Goal: Information Seeking & Learning: Learn about a topic

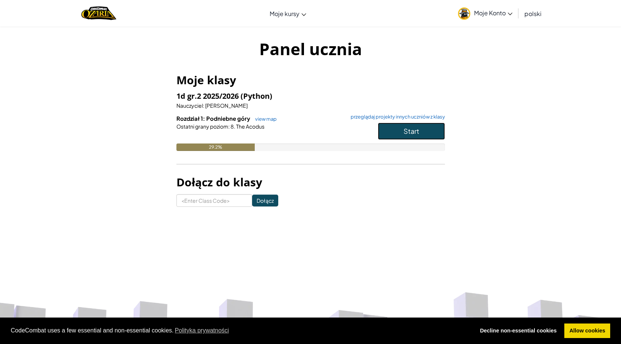
click at [425, 135] on button "Start" at bounding box center [411, 131] width 67 height 17
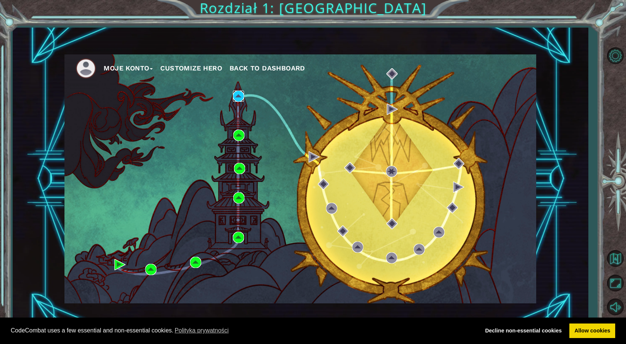
click at [236, 96] on img at bounding box center [238, 96] width 11 height 11
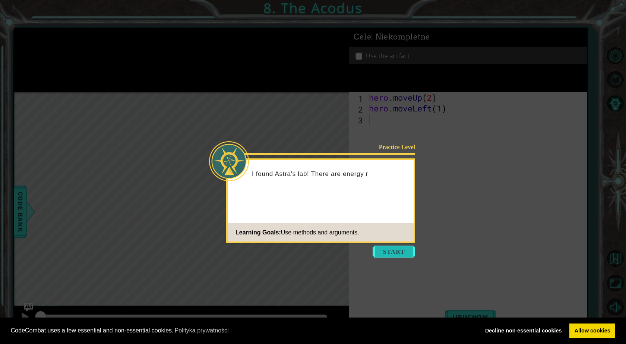
click at [401, 255] on button "Start" at bounding box center [394, 252] width 43 height 12
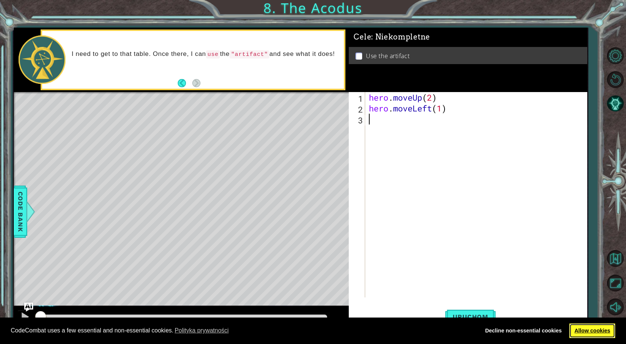
click at [600, 327] on link "Allow cookies" at bounding box center [593, 331] width 46 height 15
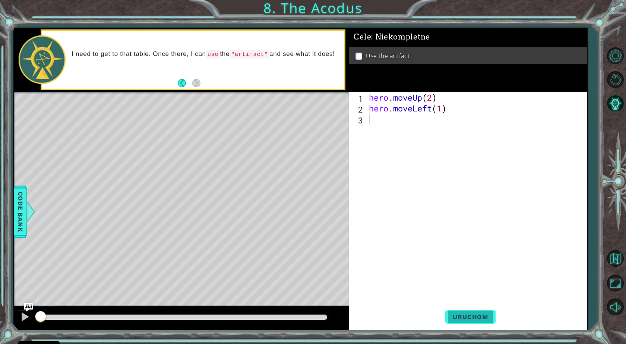
click at [490, 320] on span "Uruchom" at bounding box center [471, 316] width 50 height 7
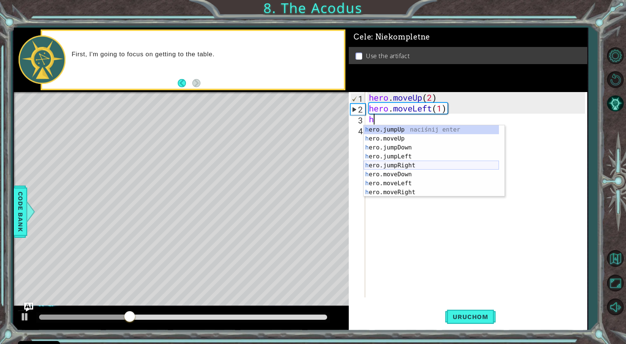
scroll to position [9, 0]
click at [410, 168] on div "h ero.moveUp naciśnij enter h ero.jumpDown naciśnij enter h ero.jumpLeft naciśn…" at bounding box center [431, 169] width 135 height 89
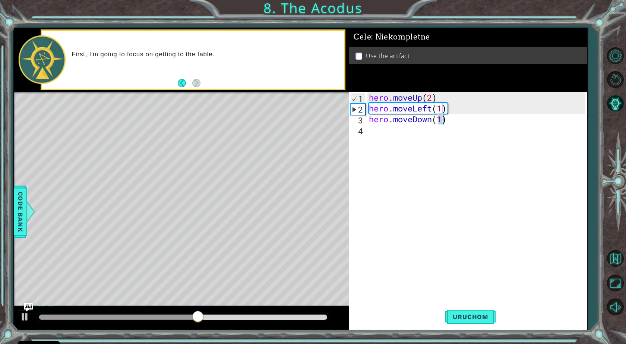
scroll to position [0, 3]
type textarea "hero.moveDown(2)"
drag, startPoint x: 366, startPoint y: 136, endPoint x: 370, endPoint y: 134, distance: 4.2
click at [368, 136] on div "hero.moveDown(2) 1 2 3 4 hero . moveUp ( 2 ) hero . moveLeft ( 1 ) hero . moveD…" at bounding box center [467, 194] width 236 height 205
click at [370, 134] on div "hero . moveUp ( 2 ) hero . moveLeft ( 1 ) hero . moveDown ( 2 )" at bounding box center [478, 205] width 221 height 227
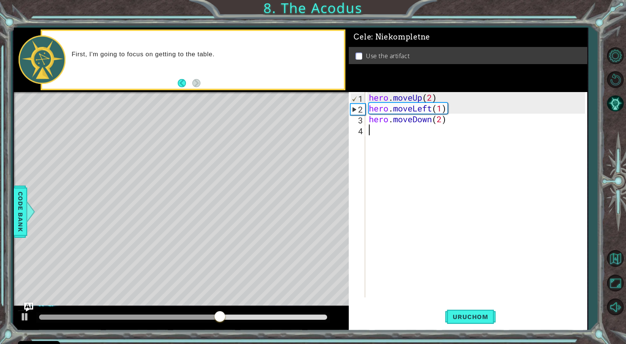
scroll to position [0, 0]
type textarea "h"
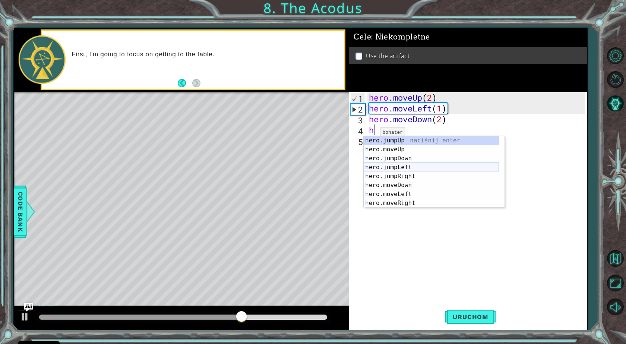
click at [406, 166] on div "h ero.jumpUp naciśnij enter h ero.moveUp naciśnij enter h ero.jumpDown naciśnij…" at bounding box center [431, 180] width 135 height 89
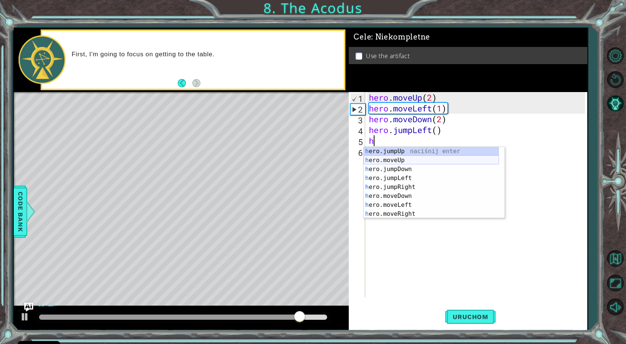
click at [397, 164] on div "h ero.jumpUp naciśnij enter h ero.moveUp naciśnij enter h ero.jumpDown naciśnij…" at bounding box center [431, 191] width 135 height 89
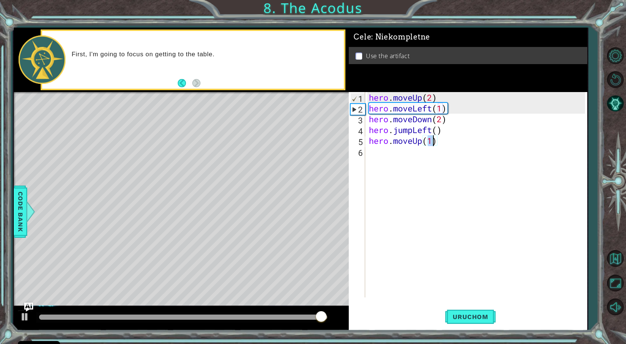
type textarea "hero.moveUp(2)"
click at [437, 142] on div "hero . moveUp ( 2 ) hero . moveLeft ( 1 ) hero . moveDown ( 2 ) hero . jumpLeft…" at bounding box center [478, 205] width 221 height 227
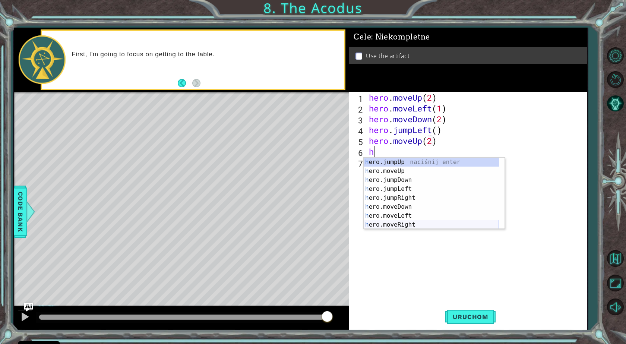
click at [410, 222] on div "h ero.jumpUp naciśnij enter h ero.moveUp naciśnij enter h ero.jumpDown naciśnij…" at bounding box center [431, 202] width 135 height 89
type textarea "hero.moveRight(1)"
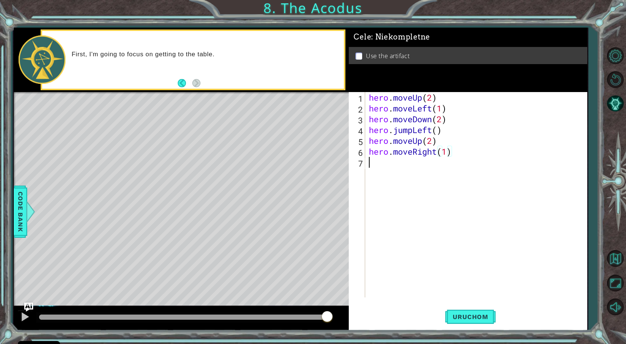
click at [480, 164] on div "hero . moveUp ( 2 ) hero . moveLeft ( 1 ) hero . moveDown ( 2 ) hero . jumpLeft…" at bounding box center [478, 205] width 221 height 227
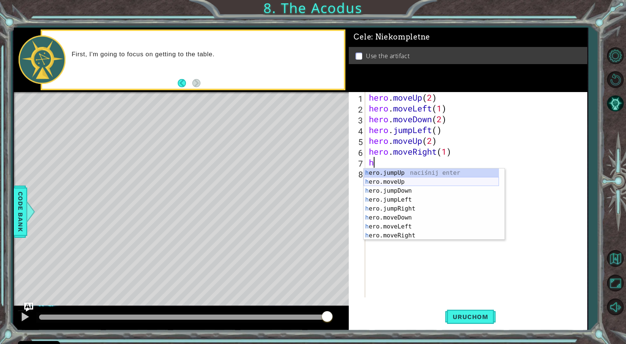
scroll to position [18, 0]
click at [438, 233] on div "h ero.jumpDown naciśnij enter h ero.jumpLeft naciśnij enter h ero.jumpRight nac…" at bounding box center [431, 213] width 135 height 89
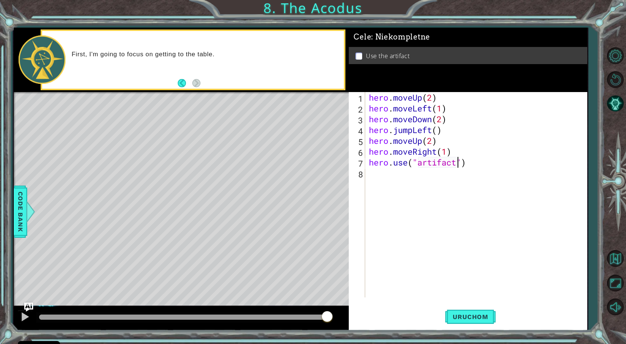
scroll to position [0, 4]
type textarea "hero.use("artifact")"
click at [478, 314] on span "Uruchom" at bounding box center [471, 316] width 50 height 7
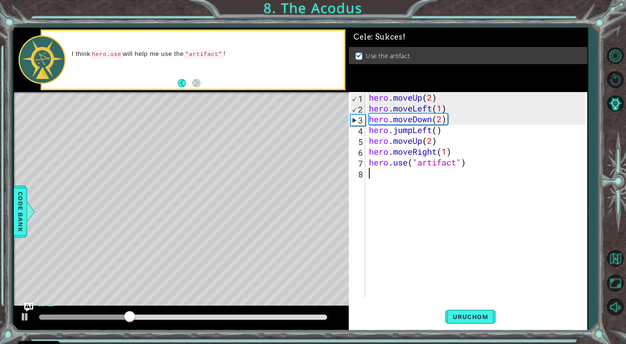
click at [571, 245] on div "hero . moveUp ( 2 ) hero . moveLeft ( 1 ) hero . moveDown ( 2 ) hero . jumpLeft…" at bounding box center [478, 205] width 221 height 227
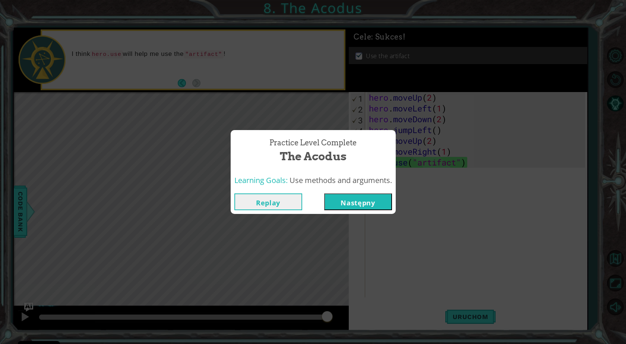
click at [377, 204] on button "Następny" at bounding box center [358, 202] width 68 height 17
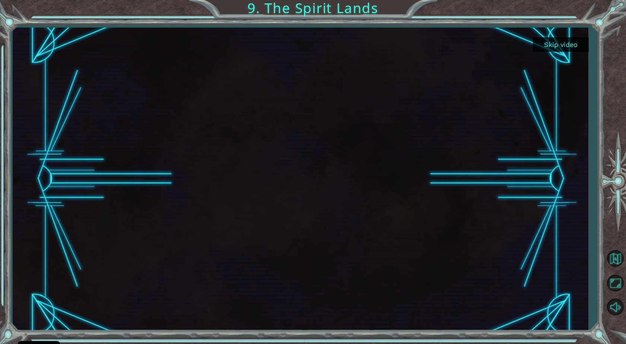
click at [543, 46] on button "Skip video" at bounding box center [561, 44] width 56 height 15
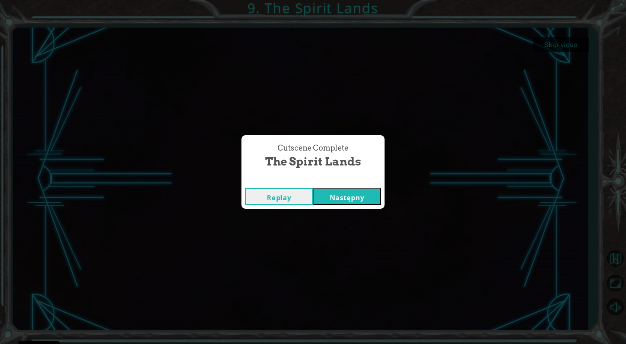
click at [347, 192] on button "Następny" at bounding box center [347, 196] width 68 height 17
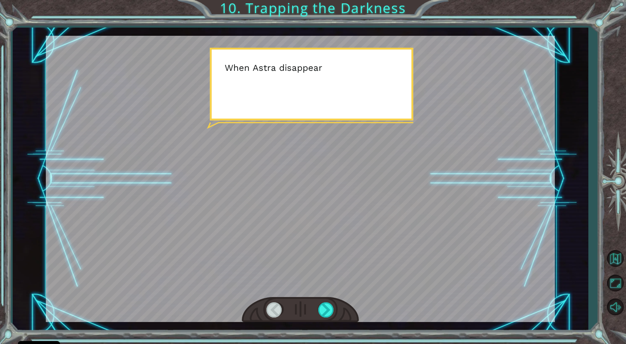
drag, startPoint x: 373, startPoint y: 31, endPoint x: 359, endPoint y: 78, distance: 49.0
click at [371, 37] on div "Temporary Text B e f o r e w e c a n t r a p t h e D a r k n e s s w i t h c o …" at bounding box center [301, 179] width 577 height 303
click at [323, 310] on div at bounding box center [326, 309] width 17 height 15
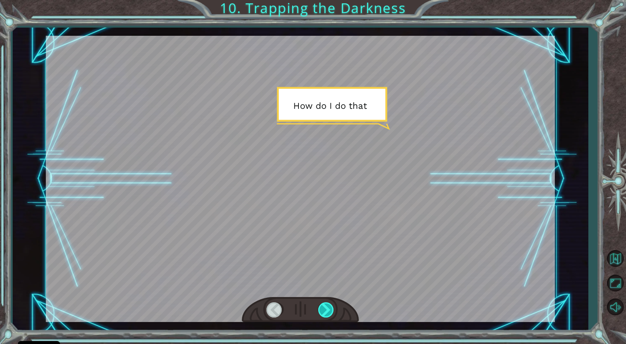
click at [323, 310] on div at bounding box center [326, 309] width 17 height 15
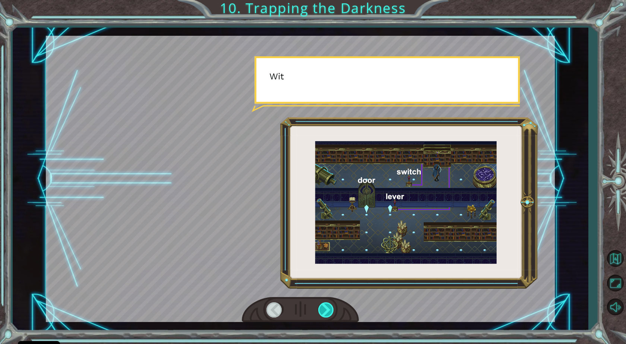
click at [323, 310] on div at bounding box center [326, 309] width 17 height 15
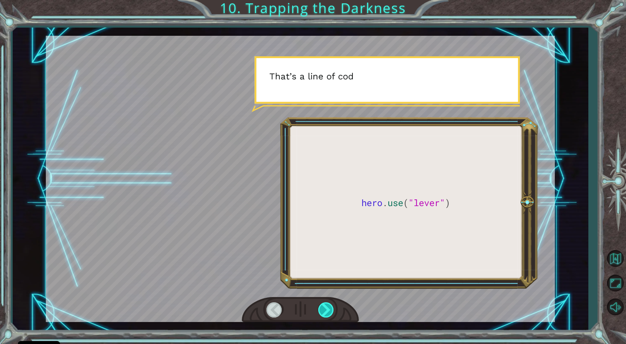
click at [323, 310] on div at bounding box center [326, 309] width 17 height 15
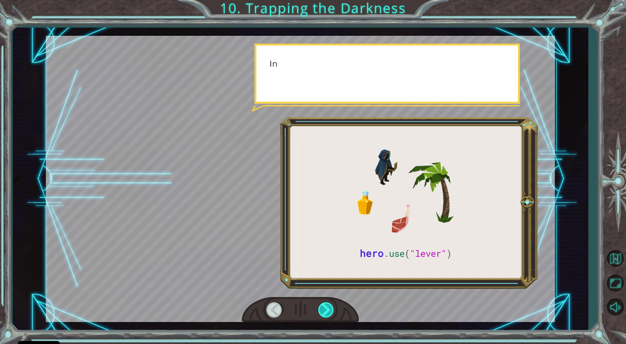
click at [323, 310] on div at bounding box center [326, 309] width 17 height 15
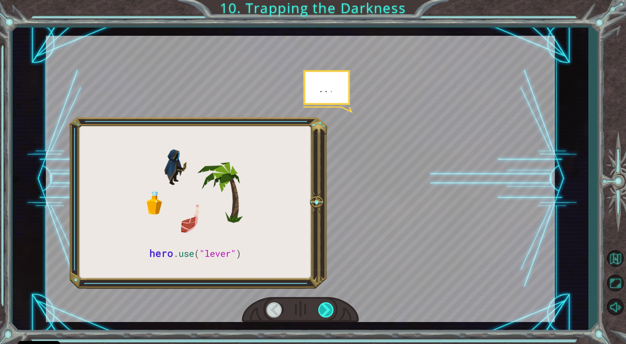
click at [323, 310] on div at bounding box center [326, 309] width 17 height 15
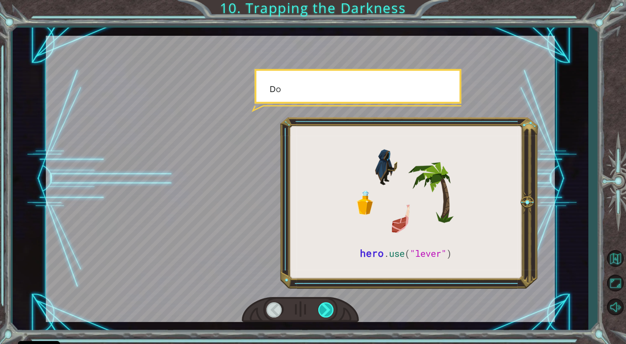
click at [323, 310] on div at bounding box center [326, 309] width 17 height 15
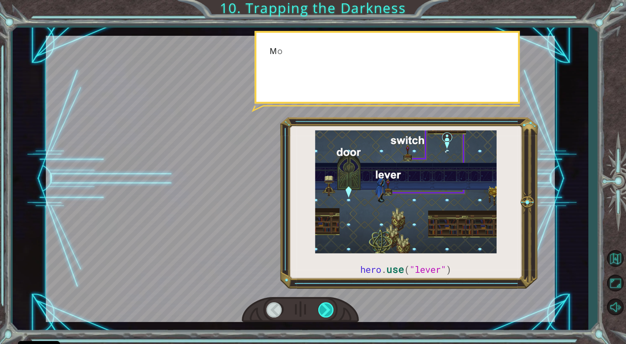
click at [323, 310] on div at bounding box center [326, 309] width 17 height 15
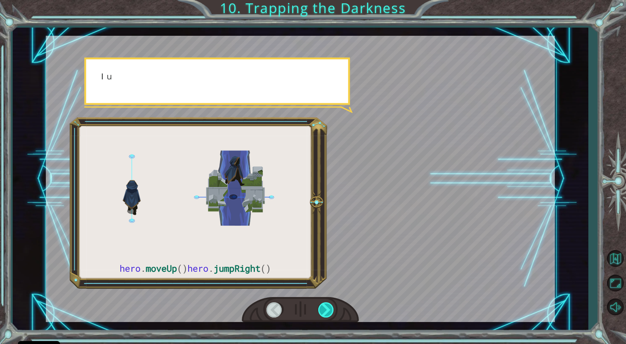
click at [323, 310] on div at bounding box center [326, 309] width 17 height 15
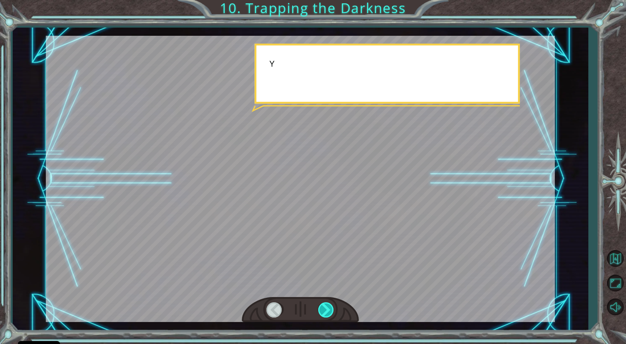
click at [323, 310] on div at bounding box center [326, 309] width 17 height 15
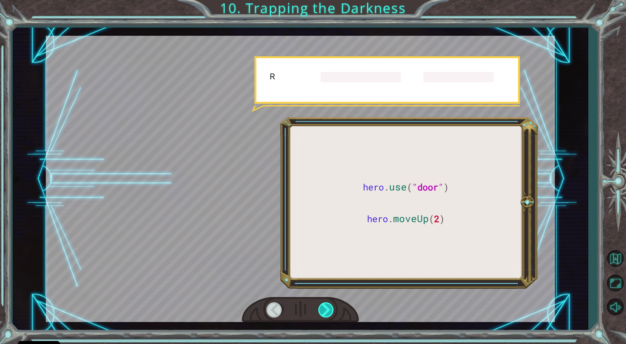
click at [323, 310] on div at bounding box center [326, 309] width 17 height 15
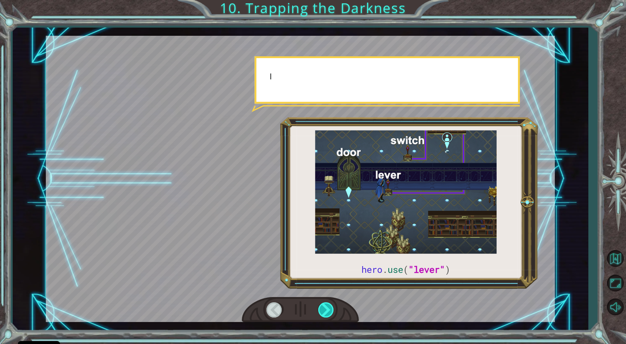
click at [323, 310] on div at bounding box center [326, 309] width 17 height 15
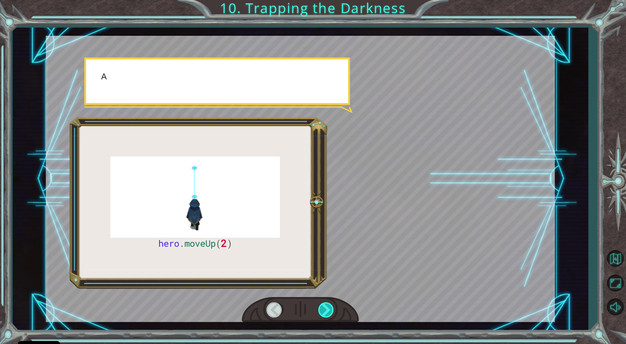
click at [323, 310] on div at bounding box center [326, 309] width 17 height 15
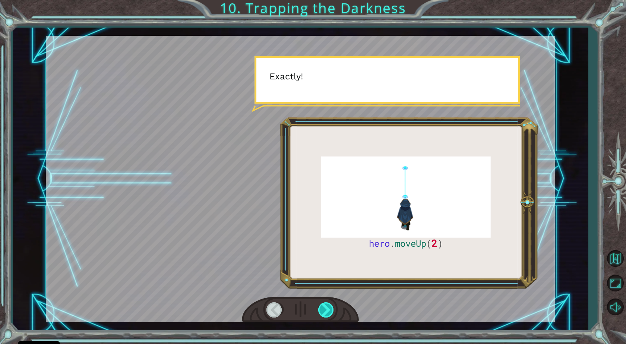
click at [323, 310] on div at bounding box center [326, 309] width 17 height 15
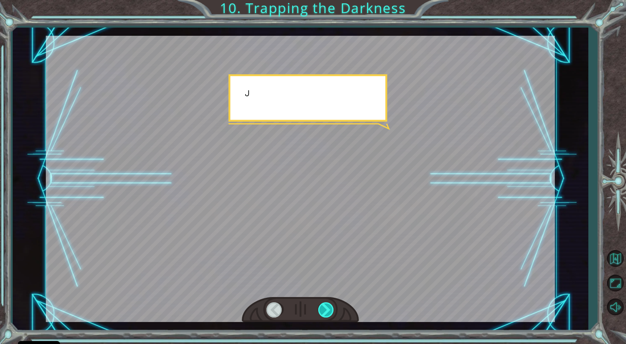
click at [323, 310] on div at bounding box center [326, 309] width 17 height 15
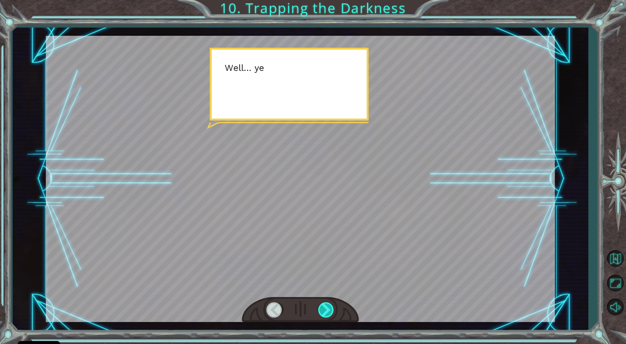
click at [325, 310] on div at bounding box center [326, 309] width 17 height 15
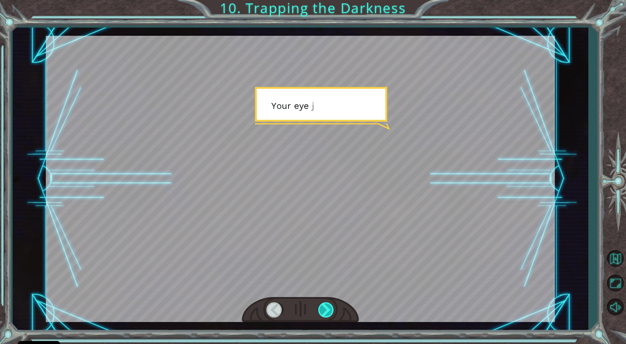
click at [325, 310] on div at bounding box center [326, 309] width 17 height 15
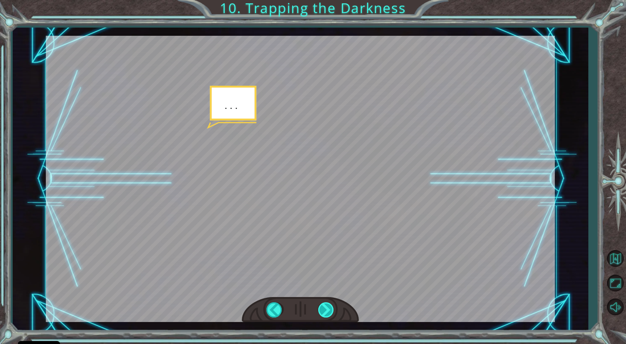
click at [325, 310] on div at bounding box center [326, 309] width 17 height 15
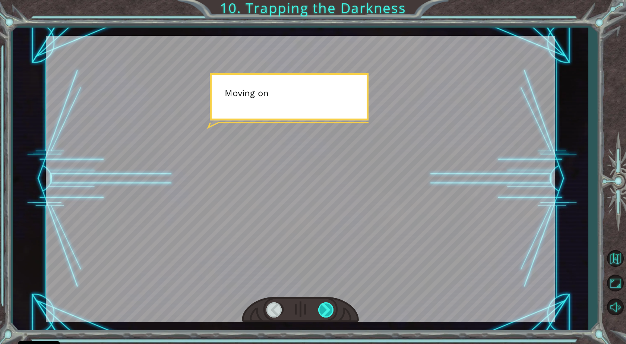
click at [327, 310] on div at bounding box center [326, 309] width 17 height 15
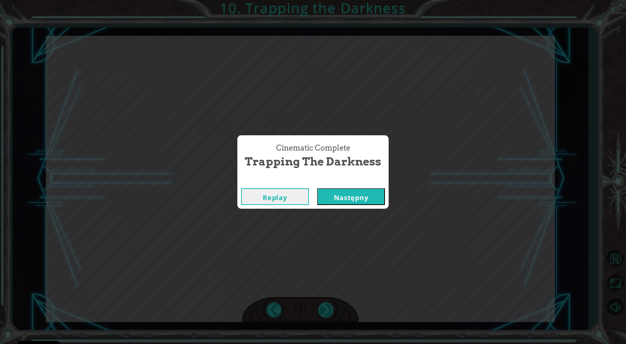
click at [327, 310] on div "Cinematic Complete Trapping the Darkness Replay Następny" at bounding box center [313, 172] width 626 height 344
click at [363, 188] on div "Replay Następny" at bounding box center [313, 197] width 151 height 24
click at [362, 197] on button "Następny" at bounding box center [351, 196] width 68 height 17
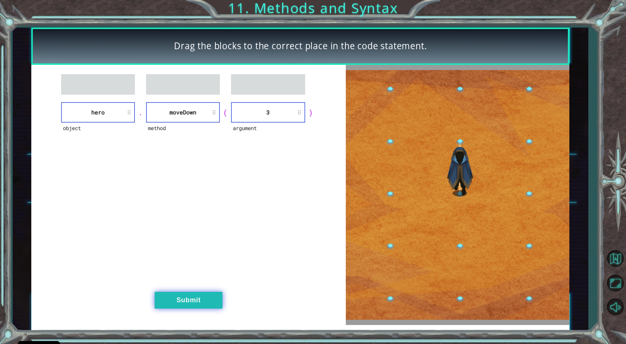
click at [205, 304] on button "Submit" at bounding box center [189, 300] width 68 height 17
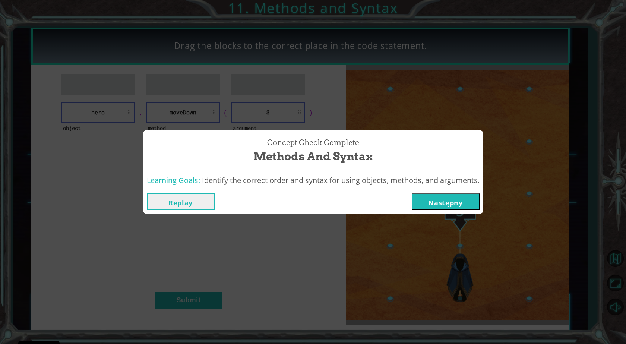
click at [450, 205] on button "Następny" at bounding box center [446, 202] width 68 height 17
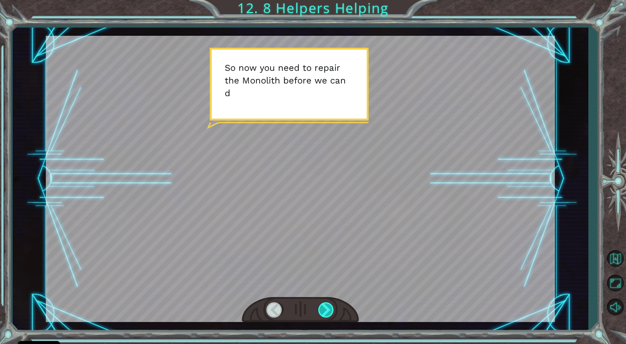
click at [320, 311] on div at bounding box center [326, 309] width 17 height 15
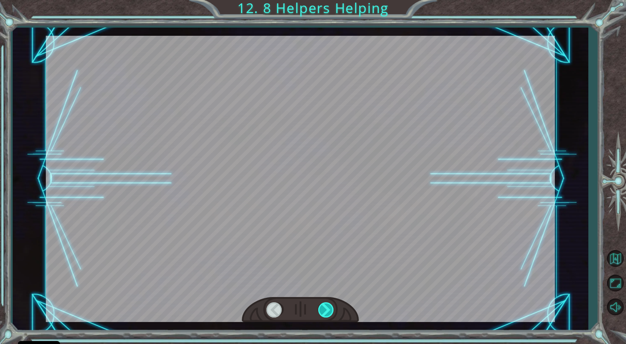
click at [320, 311] on div at bounding box center [326, 309] width 17 height 15
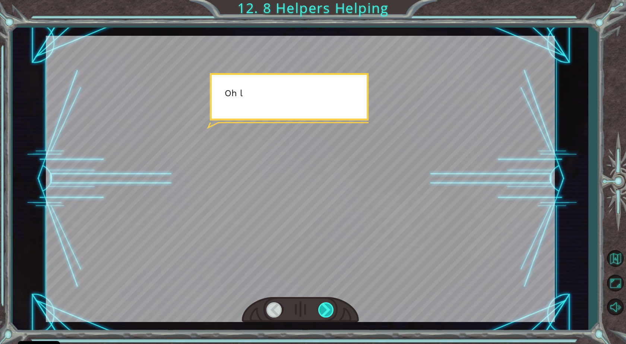
click at [320, 311] on div at bounding box center [326, 309] width 17 height 15
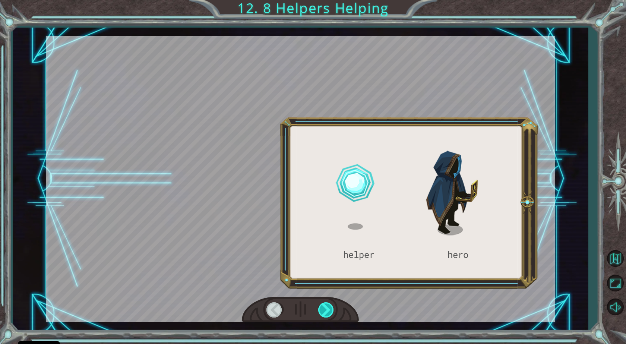
click at [320, 311] on div at bounding box center [326, 309] width 17 height 15
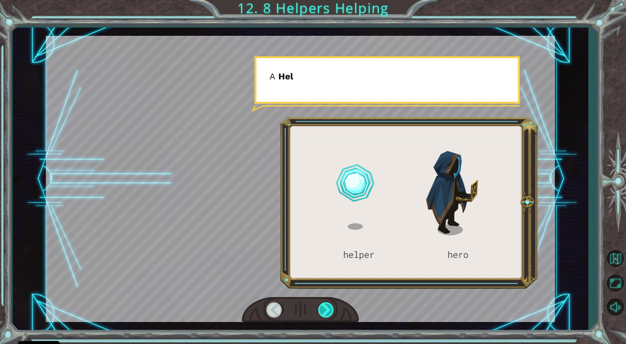
click at [320, 311] on div at bounding box center [326, 309] width 17 height 15
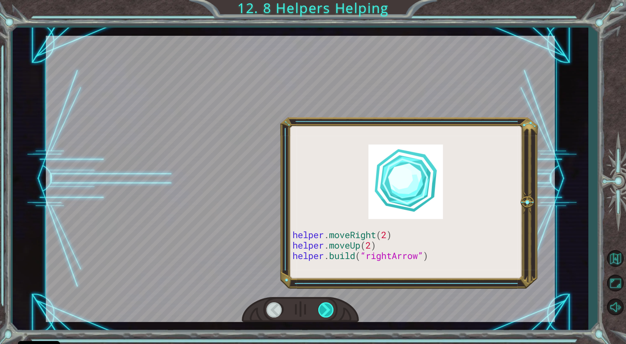
click at [320, 311] on div at bounding box center [326, 309] width 17 height 15
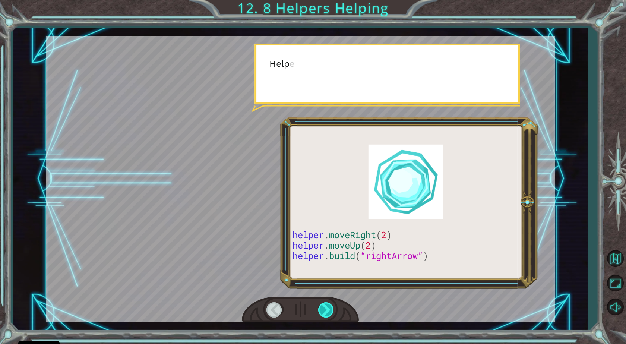
click at [320, 311] on div at bounding box center [326, 309] width 17 height 15
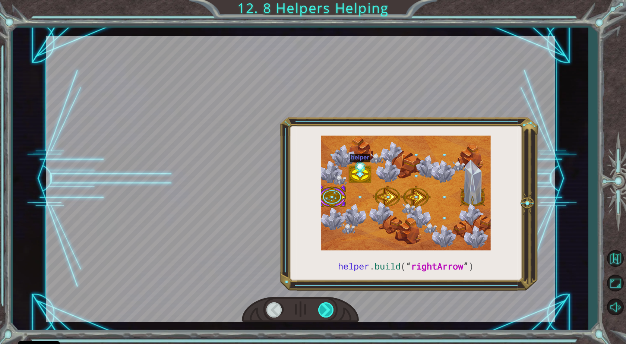
click at [320, 311] on div at bounding box center [326, 309] width 17 height 15
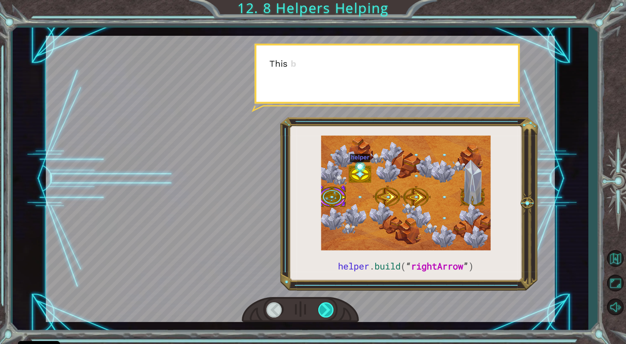
click at [320, 311] on div at bounding box center [326, 309] width 17 height 15
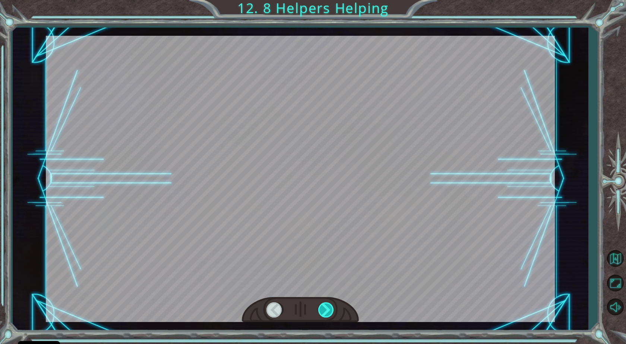
click at [320, 311] on div at bounding box center [326, 309] width 17 height 15
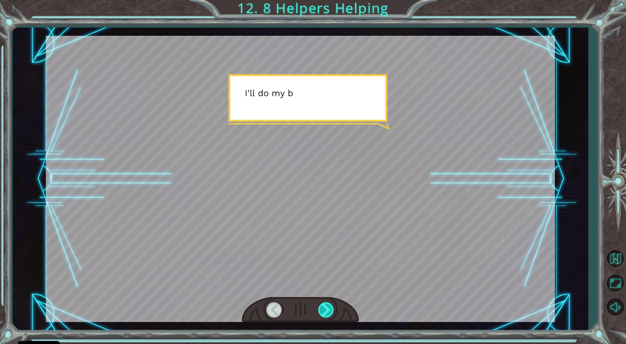
click at [320, 311] on div at bounding box center [326, 309] width 17 height 15
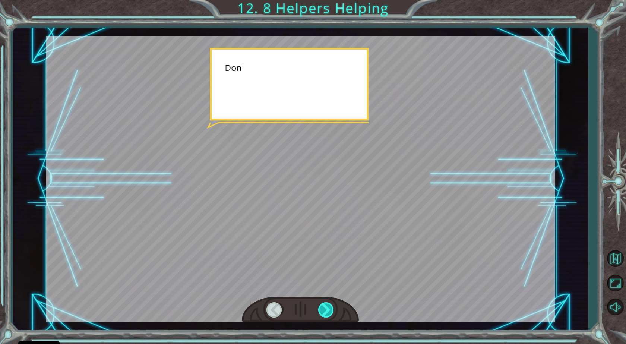
click at [320, 311] on div at bounding box center [326, 309] width 17 height 15
click at [320, 0] on div "helper . build ( “ rightArrow ” ) S o n o w y o u n e e d t o r e p a i r t h e…" at bounding box center [313, 0] width 626 height 0
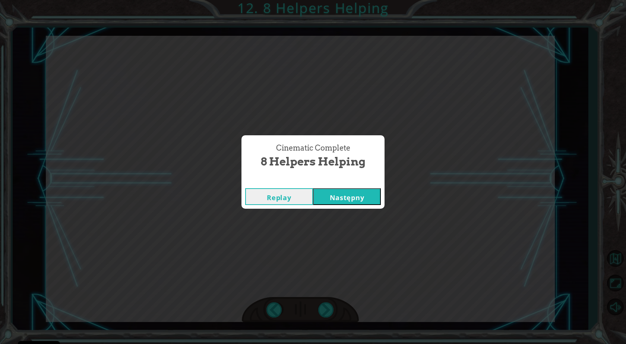
click at [370, 203] on button "Następny" at bounding box center [347, 196] width 68 height 17
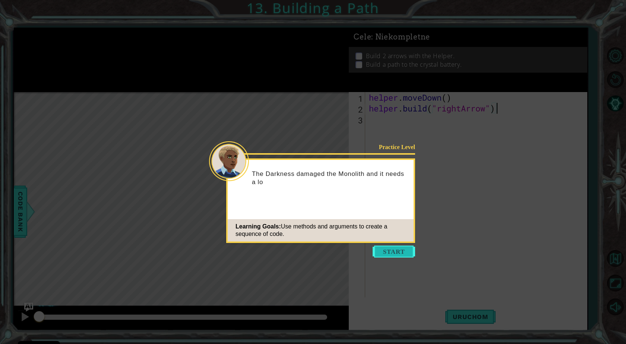
click at [393, 249] on button "Start" at bounding box center [394, 252] width 43 height 12
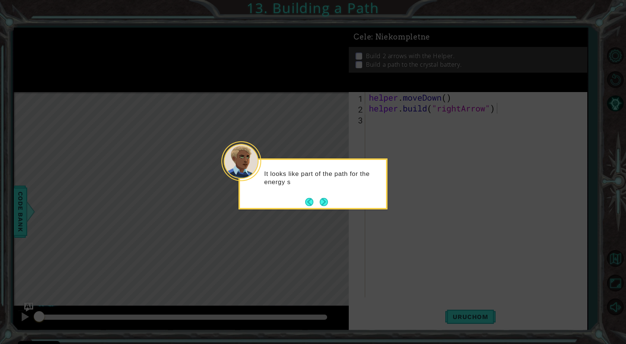
click at [330, 203] on div "It looks like part of the path for the energy s" at bounding box center [313, 183] width 149 height 51
click at [328, 202] on button "Next" at bounding box center [323, 202] width 11 height 11
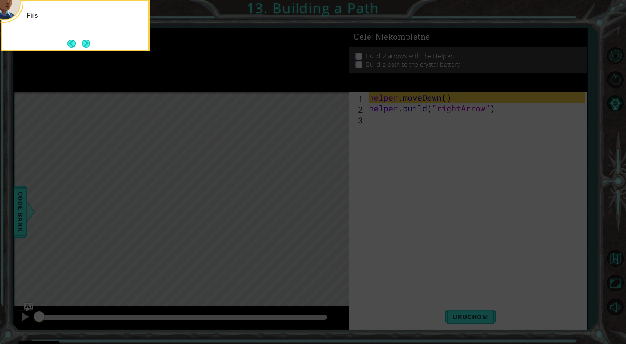
click at [331, 204] on icon at bounding box center [313, 51] width 626 height 585
click at [440, 304] on icon at bounding box center [313, 51] width 626 height 585
click at [82, 40] on footer at bounding box center [78, 43] width 23 height 11
click at [85, 39] on button "Next" at bounding box center [86, 43] width 9 height 9
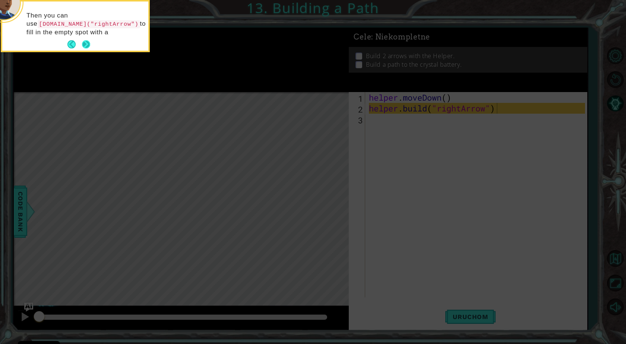
click at [86, 43] on button "Next" at bounding box center [86, 44] width 9 height 9
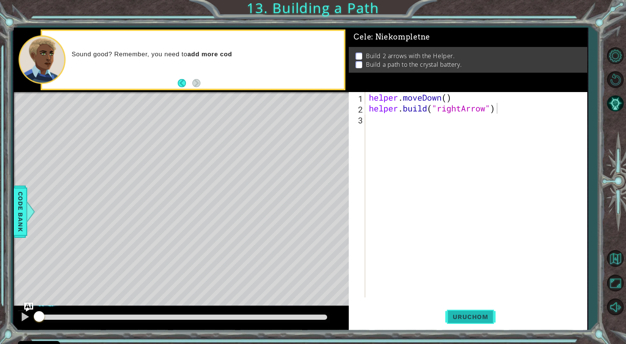
click at [460, 317] on span "Uruchom" at bounding box center [471, 316] width 50 height 7
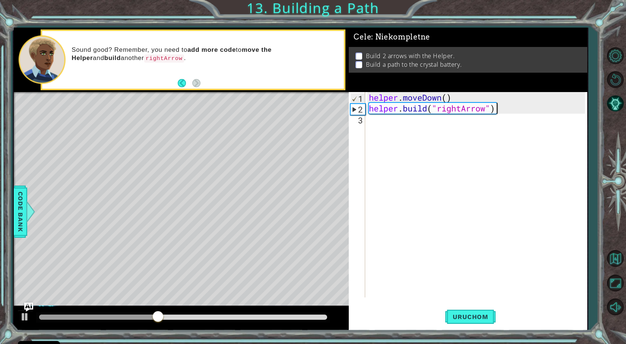
click at [497, 116] on div "helper . moveDown ( ) helper . build ( "rightArrow" )" at bounding box center [478, 205] width 221 height 227
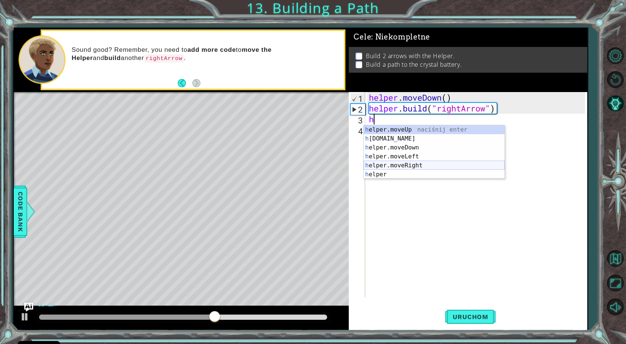
click at [432, 169] on div "h elper.moveUp naciśnij enter h [DOMAIN_NAME] naciśnij enter h elper.moveDown n…" at bounding box center [434, 161] width 141 height 72
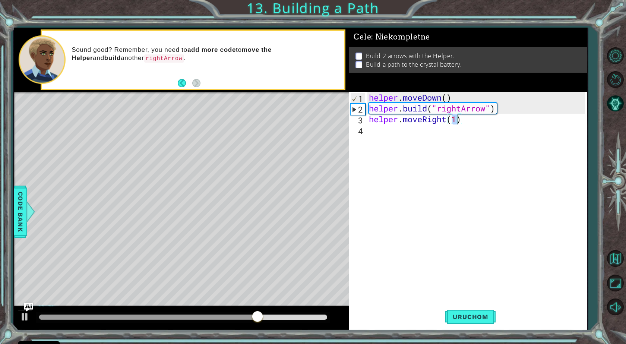
type textarea "helper.moveRight(3)"
click at [466, 122] on div "helper . moveDown ( ) helper . build ( "rightArrow" ) helper . moveRight ( 3 )" at bounding box center [478, 205] width 221 height 227
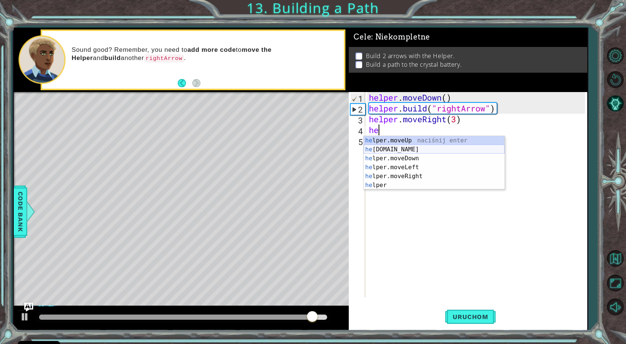
click at [455, 151] on div "he lper.moveUp naciśnij enter he [DOMAIN_NAME] naciśnij enter he lper.moveDown …" at bounding box center [434, 172] width 141 height 72
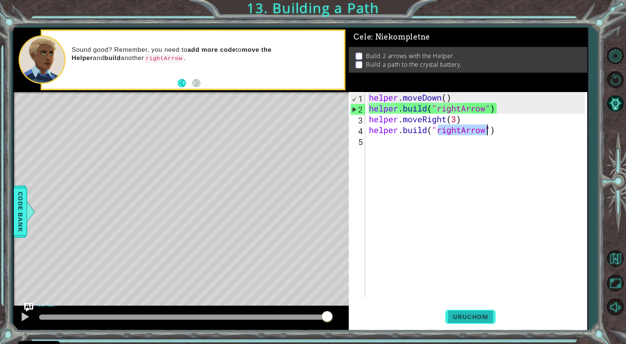
type textarea "[DOMAIN_NAME]("rightArrow")"
click at [481, 318] on span "Uruchom" at bounding box center [471, 316] width 50 height 7
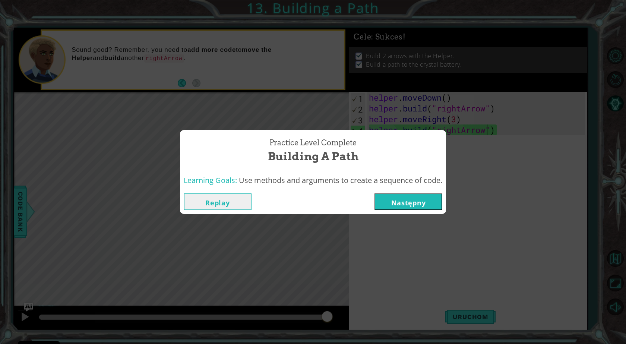
click at [415, 194] on div "Replay Następny" at bounding box center [313, 202] width 266 height 24
click at [421, 199] on button "Następny" at bounding box center [409, 202] width 68 height 17
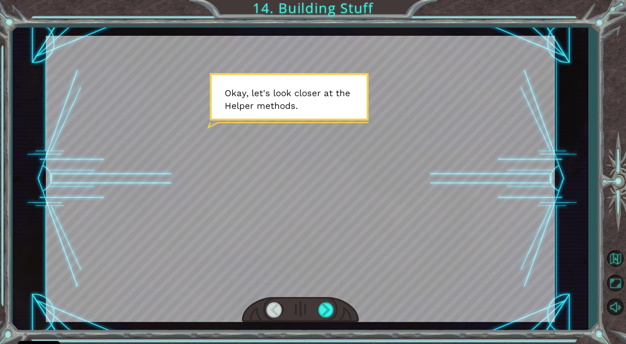
click at [323, 104] on div at bounding box center [300, 179] width 509 height 286
click at [329, 303] on div at bounding box center [326, 309] width 17 height 15
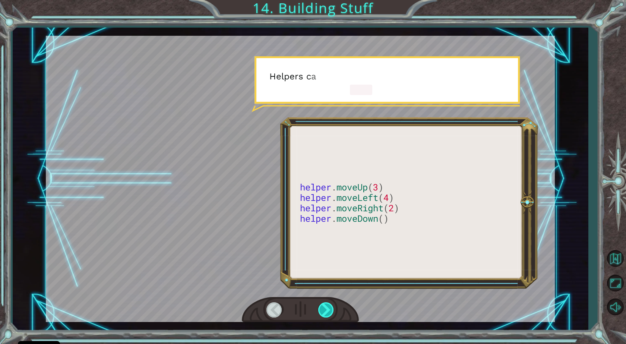
click at [330, 303] on div at bounding box center [326, 309] width 17 height 15
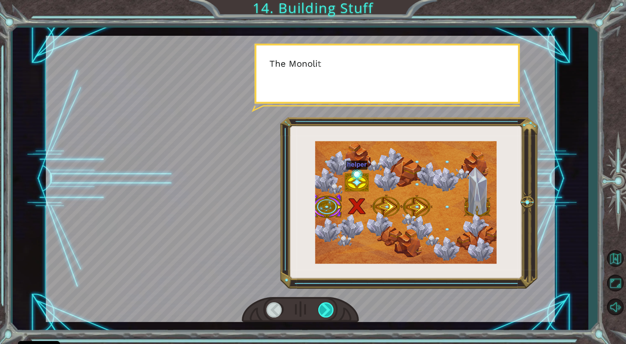
click at [330, 303] on div at bounding box center [326, 309] width 17 height 15
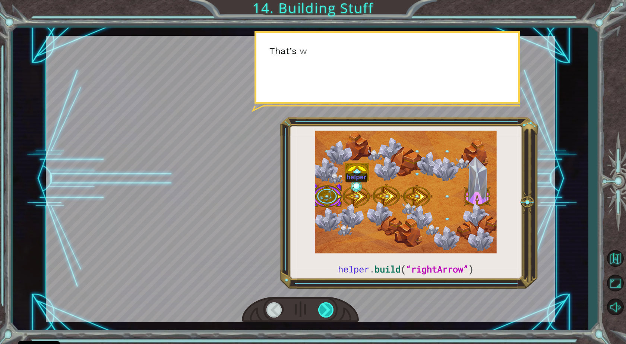
click at [330, 303] on div at bounding box center [326, 309] width 17 height 15
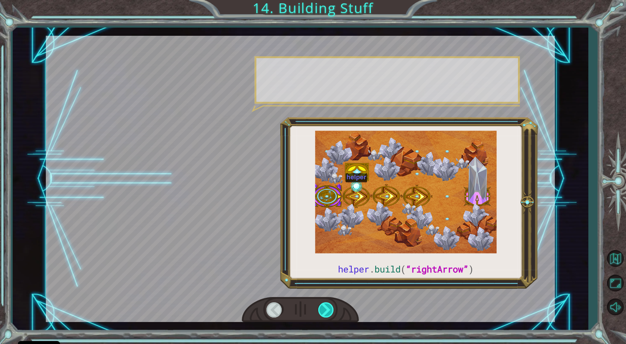
click at [330, 303] on div at bounding box center [326, 309] width 17 height 15
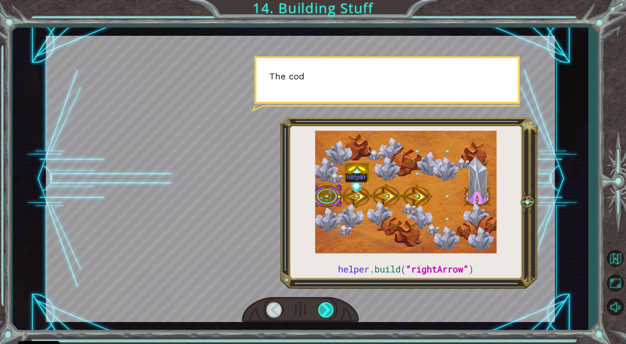
click at [330, 303] on div at bounding box center [326, 309] width 17 height 15
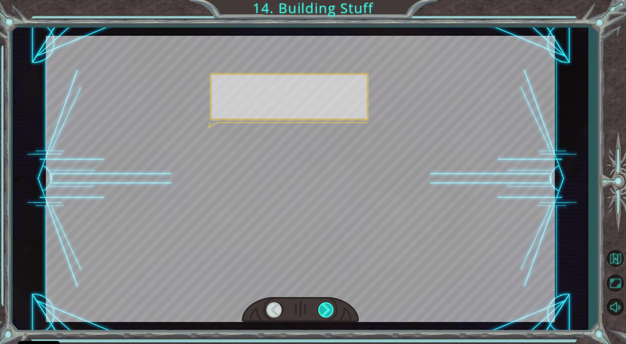
click at [330, 303] on div at bounding box center [326, 309] width 17 height 15
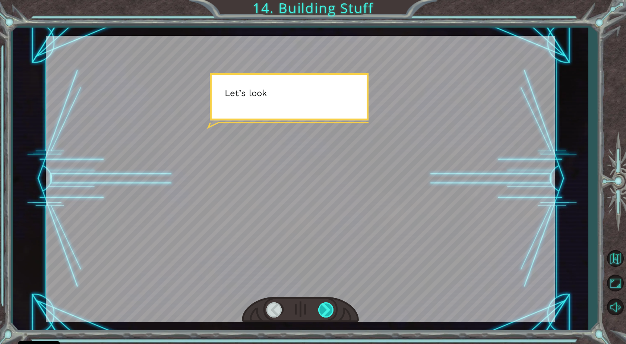
click at [330, 303] on div at bounding box center [326, 309] width 17 height 15
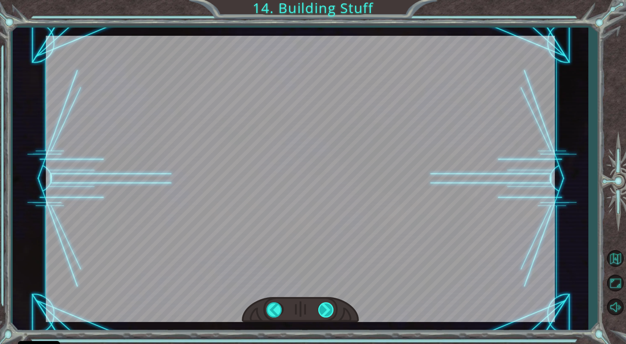
click at [330, 303] on div at bounding box center [326, 309] width 17 height 15
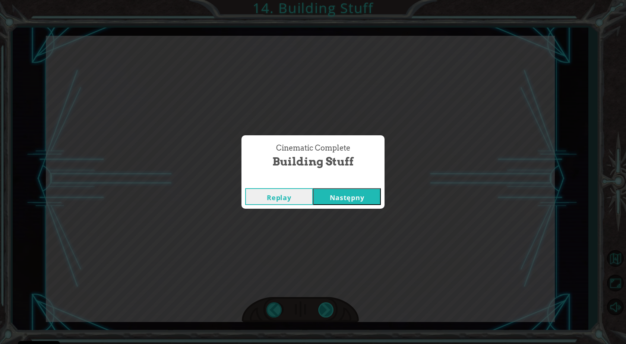
click at [330, 303] on div "Cinematic Complete Building Stuff Replay Następny" at bounding box center [313, 172] width 626 height 344
click at [359, 205] on div "Replay Następny" at bounding box center [313, 197] width 143 height 24
click at [361, 194] on button "Następny" at bounding box center [347, 196] width 68 height 17
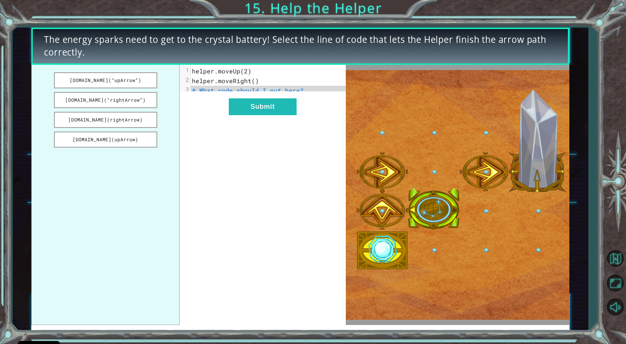
click at [232, 82] on span "helper.moveRight()" at bounding box center [225, 81] width 67 height 8
click at [239, 75] on pre "helper.moveUp(2)" at bounding box center [271, 71] width 161 height 10
click at [142, 104] on button "[DOMAIN_NAME](“rightArrow”)" at bounding box center [105, 100] width 103 height 16
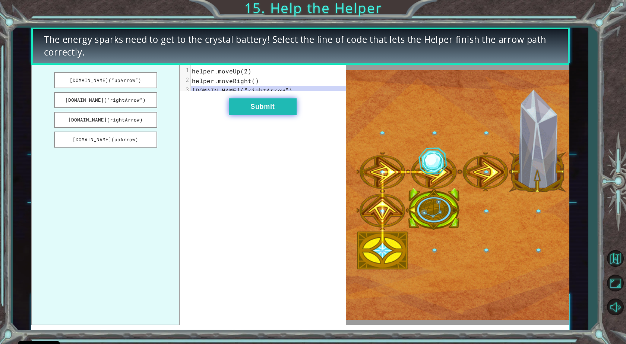
click at [276, 115] on button "Submit" at bounding box center [263, 106] width 68 height 17
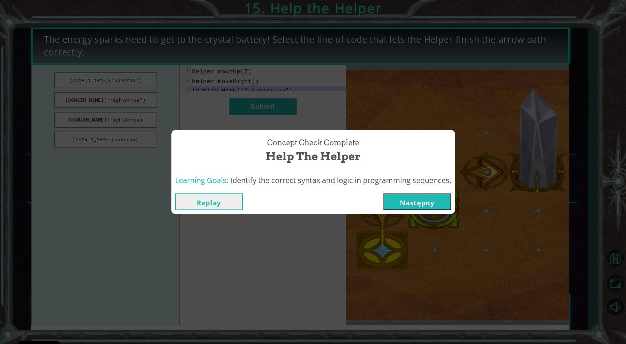
click at [402, 200] on button "Następny" at bounding box center [418, 202] width 68 height 17
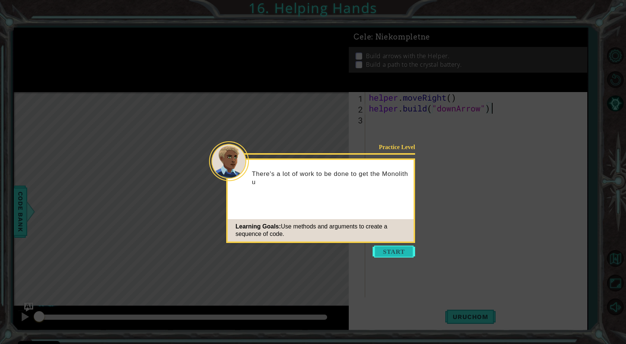
click at [389, 247] on button "Start" at bounding box center [394, 252] width 43 height 12
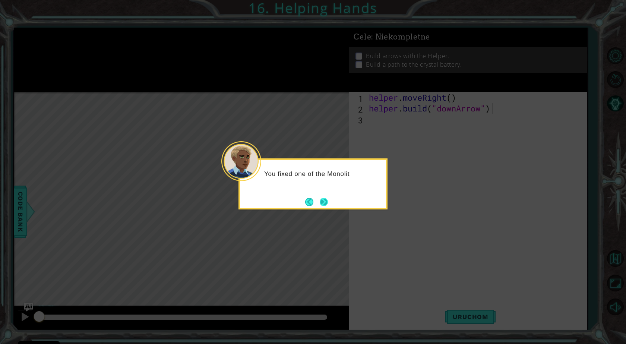
click at [325, 206] on button "Next" at bounding box center [324, 202] width 8 height 8
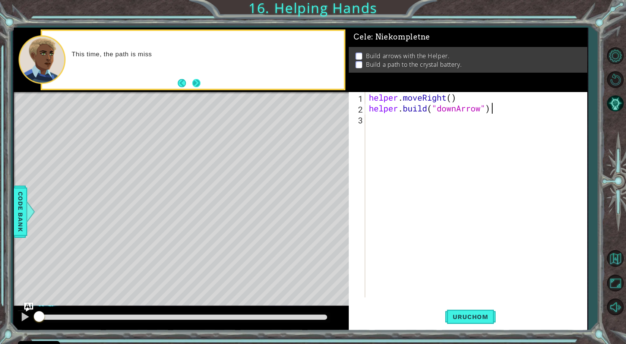
click at [196, 84] on button "Next" at bounding box center [196, 83] width 8 height 8
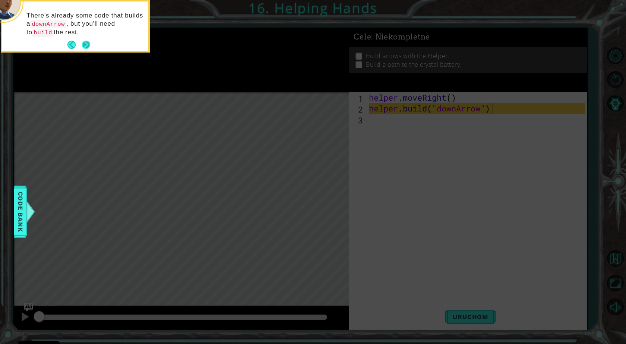
click at [85, 47] on button "Next" at bounding box center [86, 45] width 8 height 8
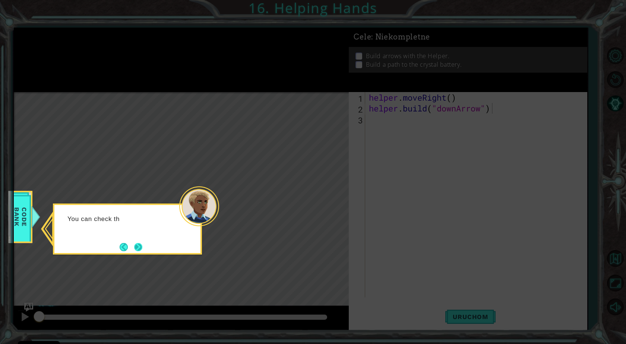
click at [136, 248] on button "Next" at bounding box center [138, 247] width 9 height 9
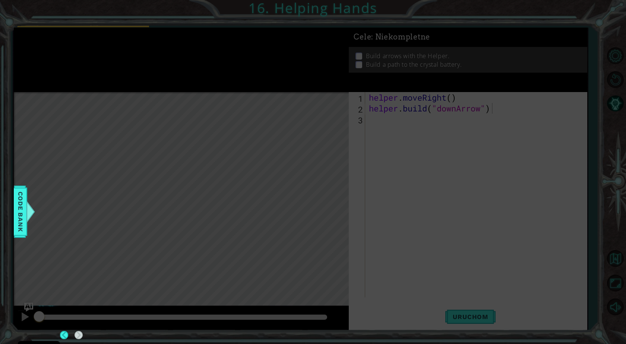
click at [136, 248] on div "Level Map" at bounding box center [186, 202] width 345 height 220
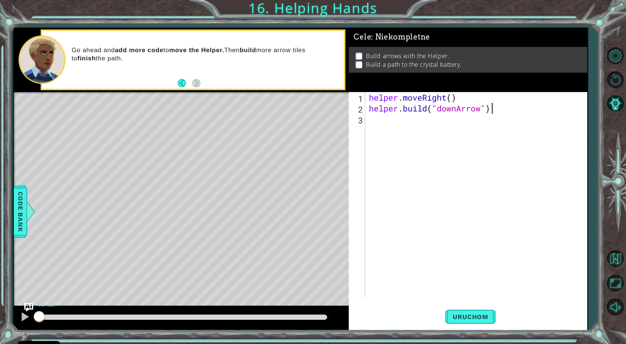
click at [511, 112] on div "helper . moveRight ( ) helper . build ( "downArrow" )" at bounding box center [478, 205] width 221 height 227
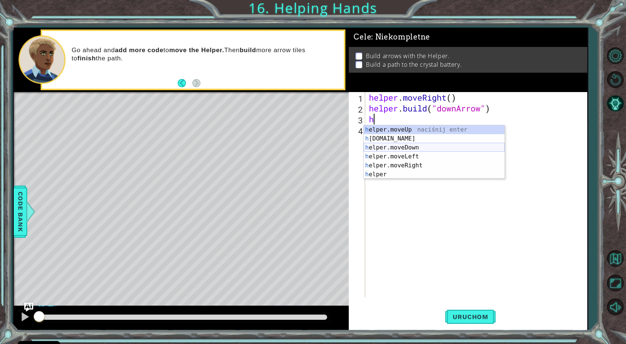
click at [438, 144] on div "h elper.moveUp naciśnij enter h [DOMAIN_NAME] naciśnij enter h elper.moveDown n…" at bounding box center [434, 161] width 141 height 72
type textarea "helper.moveDown(1)"
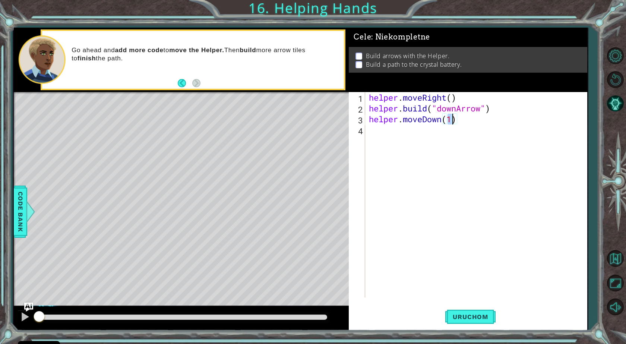
click at [471, 115] on div "helper . moveRight ( ) helper . build ( "downArrow" ) helper . moveDown ( 1 )" at bounding box center [478, 205] width 221 height 227
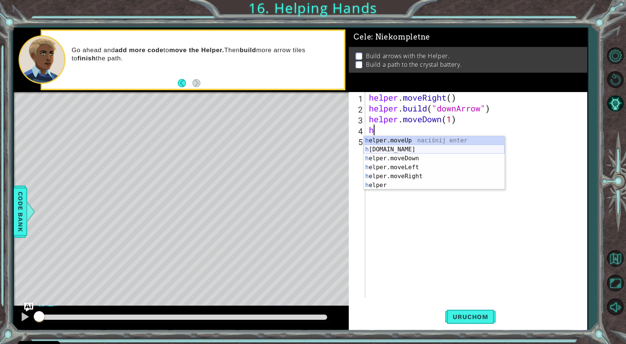
click at [403, 150] on div "h elper.moveUp naciśnij enter h [DOMAIN_NAME] naciśnij enter h elper.moveDown n…" at bounding box center [434, 172] width 141 height 72
type textarea "[DOMAIN_NAME]("rightArrow")"
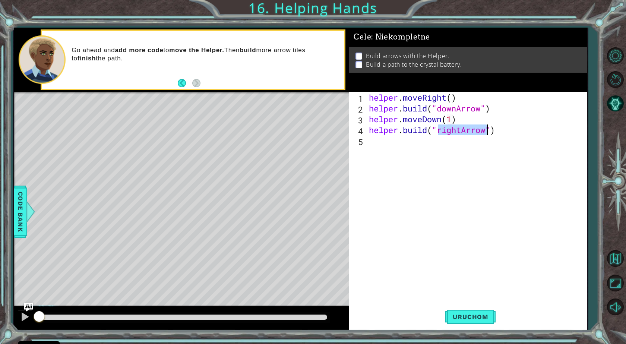
click at [505, 134] on div "helper . moveRight ( ) helper . build ( "downArrow" ) helper . moveDown ( 1 ) h…" at bounding box center [478, 205] width 221 height 227
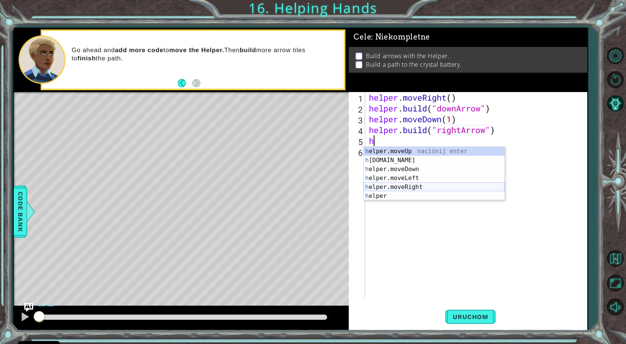
click at [418, 184] on div "h elper.moveUp naciśnij enter h [DOMAIN_NAME] naciśnij enter h elper.moveDown n…" at bounding box center [434, 183] width 141 height 72
type textarea "helper.moveRight(1)"
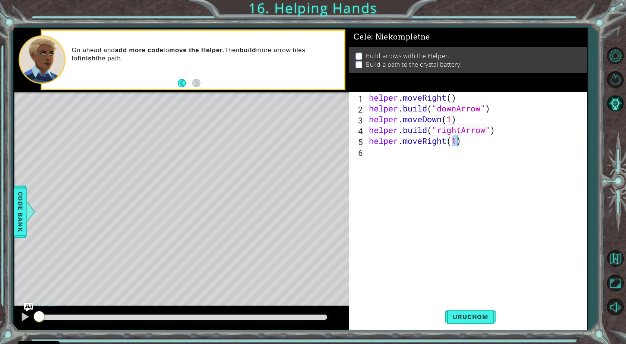
click at [476, 150] on div "helper . moveRight ( ) helper . build ( "downArrow" ) helper . moveDown ( 1 ) h…" at bounding box center [478, 205] width 221 height 227
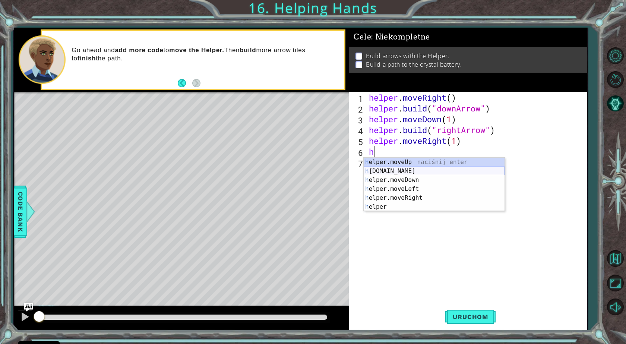
click at [427, 172] on div "h elper.moveUp naciśnij enter h [DOMAIN_NAME] naciśnij enter h elper.moveDown n…" at bounding box center [434, 194] width 141 height 72
type textarea "[DOMAIN_NAME]("rightArrow")"
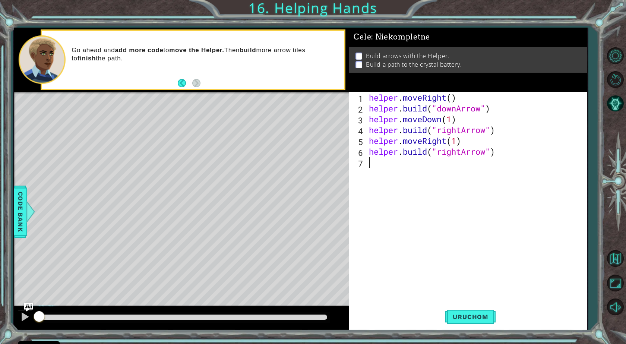
click at [497, 160] on div "helper . moveRight ( ) helper . build ( "downArrow" ) helper . moveDown ( 1 ) h…" at bounding box center [478, 205] width 221 height 227
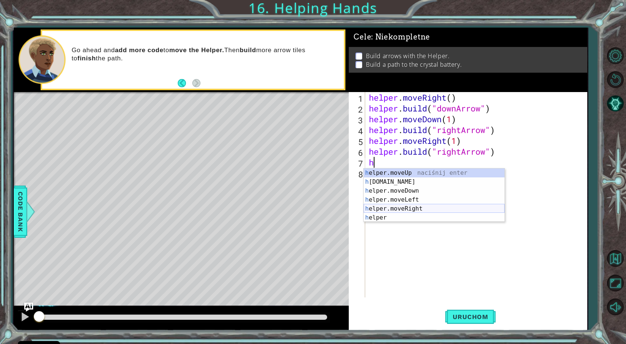
click at [419, 206] on div "h elper.moveUp naciśnij enter h [DOMAIN_NAME] naciśnij enter h elper.moveDown n…" at bounding box center [434, 205] width 141 height 72
type textarea "helper.moveRight(1)"
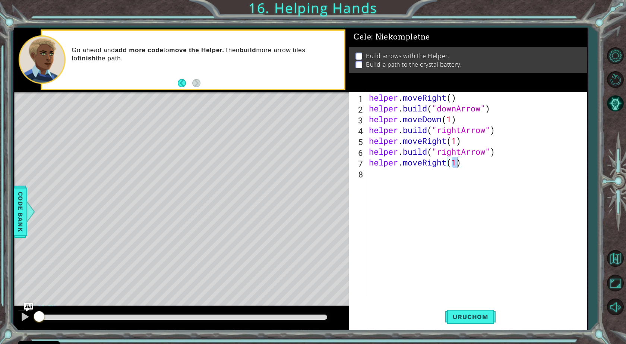
click at [478, 165] on div "helper . moveRight ( ) helper . build ( "downArrow" ) helper . moveDown ( 1 ) h…" at bounding box center [478, 205] width 221 height 227
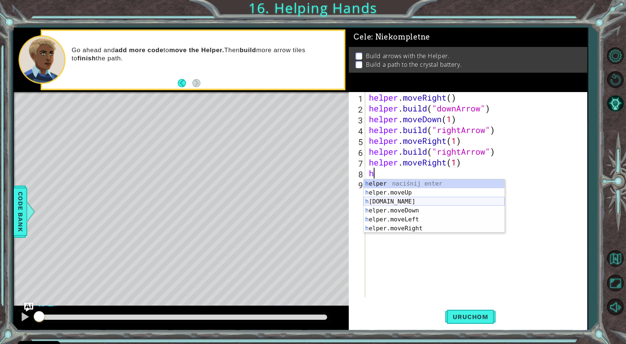
click at [400, 201] on div "h elper naciśnij enter h elper.moveUp naciśnij enter h [DOMAIN_NAME] naciśnij e…" at bounding box center [434, 215] width 141 height 72
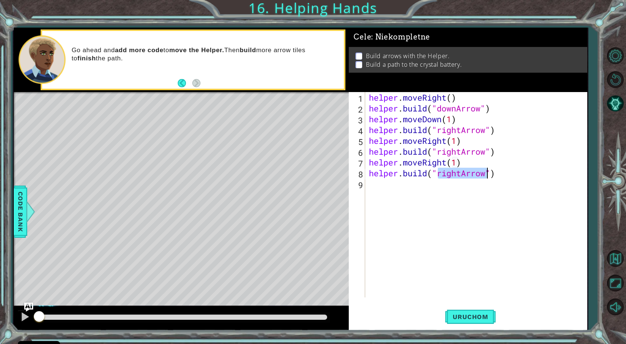
click at [449, 170] on div "helper . moveRight ( ) helper . build ( "downArrow" ) helper . moveDown ( 1 ) h…" at bounding box center [476, 194] width 217 height 205
drag, startPoint x: 459, startPoint y: 173, endPoint x: 448, endPoint y: 176, distance: 10.7
click at [448, 176] on div "helper . moveRight ( ) helper . build ( "downArrow" ) helper . moveDown ( 1 ) h…" at bounding box center [478, 205] width 221 height 227
drag, startPoint x: 464, startPoint y: 167, endPoint x: 460, endPoint y: 169, distance: 4.5
click at [460, 169] on div "helper . moveRight ( ) helper . build ( "downArrow" ) helper . moveDown ( 1 ) h…" at bounding box center [478, 205] width 221 height 227
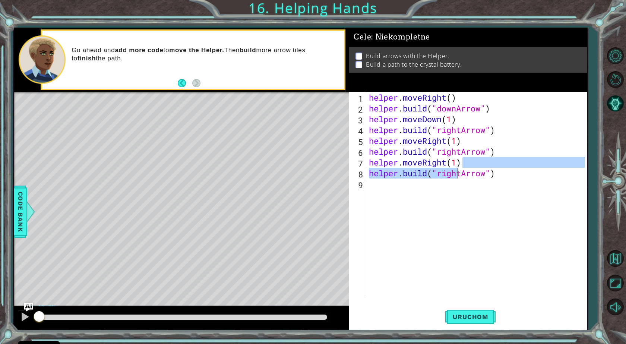
click at [462, 170] on div "helper . moveRight ( ) helper . build ( "downArrow" ) helper . moveDown ( 1 ) h…" at bounding box center [478, 205] width 221 height 227
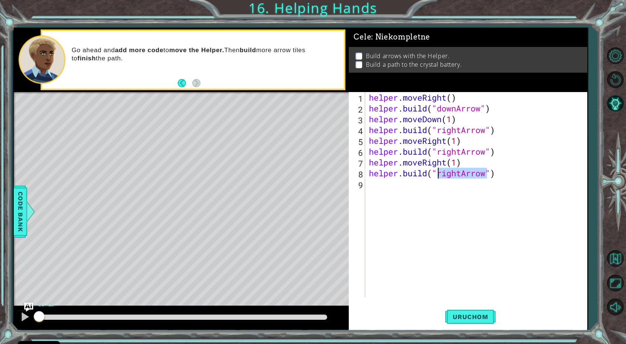
drag, startPoint x: 463, startPoint y: 170, endPoint x: 448, endPoint y: 173, distance: 14.8
click at [448, 173] on div "helper . moveRight ( ) helper . build ( "downArrow" ) helper . moveDown ( 1 ) h…" at bounding box center [478, 205] width 221 height 227
click at [448, 173] on div "helper . moveRight ( ) helper . build ( "downArrow" ) helper . moveDown ( 1 ) h…" at bounding box center [476, 194] width 217 height 205
click at [441, 173] on div "helper . moveRight ( ) helper . build ( "downArrow" ) helper . moveDown ( 1 ) h…" at bounding box center [478, 205] width 221 height 227
drag, startPoint x: 440, startPoint y: 174, endPoint x: 461, endPoint y: 174, distance: 21.3
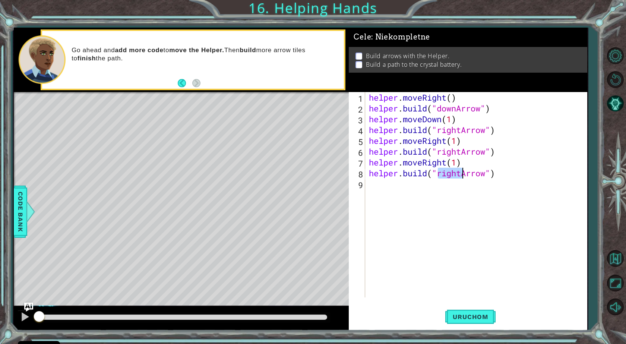
click at [461, 174] on div "helper . moveRight ( ) helper . build ( "downArrow" ) helper . moveDown ( 1 ) h…" at bounding box center [478, 205] width 221 height 227
type textarea "[DOMAIN_NAME]("upArrow")"
click at [483, 318] on span "Uruchom" at bounding box center [471, 316] width 50 height 7
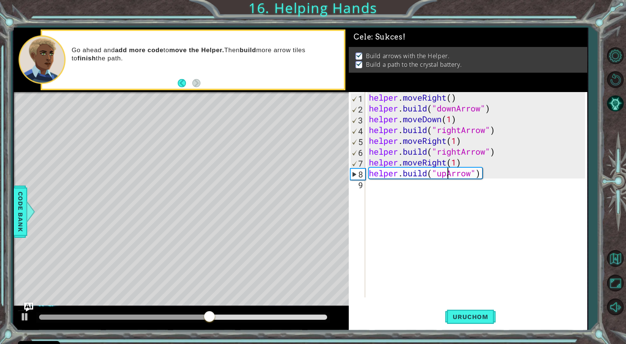
click at [535, 279] on div "helper . moveRight ( ) helper . build ( "downArrow" ) helper . moveDown ( 1 ) h…" at bounding box center [478, 205] width 221 height 227
click at [495, 320] on span "Uruchom" at bounding box center [471, 316] width 50 height 7
click at [223, 233] on div "Level Map" at bounding box center [186, 202] width 345 height 220
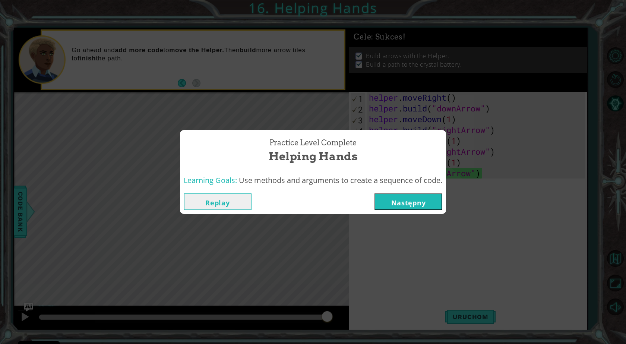
click at [428, 203] on button "Następny" at bounding box center [409, 202] width 68 height 17
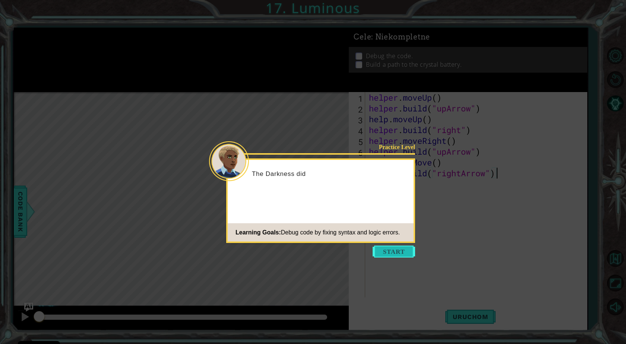
click at [404, 254] on button "Start" at bounding box center [394, 252] width 43 height 12
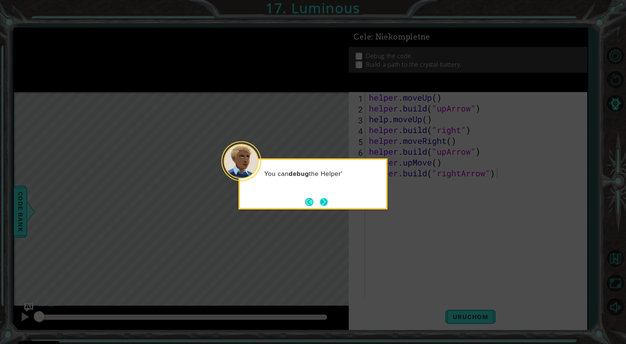
click at [326, 202] on button "Next" at bounding box center [324, 202] width 9 height 9
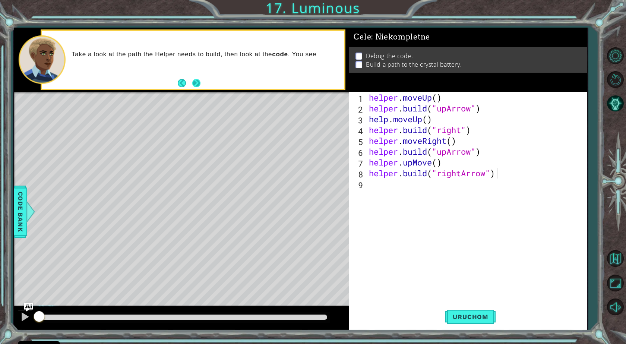
click at [197, 85] on button "Next" at bounding box center [196, 83] width 8 height 8
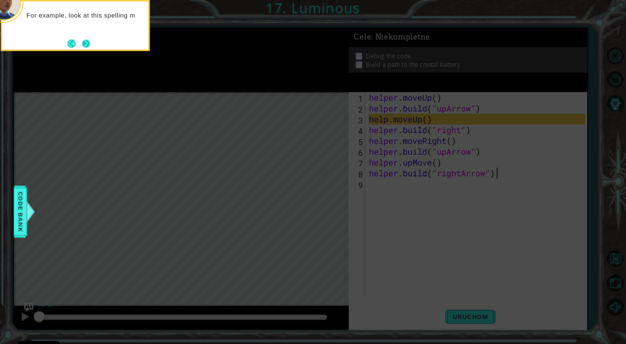
click at [85, 46] on button "Next" at bounding box center [86, 43] width 9 height 9
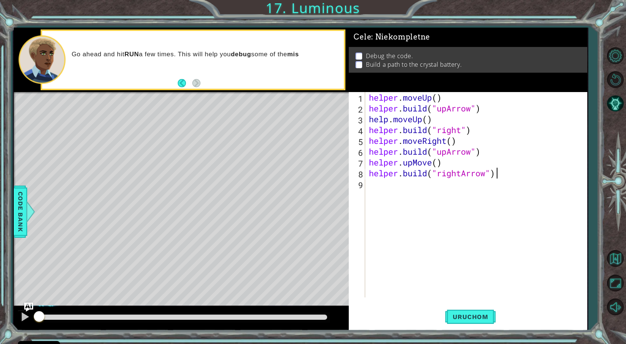
click at [463, 132] on div "helper . moveUp ( ) helper . build ( "upArrow" ) help . moveUp ( ) helper . bui…" at bounding box center [478, 205] width 221 height 227
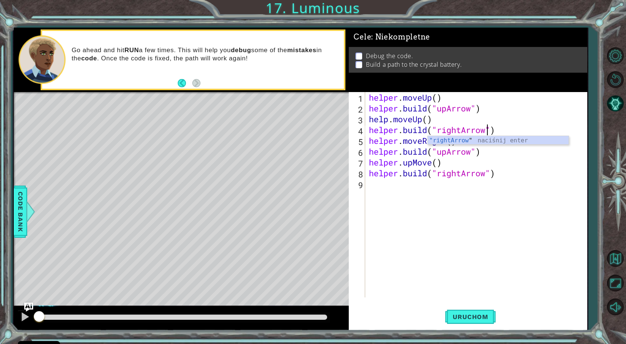
scroll to position [0, 6]
click at [505, 150] on div "helper . moveUp ( ) helper . build ( "upArrow" ) help . moveUp ( ) helper . bui…" at bounding box center [478, 205] width 221 height 227
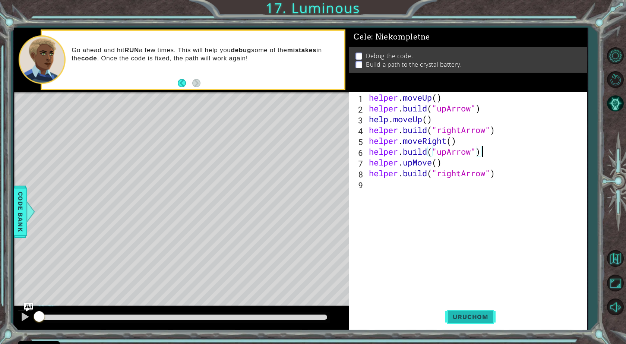
click at [459, 317] on span "Uruchom" at bounding box center [471, 316] width 50 height 7
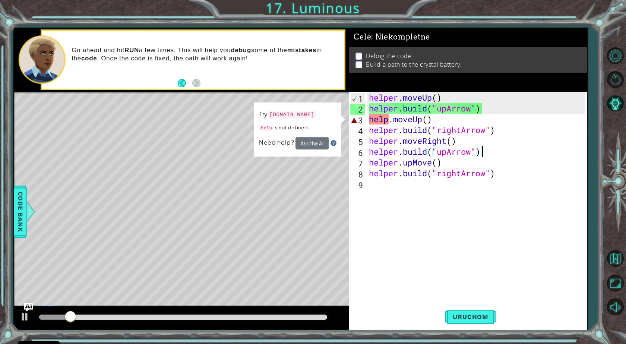
click at [389, 122] on div "helper . moveUp ( ) helper . build ( "upArrow" ) help . moveUp ( ) helper . bui…" at bounding box center [478, 205] width 221 height 227
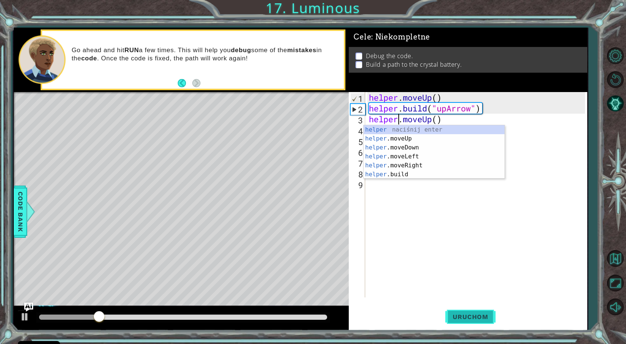
click at [476, 315] on span "Uruchom" at bounding box center [471, 316] width 50 height 7
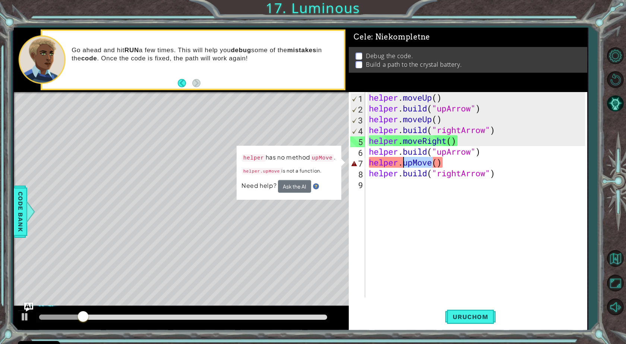
drag, startPoint x: 433, startPoint y: 163, endPoint x: 406, endPoint y: 165, distance: 27.3
click at [406, 165] on div "helper . moveUp ( ) helper . build ( "upArrow" ) helper . moveUp ( ) helper . b…" at bounding box center [478, 205] width 221 height 227
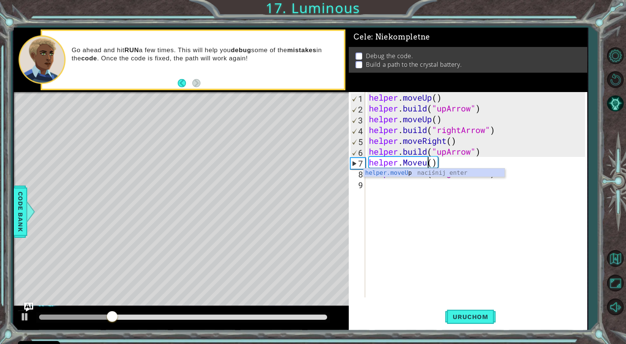
scroll to position [0, 3]
type textarea "helper.moveUp(1)"
click at [442, 207] on div "helper . moveUp ( ) helper . build ( "upArrow" ) helper . moveUp ( ) helper . b…" at bounding box center [478, 205] width 221 height 227
click at [475, 169] on div "helper . moveUp ( ) helper . build ( "upArrow" ) helper . moveUp ( ) helper . b…" at bounding box center [478, 205] width 221 height 227
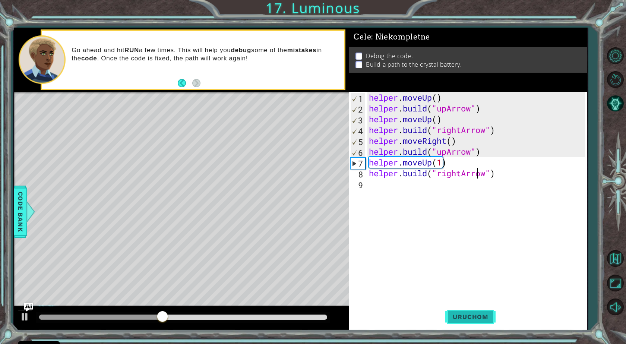
type textarea "[DOMAIN_NAME]("rightArrow")"
click at [480, 307] on button "Uruchom" at bounding box center [471, 317] width 50 height 24
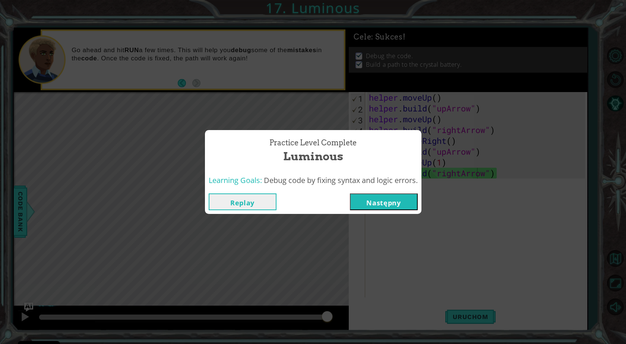
click at [386, 207] on button "Następny" at bounding box center [384, 202] width 68 height 17
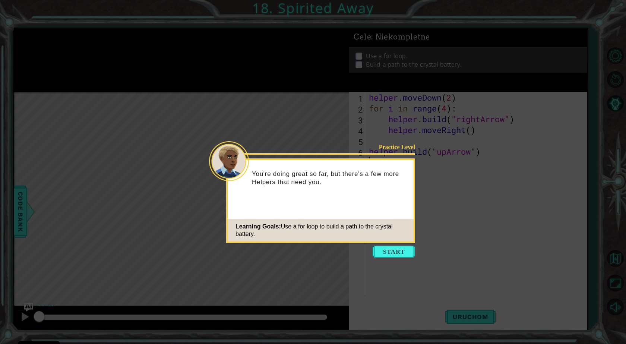
click at [396, 252] on button "Start" at bounding box center [394, 252] width 43 height 12
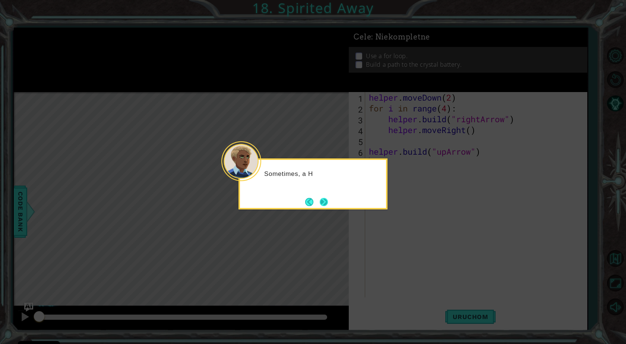
click at [329, 203] on button "Next" at bounding box center [324, 202] width 12 height 12
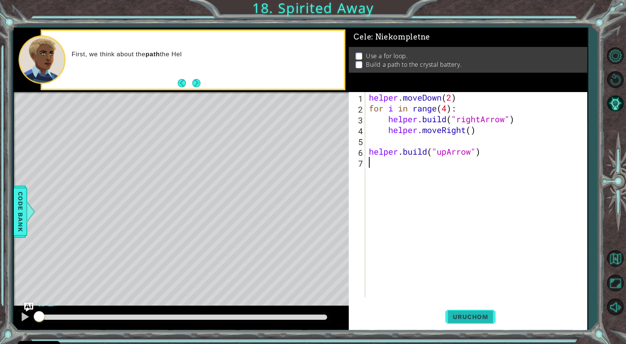
click at [479, 323] on button "Uruchom" at bounding box center [471, 317] width 50 height 24
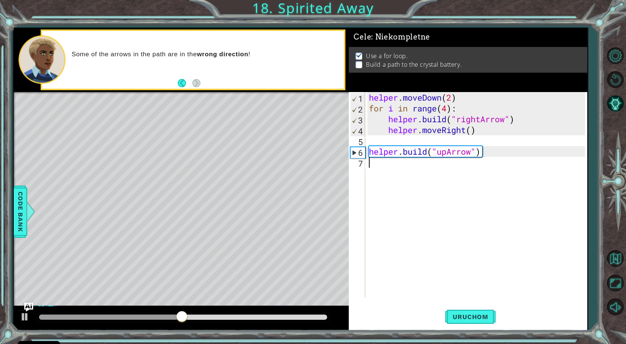
click at [412, 171] on div "helper . moveDown ( 2 ) for i in range ( 4 ) : helper . build ( "rightArrow" ) …" at bounding box center [478, 205] width 221 height 227
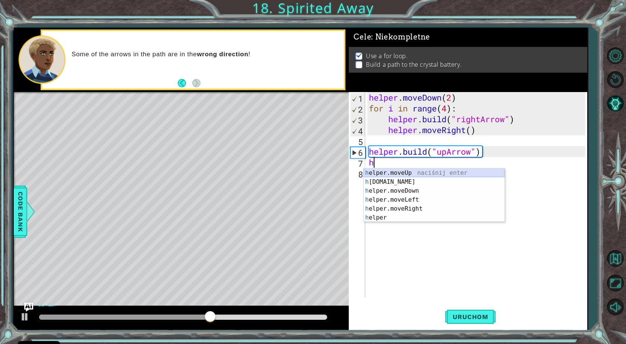
click at [416, 172] on div "h elper.moveUp naciśnij enter h [DOMAIN_NAME] naciśnij enter h elper.moveDown n…" at bounding box center [434, 205] width 141 height 72
type textarea "helper.moveUp(1)"
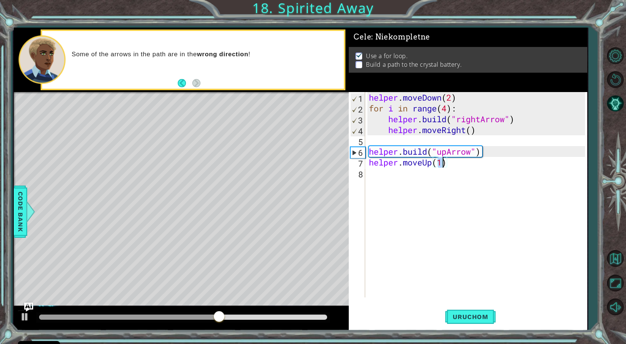
click at [453, 161] on div "helper . moveDown ( 2 ) for i in range ( 4 ) : helper . build ( "rightArrow" ) …" at bounding box center [478, 205] width 221 height 227
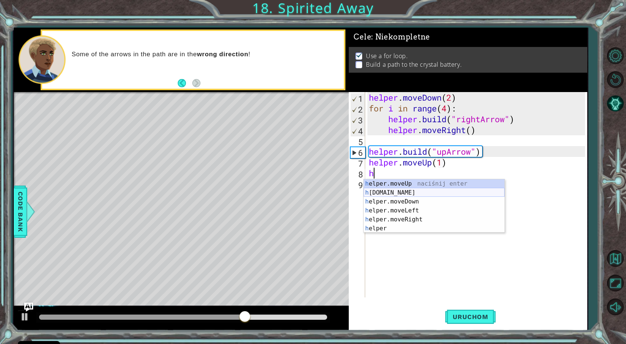
click at [408, 194] on div "h elper.moveUp naciśnij enter h [DOMAIN_NAME] naciśnij enter h elper.moveDown n…" at bounding box center [434, 215] width 141 height 72
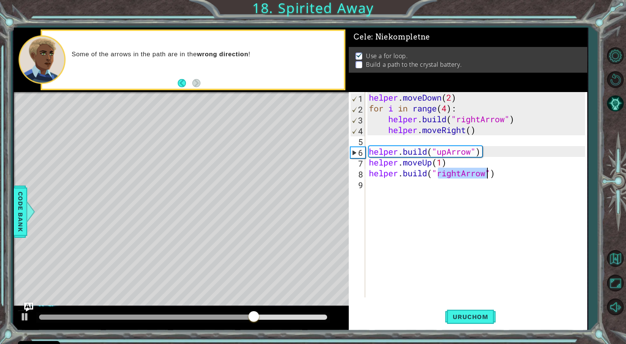
click at [449, 176] on div "helper . moveDown ( 2 ) for i in range ( 4 ) : helper . build ( "rightArrow" ) …" at bounding box center [476, 194] width 217 height 205
drag, startPoint x: 461, startPoint y: 175, endPoint x: 438, endPoint y: 174, distance: 22.4
click at [438, 174] on div "helper . moveDown ( 2 ) for i in range ( 4 ) : helper . build ( "rightArrow" ) …" at bounding box center [478, 205] width 221 height 227
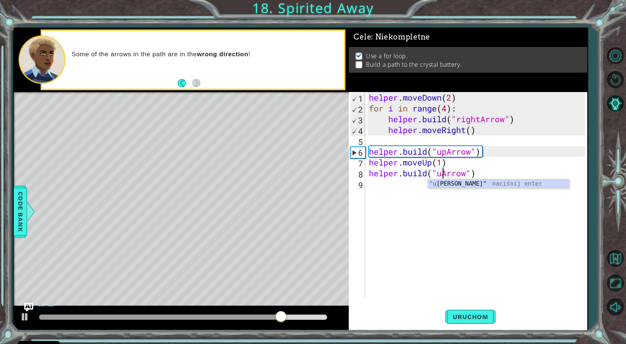
scroll to position [0, 4]
type textarea "[DOMAIN_NAME]("upArrow")"
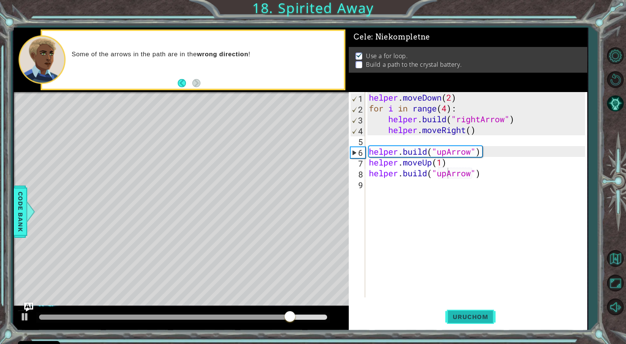
click at [491, 317] on span "Uruchom" at bounding box center [471, 316] width 50 height 7
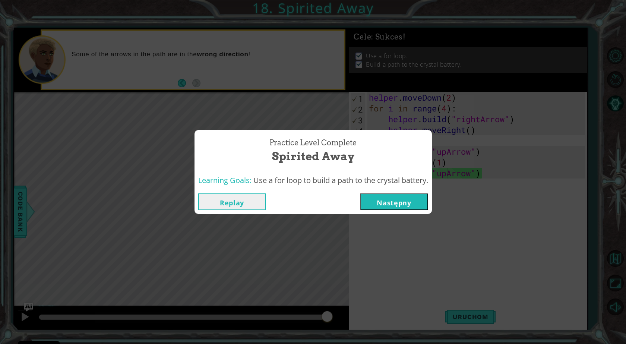
click at [396, 197] on button "Następny" at bounding box center [395, 202] width 68 height 17
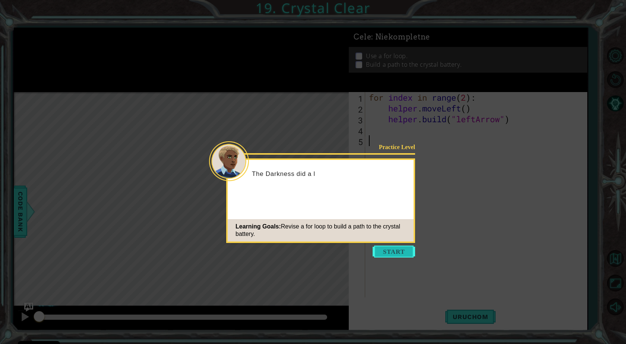
click at [375, 253] on button "Start" at bounding box center [394, 252] width 43 height 12
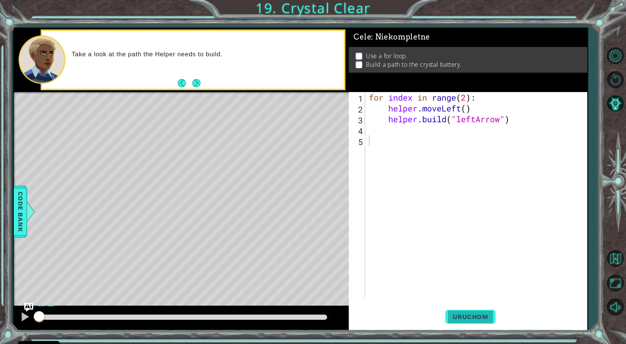
click at [481, 313] on span "Uruchom" at bounding box center [471, 316] width 50 height 7
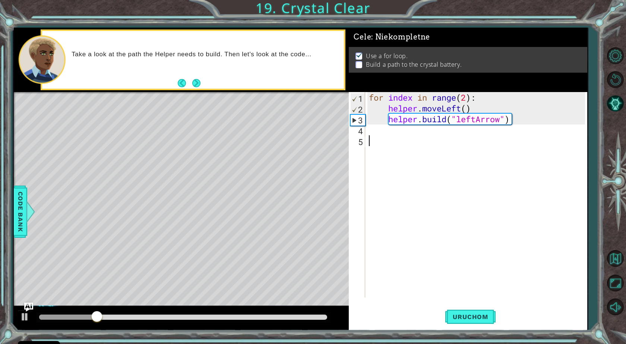
click at [467, 108] on div "for index in range ( 2 ) : helper . moveLeft ( ) helper . build ( "leftArrow" )" at bounding box center [478, 205] width 221 height 227
click at [468, 98] on div "for index in range ( 2 ) : helper . moveLeft ( ) helper . build ( "leftArrow" )" at bounding box center [478, 205] width 221 height 227
type textarea "for index in range(4):"
click at [490, 315] on span "Uruchom" at bounding box center [471, 316] width 50 height 7
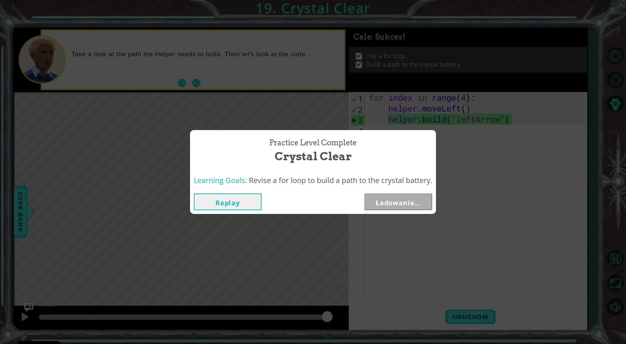
drag, startPoint x: 66, startPoint y: 318, endPoint x: 325, endPoint y: 306, distance: 259.1
click at [330, 305] on body "Cookie Policy CodeCombat uses a few essential and non-essential cookies. Polity…" at bounding box center [313, 172] width 626 height 344
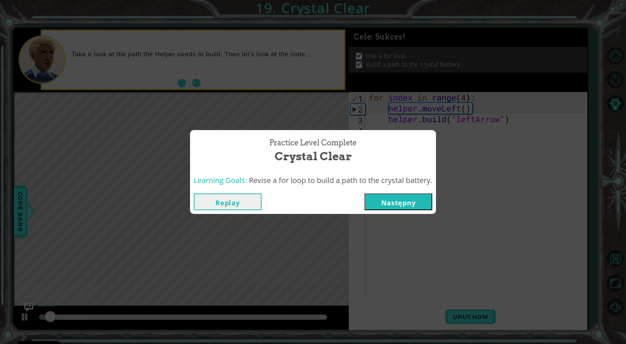
click at [390, 205] on button "Następny" at bounding box center [399, 202] width 68 height 17
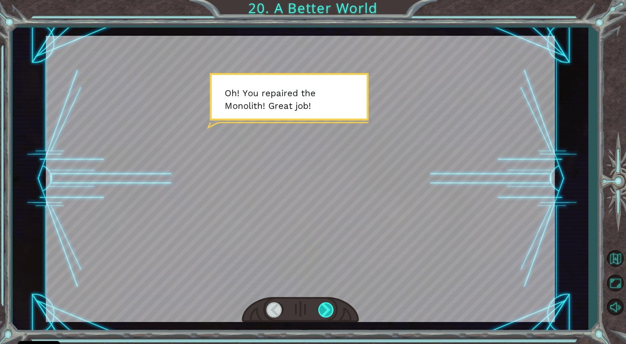
click at [322, 304] on div at bounding box center [326, 309] width 17 height 15
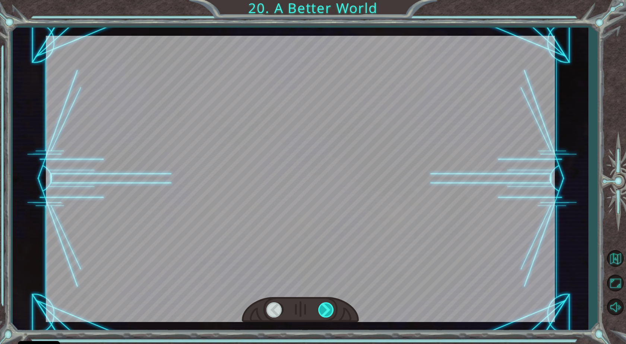
click at [323, 304] on div at bounding box center [326, 309] width 17 height 15
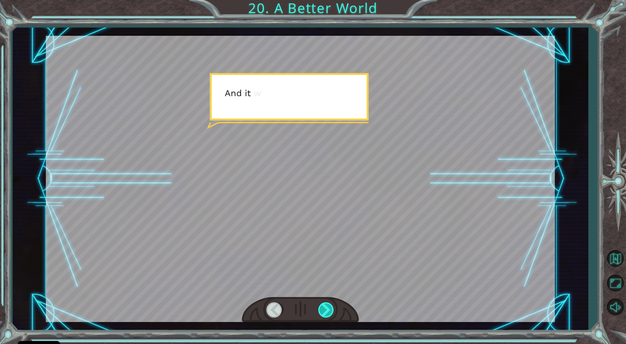
click at [323, 304] on div at bounding box center [326, 309] width 17 height 15
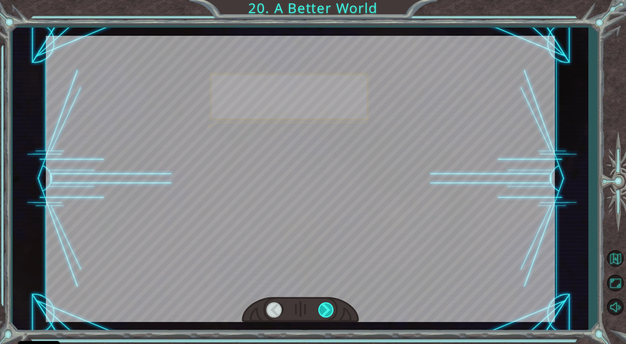
click at [323, 304] on div at bounding box center [326, 309] width 17 height 15
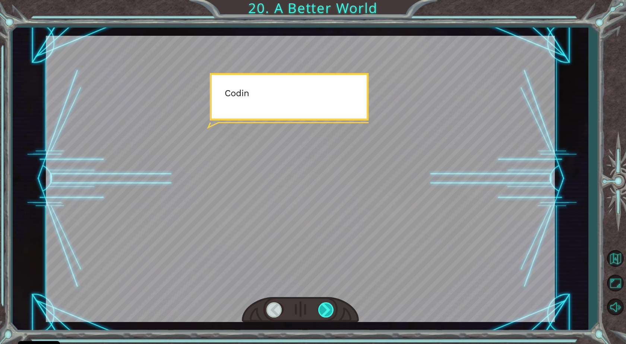
click at [323, 304] on div at bounding box center [326, 309] width 17 height 15
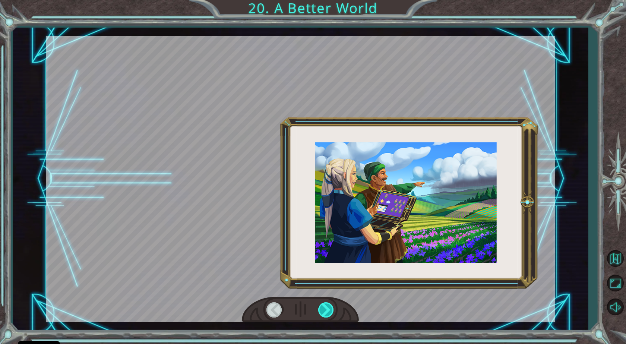
click at [323, 304] on div at bounding box center [326, 309] width 17 height 15
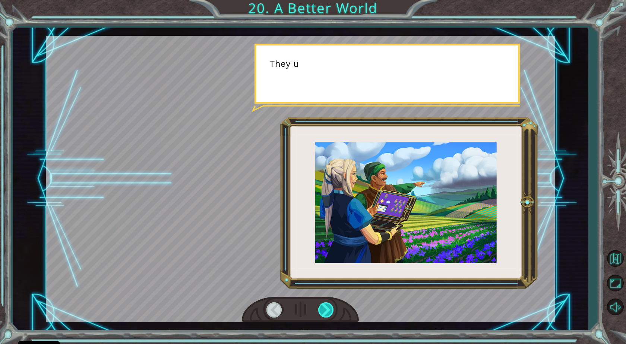
click at [323, 304] on div at bounding box center [326, 309] width 17 height 15
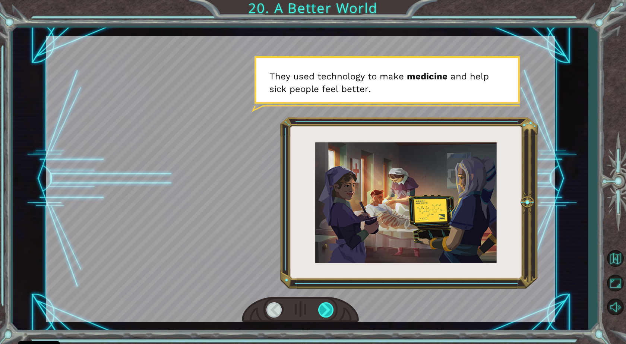
click at [323, 304] on div at bounding box center [326, 309] width 17 height 15
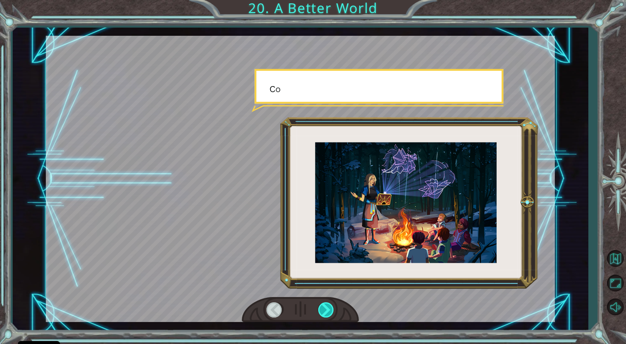
click at [323, 304] on div at bounding box center [326, 309] width 17 height 15
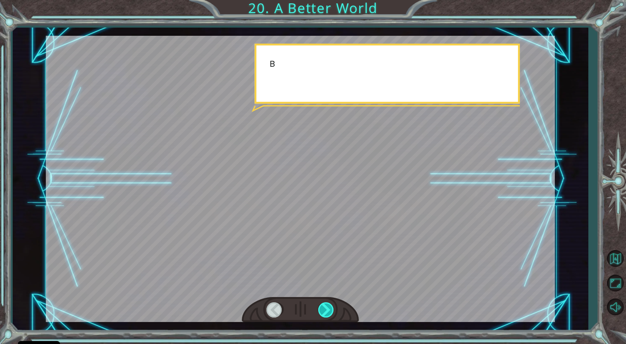
click at [323, 304] on div at bounding box center [326, 309] width 17 height 15
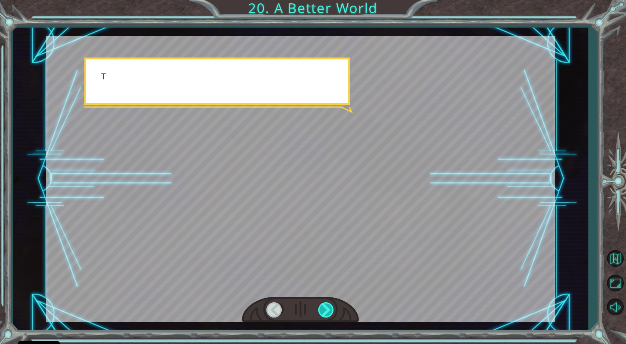
click at [323, 304] on div at bounding box center [326, 309] width 17 height 15
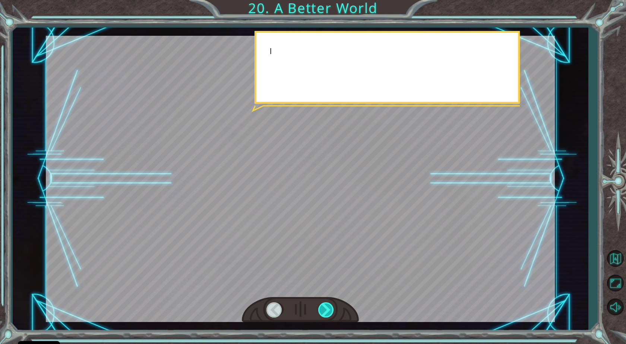
click at [324, 304] on div at bounding box center [326, 309] width 17 height 15
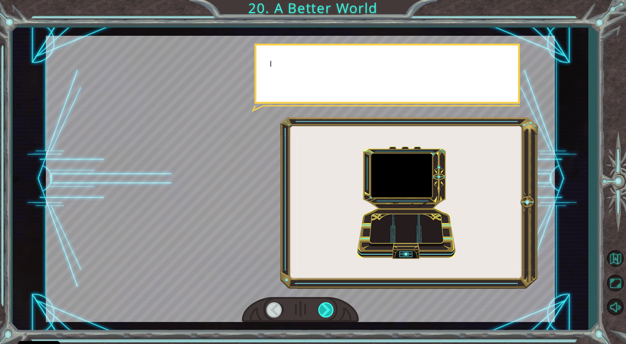
click at [324, 304] on div at bounding box center [326, 309] width 17 height 15
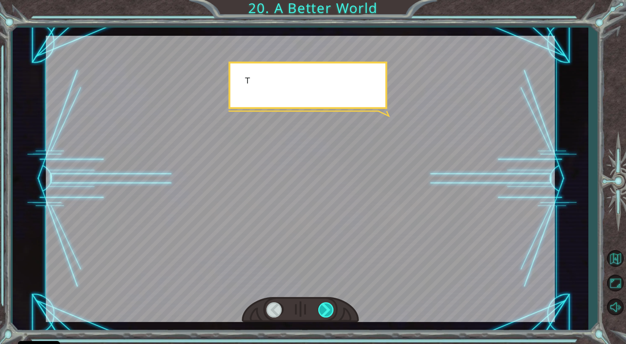
click at [324, 304] on div at bounding box center [326, 309] width 17 height 15
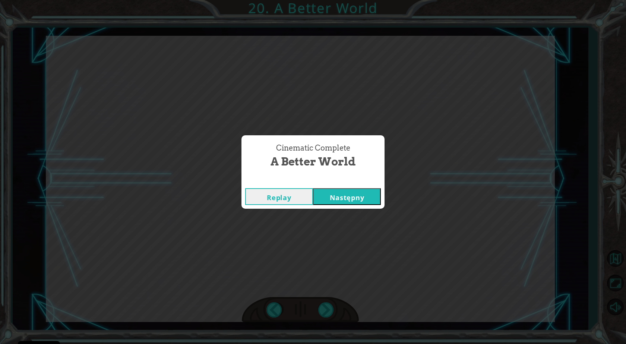
click at [355, 205] on button "Następny" at bounding box center [347, 196] width 68 height 17
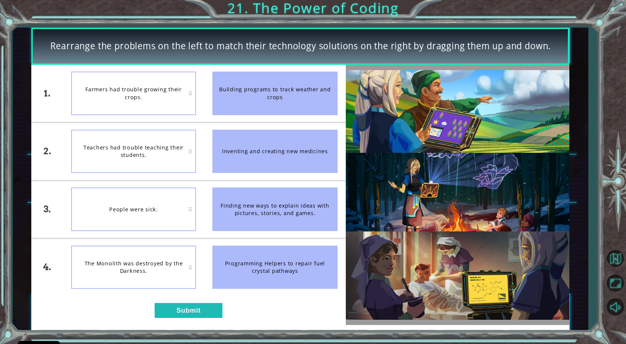
drag, startPoint x: 274, startPoint y: 152, endPoint x: 264, endPoint y: 152, distance: 10.4
click at [265, 152] on div "Inventing and creating new medicines" at bounding box center [275, 152] width 125 height 44
drag, startPoint x: 314, startPoint y: 153, endPoint x: 231, endPoint y: 188, distance: 90.1
click at [231, 188] on ul "Building programs to track weather and crops Inventing and creating new medicin…" at bounding box center [274, 180] width 141 height 231
drag, startPoint x: 334, startPoint y: 191, endPoint x: 222, endPoint y: 292, distance: 152.1
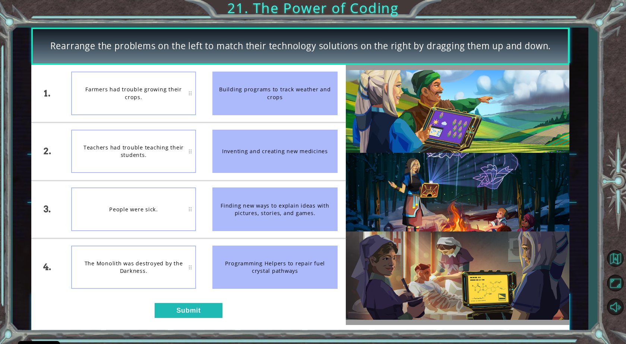
click at [252, 225] on div "Finding new ways to explain ideas with pictures, stories, and games." at bounding box center [275, 210] width 125 height 44
click at [214, 302] on div "1. 2. 3. 4. Farmers had trouble growing their crops. Teachers had trouble teach…" at bounding box center [188, 195] width 314 height 260
click at [213, 312] on button "Submit" at bounding box center [189, 310] width 68 height 15
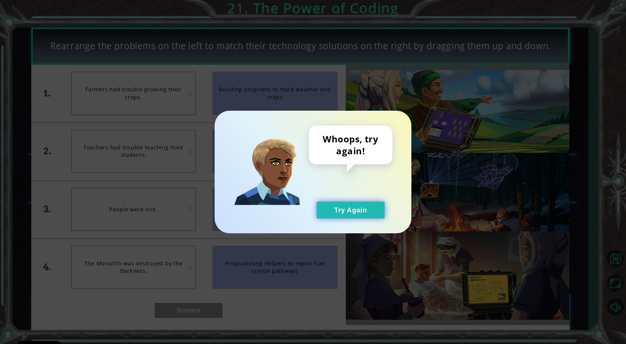
click at [340, 208] on button "Try Again" at bounding box center [351, 210] width 68 height 17
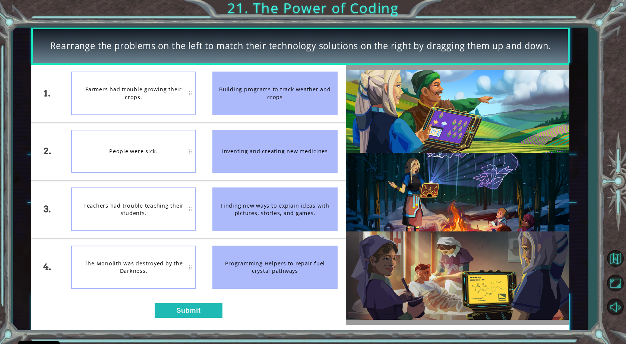
click at [223, 310] on div "1. 2. 3. 4. Farmers had trouble growing their crops. People were sick. Teachers…" at bounding box center [188, 195] width 314 height 260
click at [216, 315] on button "Submit" at bounding box center [189, 310] width 68 height 15
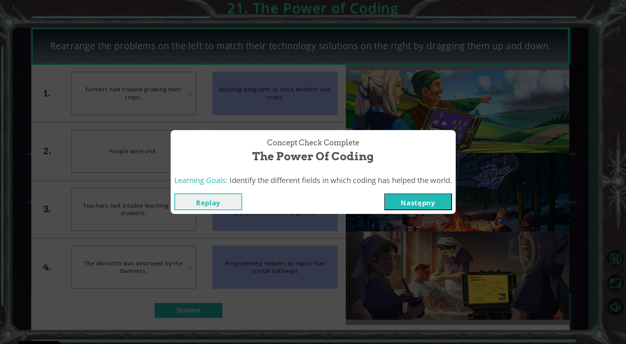
click at [394, 205] on button "Następny" at bounding box center [418, 202] width 68 height 17
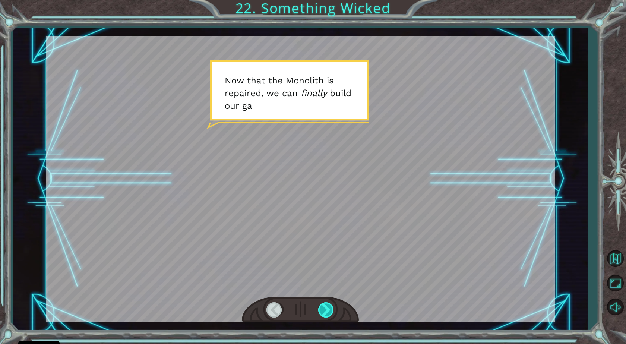
click at [323, 310] on div at bounding box center [326, 309] width 17 height 15
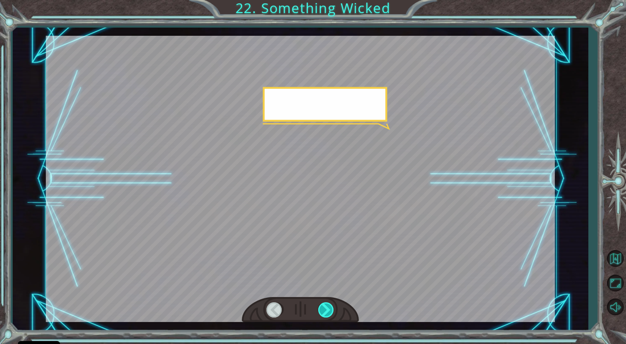
click at [323, 310] on div at bounding box center [326, 309] width 17 height 15
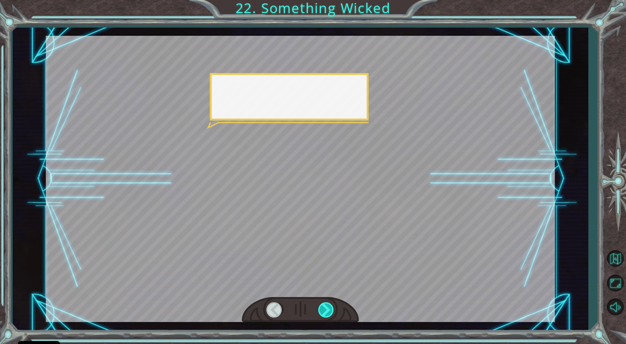
click at [323, 310] on div at bounding box center [326, 309] width 17 height 15
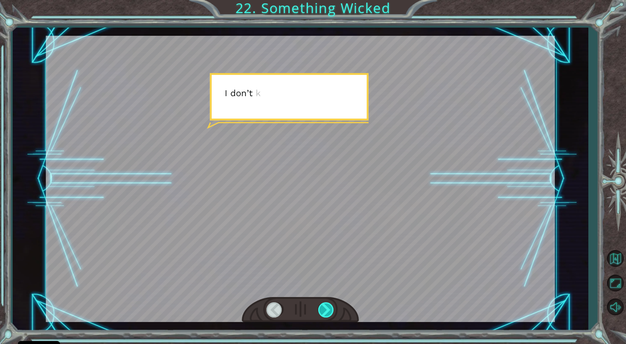
click at [325, 308] on div at bounding box center [326, 309] width 17 height 15
click at [325, 307] on div at bounding box center [326, 309] width 17 height 15
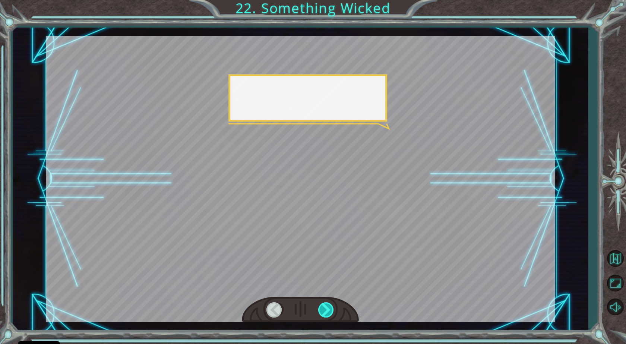
click at [325, 307] on div at bounding box center [326, 309] width 17 height 15
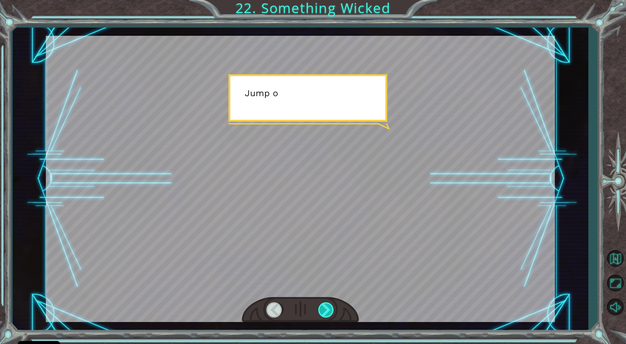
click at [326, 312] on div at bounding box center [326, 309] width 17 height 15
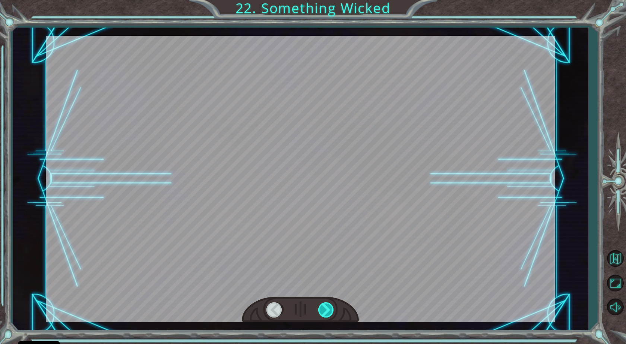
click at [326, 313] on div at bounding box center [326, 309] width 17 height 15
click at [326, 0] on div "Temporary Text N o w t h a t t h e M o n o l i t h i s r e p a i r e d , w e c …" at bounding box center [313, 0] width 626 height 0
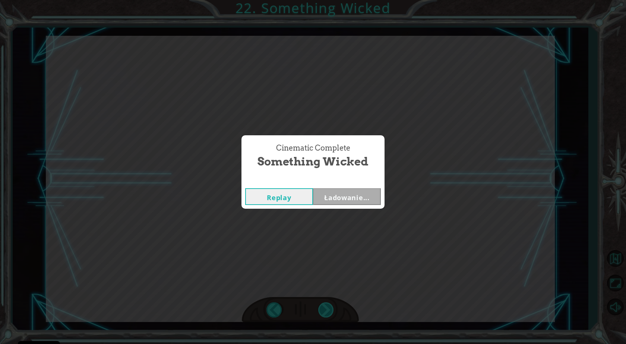
click at [326, 313] on div "Cinematic Complete Something Wicked Replay Ładowanie..." at bounding box center [313, 172] width 626 height 344
click at [344, 191] on button "Następny" at bounding box center [347, 196] width 68 height 17
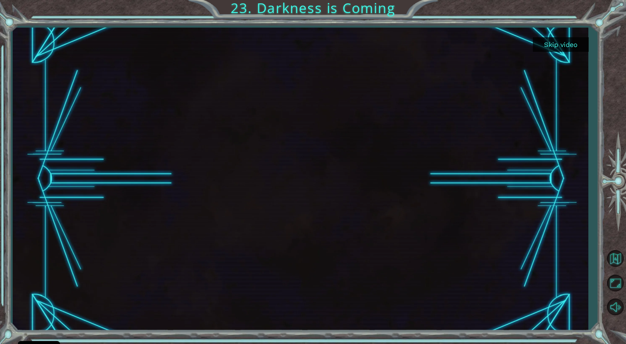
click at [557, 47] on button "Skip video" at bounding box center [561, 44] width 56 height 15
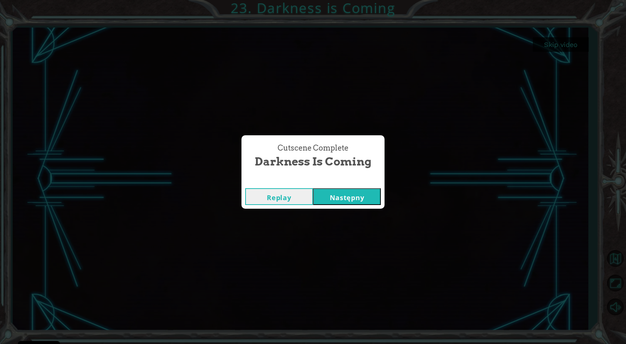
click at [345, 198] on button "Następny" at bounding box center [347, 196] width 68 height 17
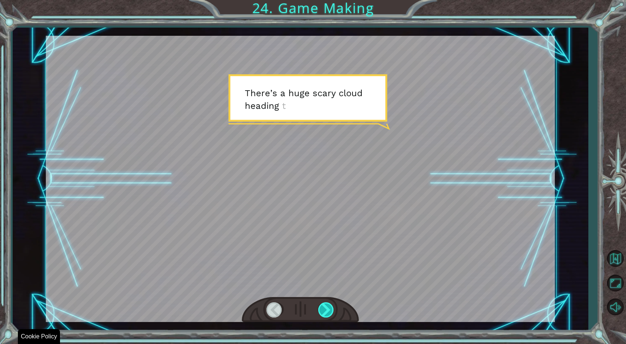
click at [323, 305] on div at bounding box center [326, 309] width 17 height 15
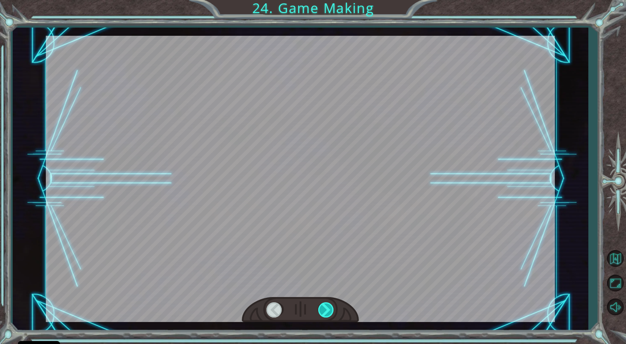
click at [323, 305] on div at bounding box center [326, 309] width 17 height 15
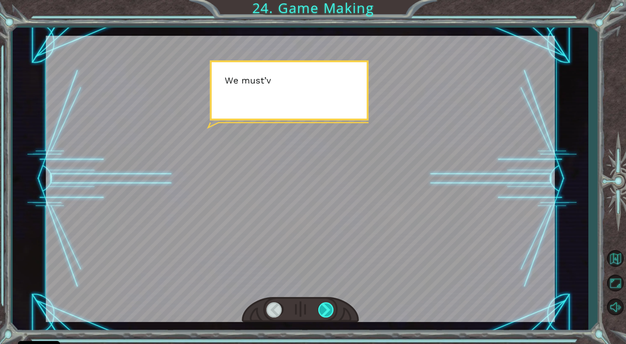
click at [323, 305] on div at bounding box center [326, 309] width 17 height 15
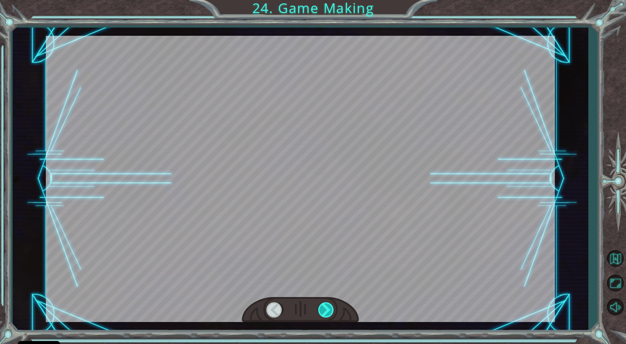
click at [323, 305] on div at bounding box center [326, 309] width 17 height 15
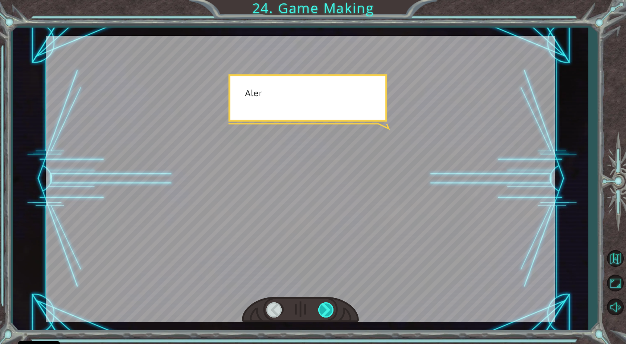
click at [323, 305] on div at bounding box center [326, 309] width 17 height 15
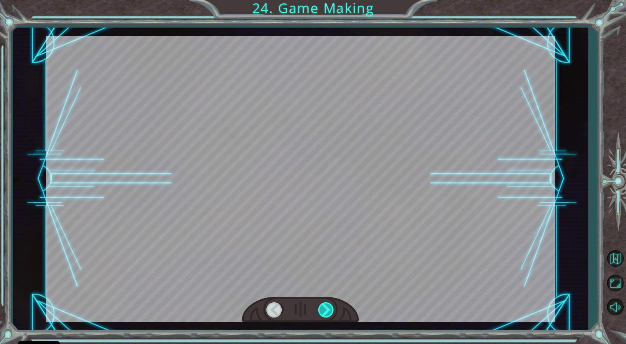
click at [323, 305] on div at bounding box center [326, 309] width 17 height 15
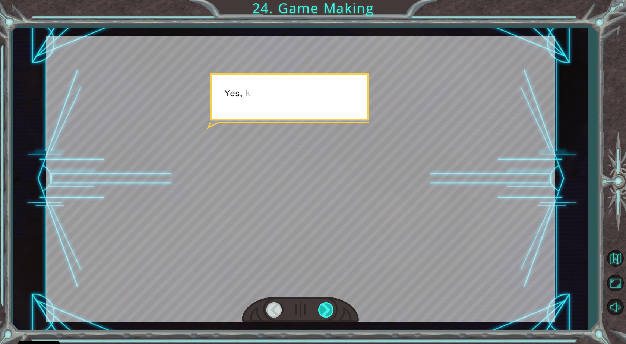
click at [323, 305] on div at bounding box center [326, 309] width 17 height 15
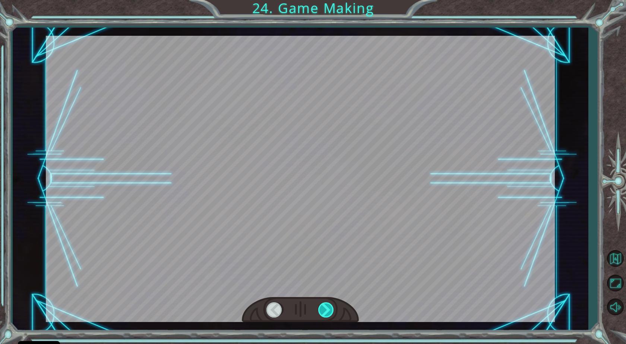
click at [323, 305] on div at bounding box center [326, 309] width 17 height 15
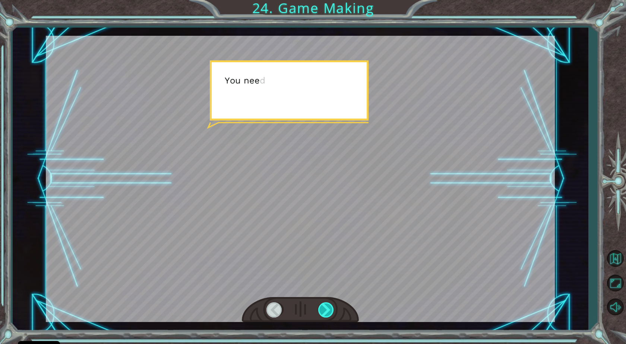
click at [323, 305] on div at bounding box center [326, 309] width 17 height 15
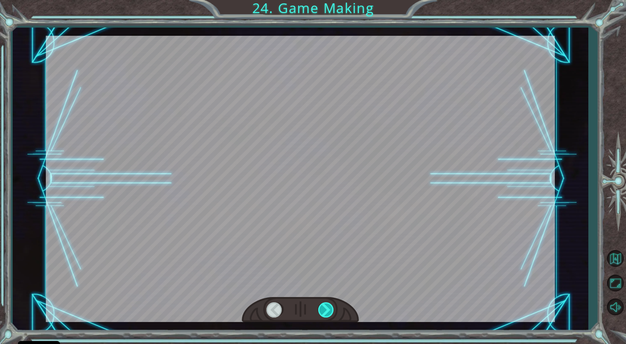
click at [323, 305] on div at bounding box center [326, 309] width 17 height 15
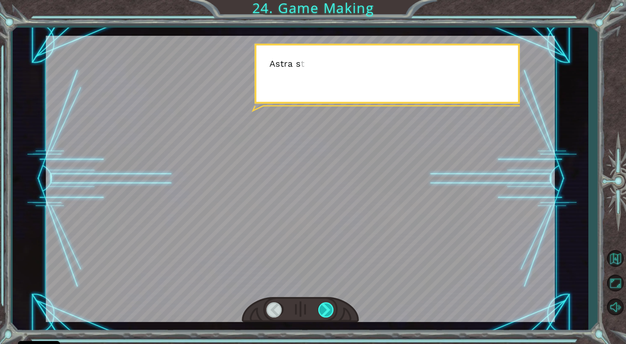
click at [323, 305] on div at bounding box center [326, 309] width 17 height 15
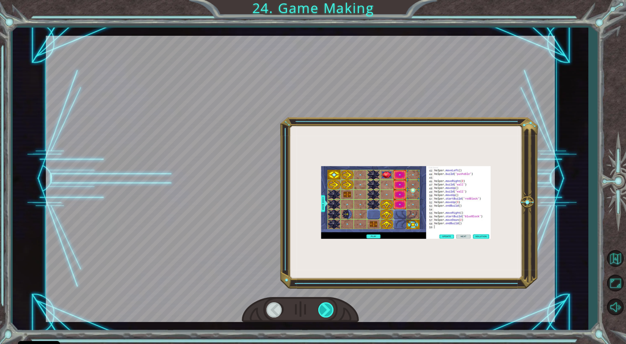
click at [323, 305] on div at bounding box center [326, 309] width 17 height 15
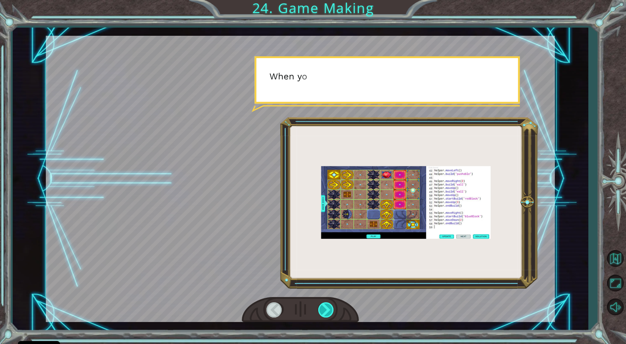
click at [323, 305] on div at bounding box center [326, 309] width 17 height 15
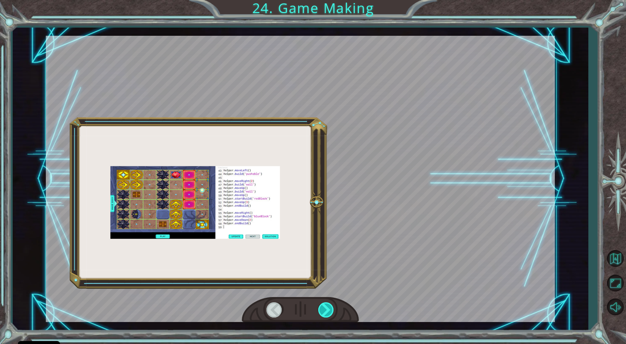
click at [323, 305] on div at bounding box center [326, 309] width 17 height 15
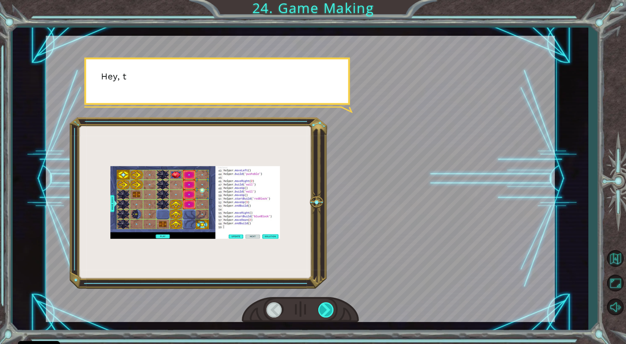
click at [323, 305] on div at bounding box center [326, 309] width 17 height 15
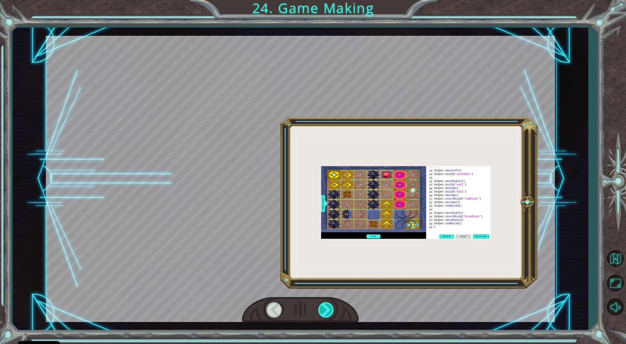
click at [323, 305] on div at bounding box center [326, 309] width 17 height 15
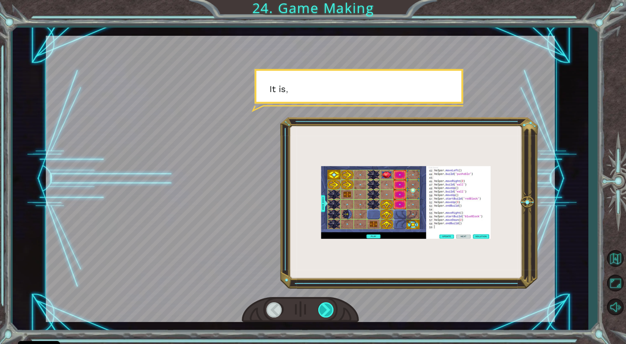
click at [323, 305] on div at bounding box center [326, 309] width 17 height 15
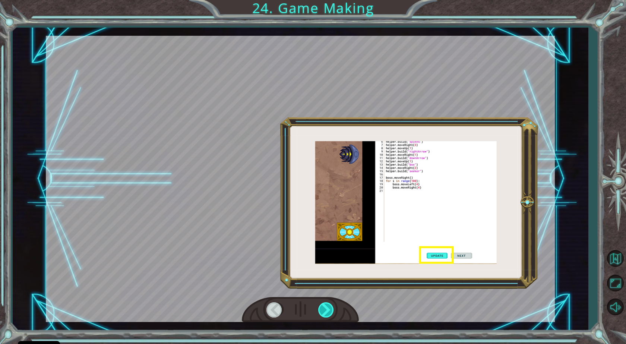
click at [323, 305] on div at bounding box center [326, 309] width 17 height 15
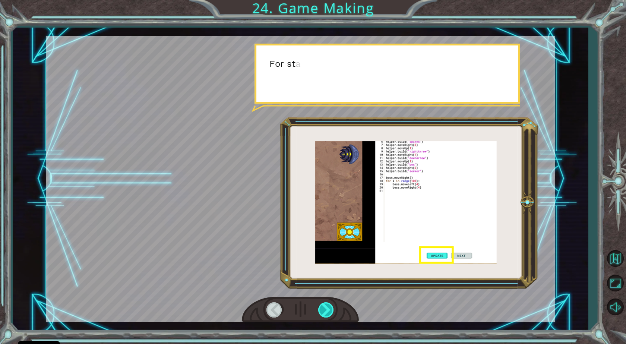
click at [323, 305] on div at bounding box center [326, 309] width 17 height 15
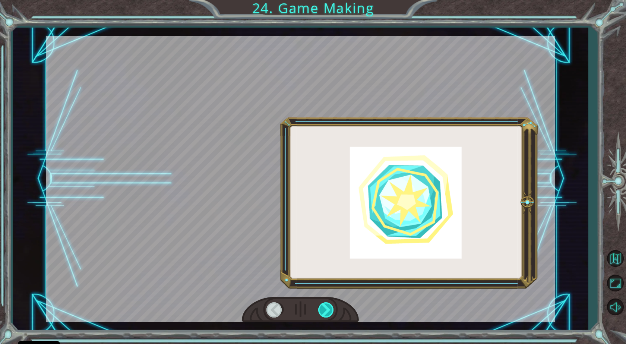
click at [323, 305] on div at bounding box center [326, 309] width 17 height 15
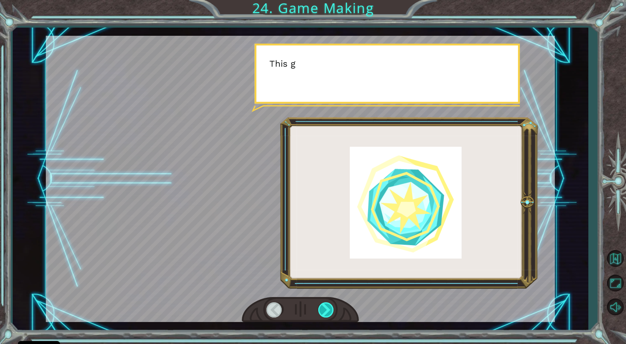
click at [323, 305] on div at bounding box center [326, 309] width 17 height 15
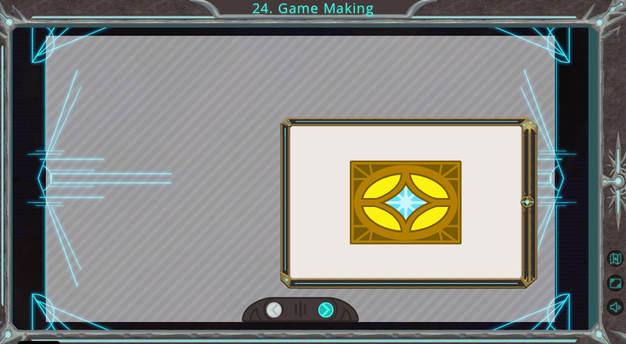
click at [323, 305] on div at bounding box center [326, 309] width 17 height 15
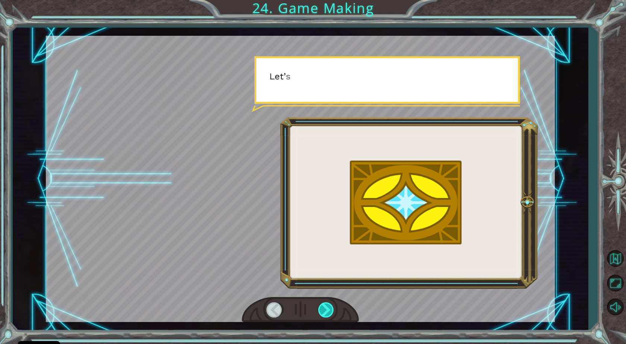
click at [323, 305] on div at bounding box center [326, 309] width 17 height 15
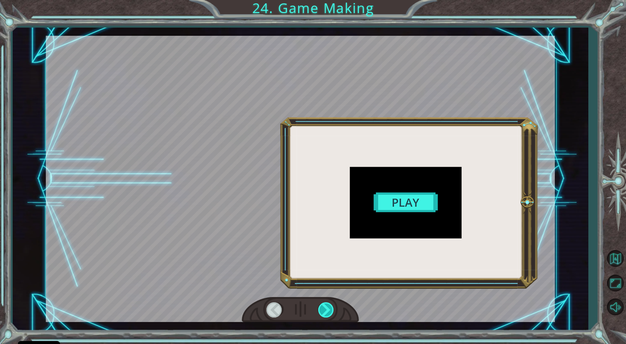
click at [323, 305] on div at bounding box center [326, 309] width 17 height 15
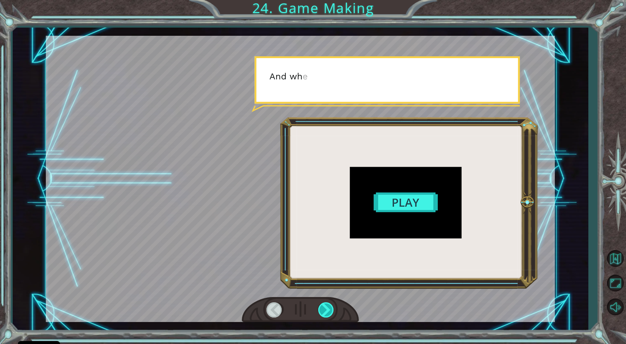
click at [323, 305] on div at bounding box center [326, 309] width 17 height 15
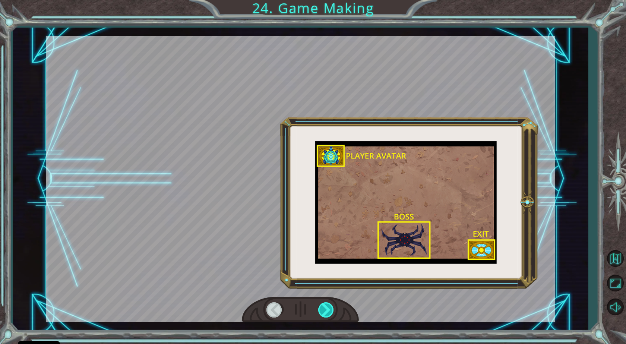
click at [323, 305] on div at bounding box center [326, 309] width 17 height 15
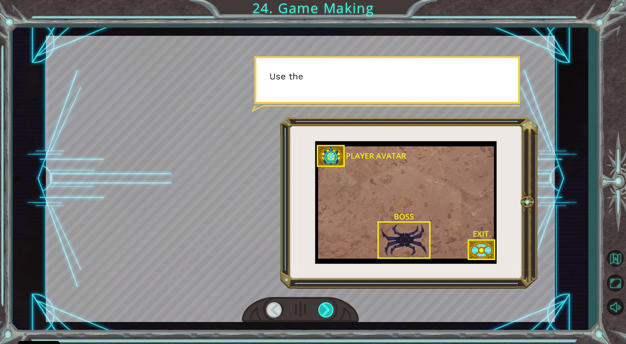
click at [323, 305] on div at bounding box center [326, 309] width 17 height 15
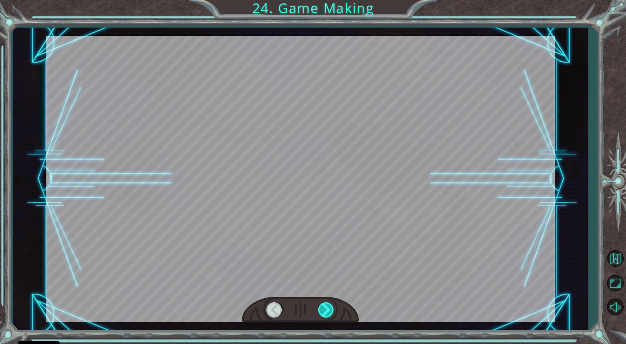
click at [323, 305] on div at bounding box center [326, 309] width 17 height 15
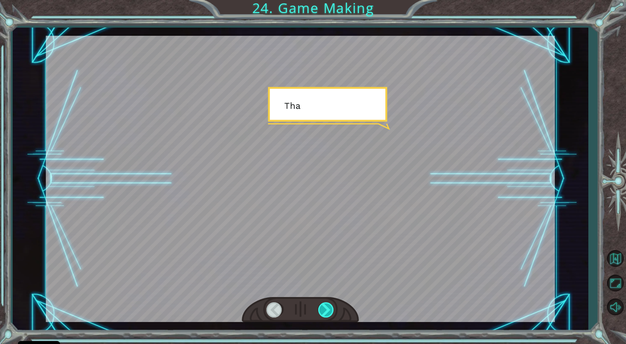
click at [323, 305] on div at bounding box center [326, 309] width 17 height 15
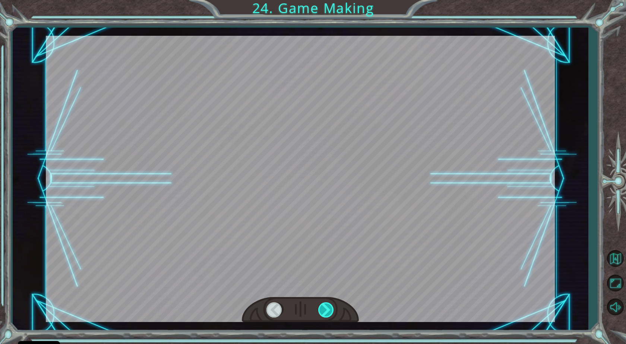
click at [323, 305] on div at bounding box center [326, 309] width 17 height 15
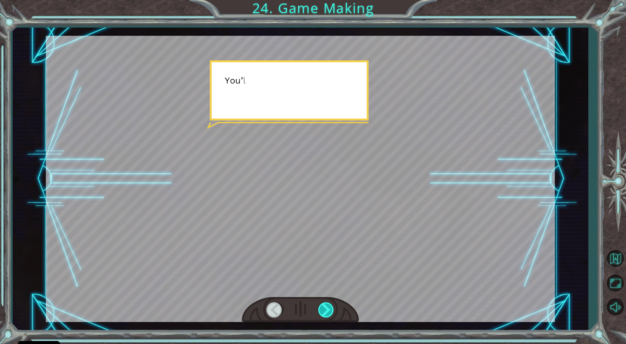
click at [323, 305] on div at bounding box center [326, 309] width 17 height 15
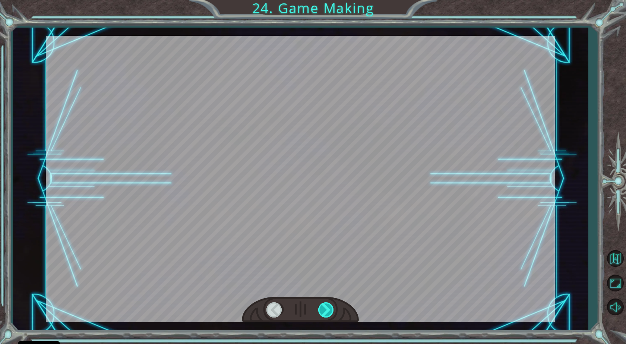
click at [323, 305] on div at bounding box center [326, 309] width 17 height 15
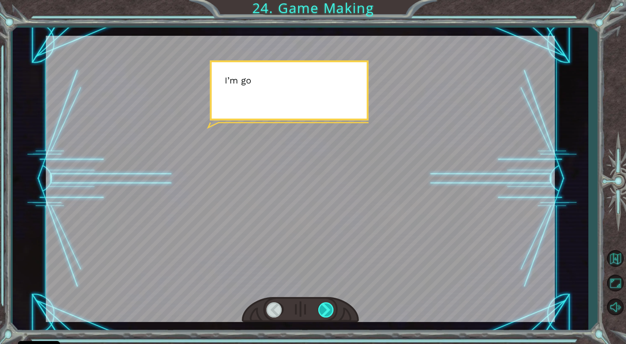
click at [323, 305] on div at bounding box center [326, 309] width 17 height 15
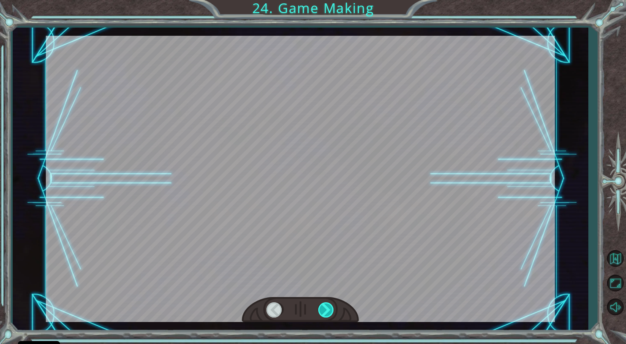
click at [323, 305] on div at bounding box center [326, 309] width 17 height 15
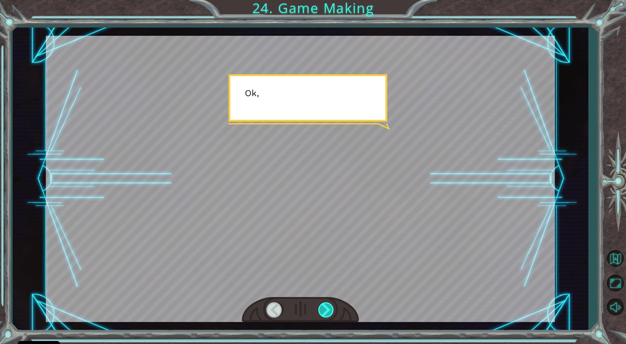
click at [323, 305] on div at bounding box center [326, 309] width 17 height 15
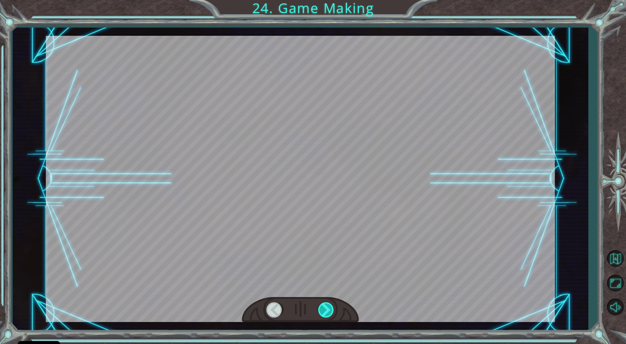
click at [323, 305] on div at bounding box center [326, 309] width 17 height 15
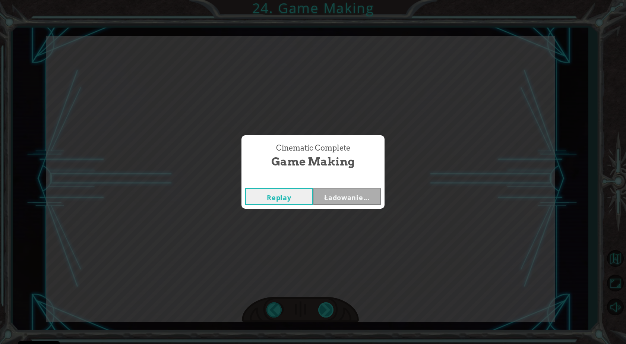
click at [323, 305] on div "Cinematic Complete Game Making Replay Ładowanie..." at bounding box center [313, 172] width 626 height 344
click at [361, 197] on button "Następny" at bounding box center [347, 196] width 68 height 17
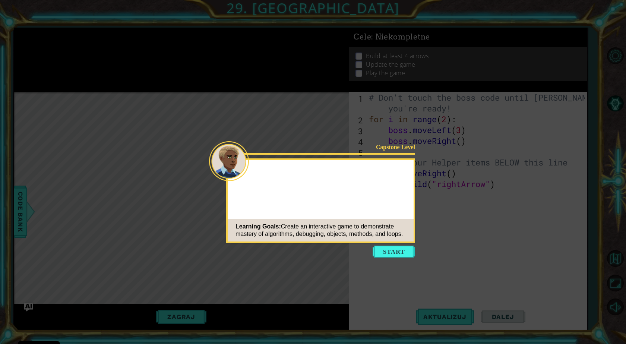
click at [384, 243] on div "Capstone Level Learning Goals: Create an interactive game to demonstrate master…" at bounding box center [320, 200] width 189 height 85
click at [384, 254] on button "Start" at bounding box center [394, 252] width 43 height 12
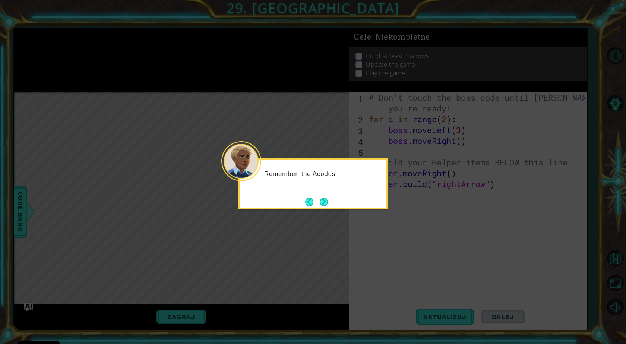
click at [328, 206] on button "Next" at bounding box center [323, 201] width 9 height 9
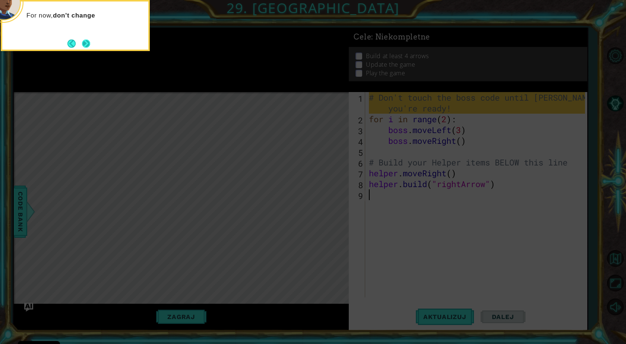
drag, startPoint x: 94, startPoint y: 38, endPoint x: 91, endPoint y: 44, distance: 6.5
click at [93, 34] on div "For now, don't change" at bounding box center [75, 18] width 146 height 29
click at [90, 45] on button "Next" at bounding box center [86, 44] width 8 height 8
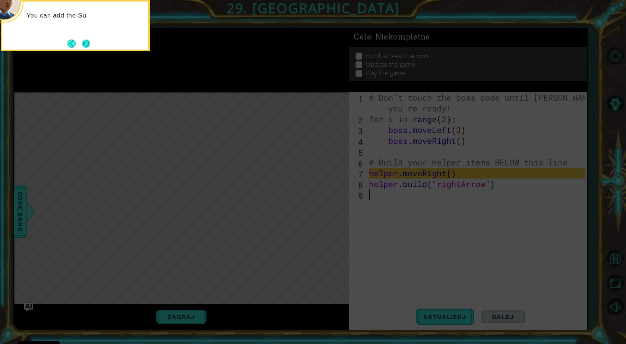
click at [82, 41] on button "Next" at bounding box center [86, 43] width 9 height 9
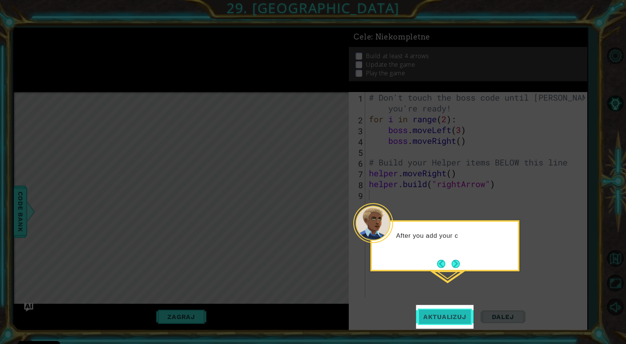
click at [463, 316] on span "Aktualizuj" at bounding box center [445, 316] width 58 height 7
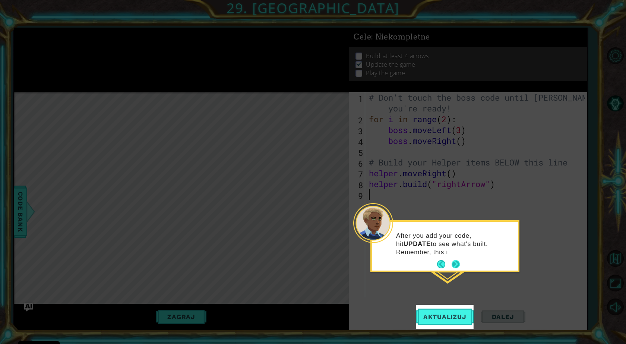
click at [456, 261] on button "Next" at bounding box center [456, 264] width 8 height 8
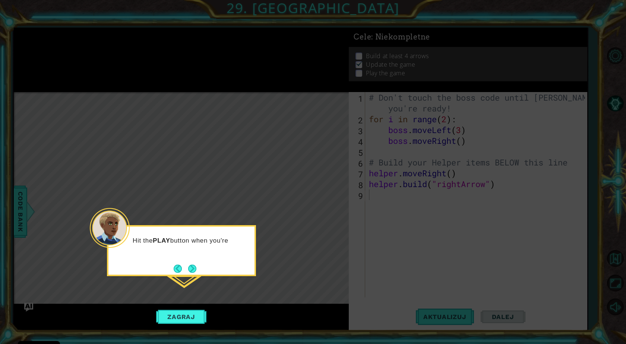
click at [185, 314] on button "Zagraj" at bounding box center [181, 317] width 55 height 14
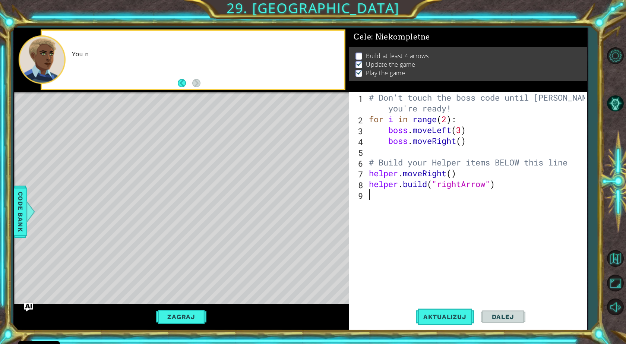
type textarea "d"
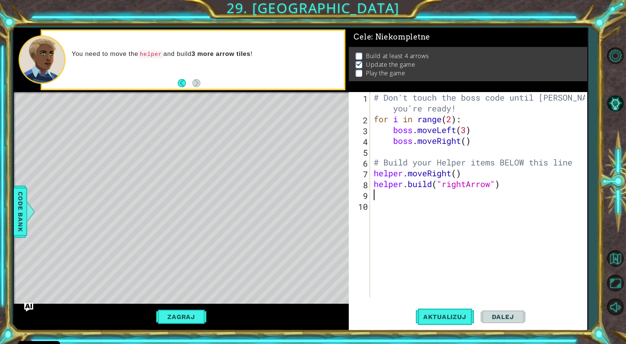
click at [319, 245] on div "Level Map" at bounding box center [186, 202] width 345 height 220
click at [458, 174] on div "# Don't touch the boss code until [PERSON_NAME] says you're ready! for i in ran…" at bounding box center [481, 211] width 217 height 238
type textarea "helper.moveRight(4)"
click at [500, 273] on div "# Don't touch the boss code until [PERSON_NAME] says you're ready! for i in ran…" at bounding box center [481, 211] width 217 height 238
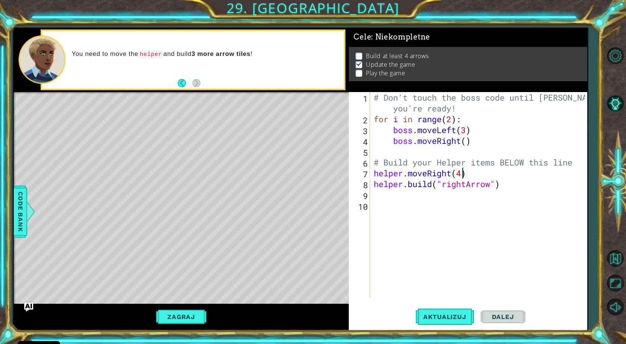
scroll to position [0, 0]
click at [453, 314] on span "Aktualizuj" at bounding box center [445, 316] width 58 height 7
click at [198, 327] on div "Zagraj" at bounding box center [182, 317] width 336 height 26
click at [468, 169] on div "# Don't touch the boss code until [PERSON_NAME] says you're ready! for i in ran…" at bounding box center [481, 211] width 217 height 238
click at [463, 170] on div "# Don't touch the boss code until [PERSON_NAME] says you're ready! for i in ran…" at bounding box center [481, 211] width 217 height 238
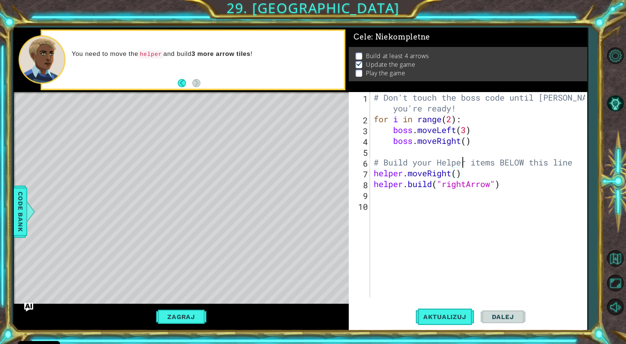
click at [461, 165] on div "# Don't touch the boss code until [PERSON_NAME] says you're ready! for i in ran…" at bounding box center [481, 211] width 217 height 238
type textarea "# Build your Helper items BELOW this line"
drag, startPoint x: 455, startPoint y: 164, endPoint x: 451, endPoint y: 162, distance: 4.7
click at [450, 164] on div "# Don't touch the boss code until [PERSON_NAME] says you're ready! for i in ran…" at bounding box center [481, 211] width 217 height 238
drag, startPoint x: 578, startPoint y: 158, endPoint x: 368, endPoint y: 163, distance: 210.0
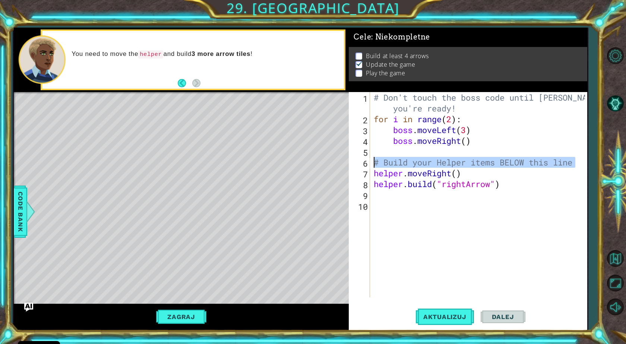
click at [368, 163] on div "# Build your Helper items BELOW this line 1 2 3 4 5 6 7 8 9 10 # Don't touch th…" at bounding box center [467, 194] width 236 height 205
type textarea "h"
click at [508, 150] on div "# Don't touch the boss code until [PERSON_NAME] says you're ready! for i in ran…" at bounding box center [481, 211] width 217 height 238
click at [461, 158] on div "# Don't touch the boss code until [PERSON_NAME] says you're ready! for i in ran…" at bounding box center [481, 211] width 217 height 238
type textarea "h"
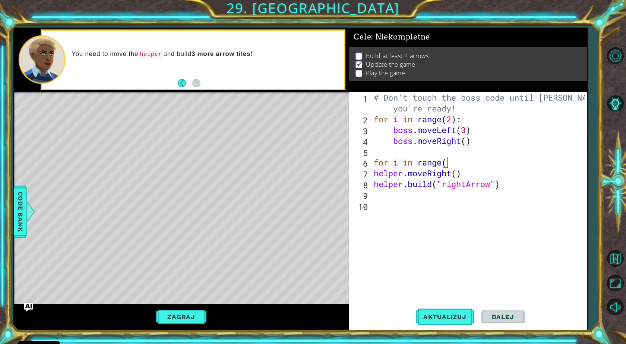
scroll to position [0, 3]
click at [466, 321] on button "Aktualizuj" at bounding box center [445, 317] width 58 height 24
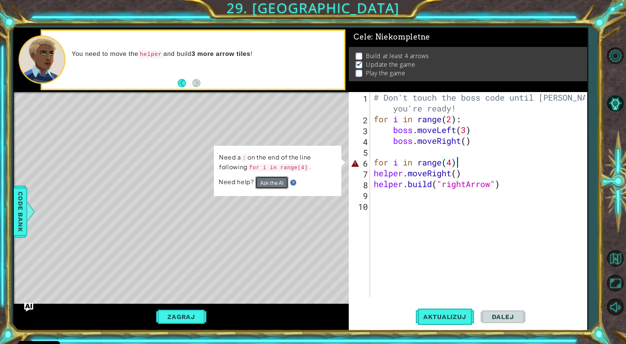
click at [279, 183] on button "Ask the AI" at bounding box center [271, 182] width 33 height 13
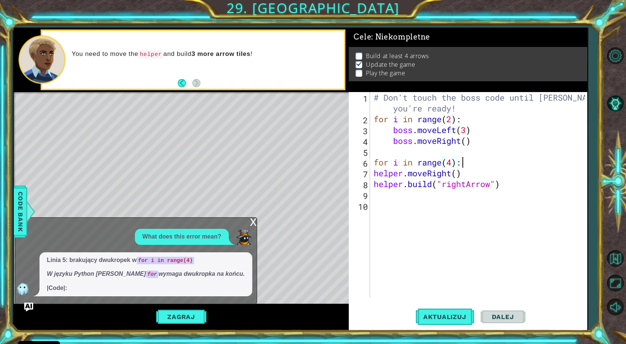
scroll to position [0, 4]
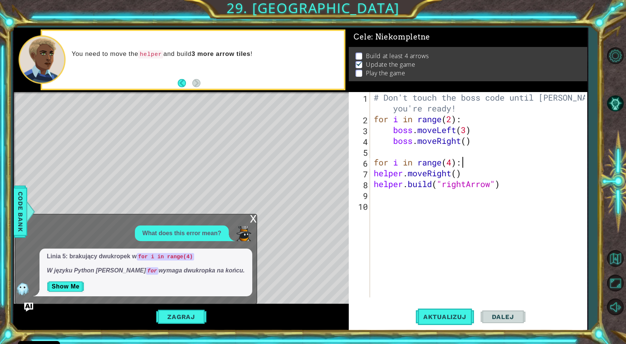
click at [499, 318] on span "Dalej" at bounding box center [503, 316] width 37 height 7
click at [444, 316] on span "Aktualizuj" at bounding box center [445, 316] width 58 height 7
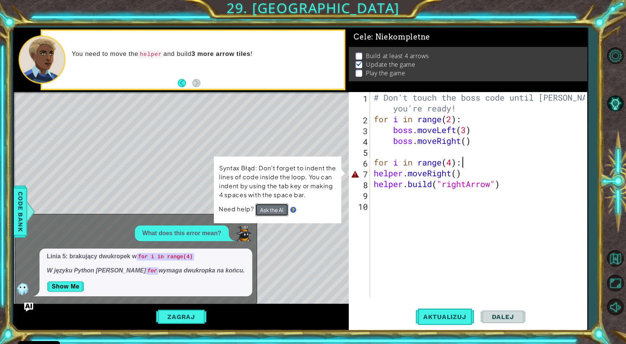
click at [283, 206] on button "Ask the AI" at bounding box center [271, 210] width 33 height 13
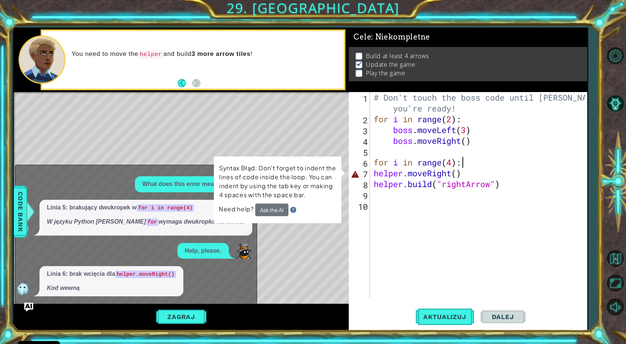
click at [377, 173] on div "# Don't touch the boss code until [PERSON_NAME] says you're ready! for i in ran…" at bounding box center [481, 211] width 217 height 238
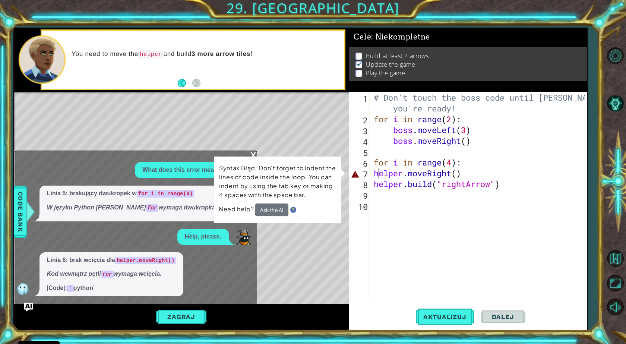
click at [376, 173] on div "# Don't touch the boss code until [PERSON_NAME] says you're ready! for i in ran…" at bounding box center [481, 211] width 217 height 238
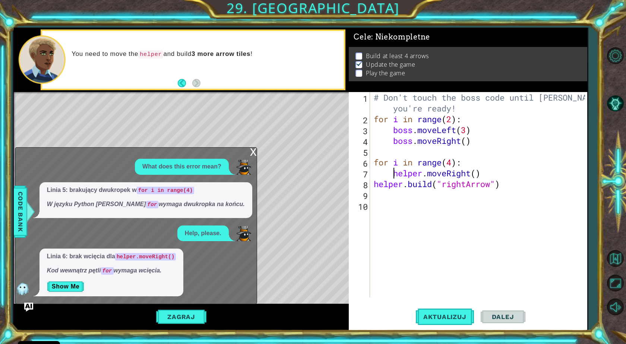
click at [251, 155] on div "x" at bounding box center [253, 151] width 7 height 7
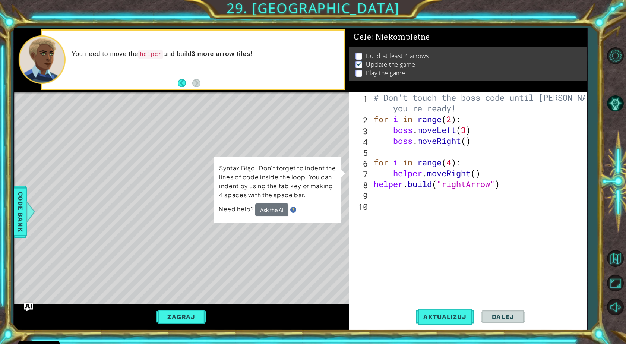
click at [373, 183] on div "# Don't touch the boss code until [PERSON_NAME] says you're ready! for i in ran…" at bounding box center [481, 211] width 217 height 238
type textarea "[DOMAIN_NAME]("rightArrow")"
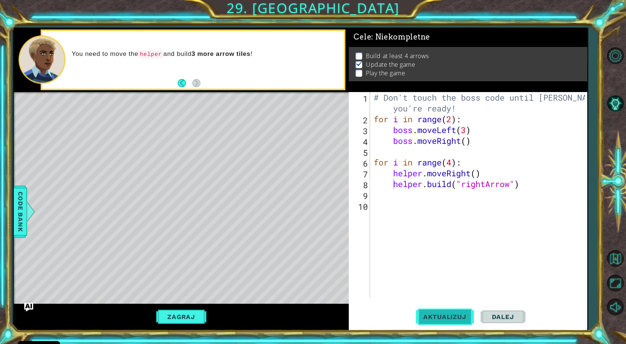
click at [439, 315] on span "Aktualizuj" at bounding box center [445, 316] width 58 height 7
click at [458, 320] on span "Aktualizuj" at bounding box center [445, 316] width 58 height 7
click at [195, 309] on div "Zagraj" at bounding box center [182, 317] width 336 height 26
click at [192, 314] on button "Zagraj" at bounding box center [181, 317] width 55 height 14
click at [510, 311] on button "Dalej" at bounding box center [503, 318] width 45 height 24
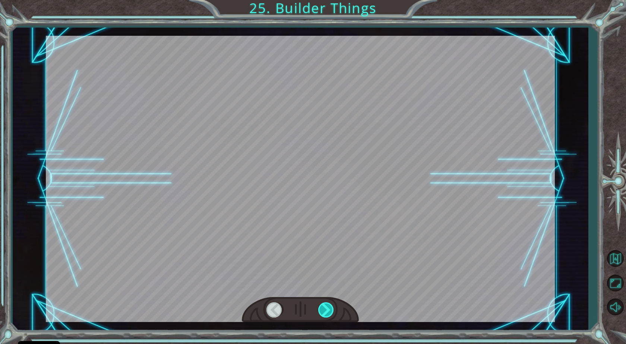
click at [326, 310] on div at bounding box center [326, 309] width 17 height 15
click at [320, 312] on div at bounding box center [326, 309] width 17 height 15
click at [319, 312] on div at bounding box center [326, 309] width 17 height 15
click at [319, 313] on div at bounding box center [326, 309] width 17 height 15
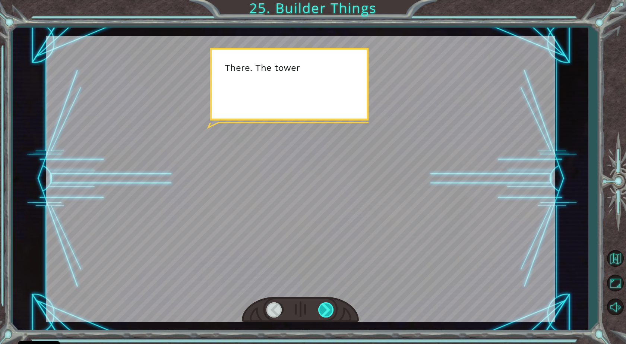
click at [320, 313] on div at bounding box center [326, 309] width 17 height 15
click at [321, 312] on div at bounding box center [326, 309] width 17 height 15
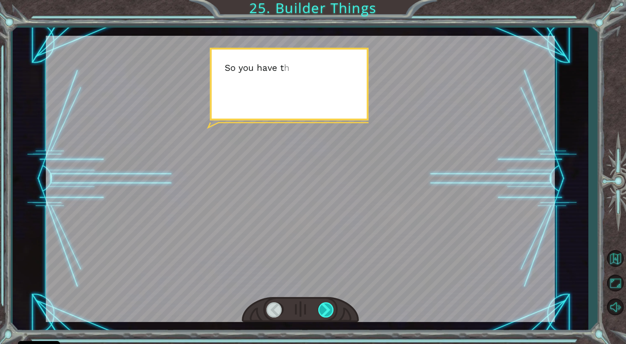
click at [321, 312] on div at bounding box center [326, 309] width 17 height 15
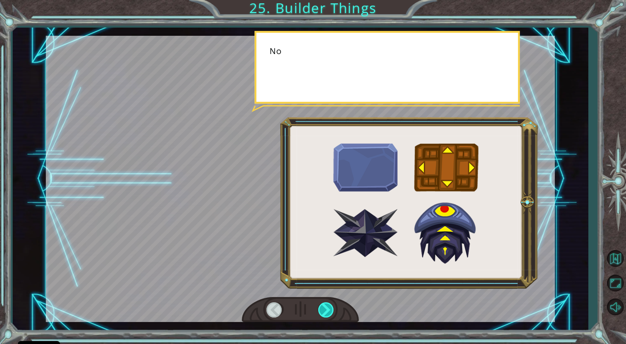
click at [321, 312] on div at bounding box center [326, 309] width 17 height 15
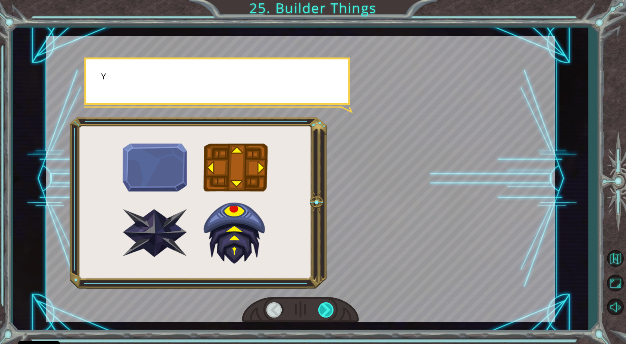
click at [321, 312] on div at bounding box center [326, 309] width 17 height 15
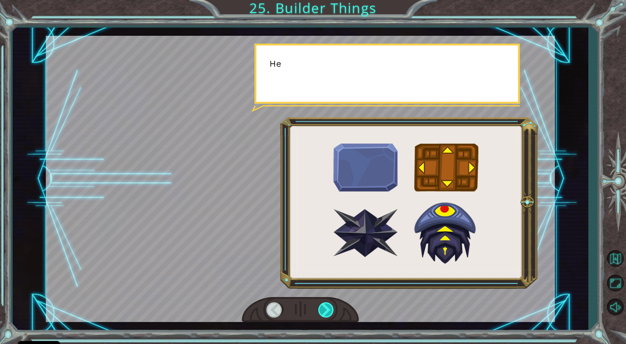
click at [321, 312] on div at bounding box center [326, 309] width 17 height 15
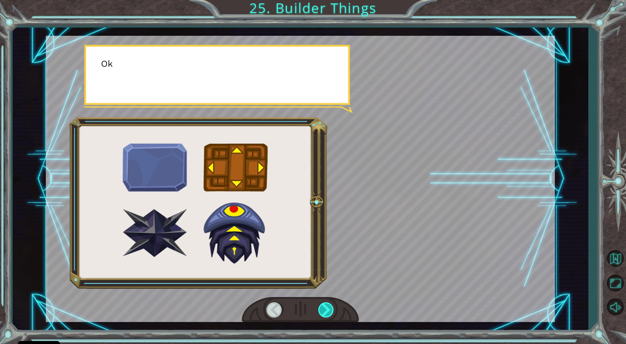
click at [321, 312] on div at bounding box center [326, 309] width 17 height 15
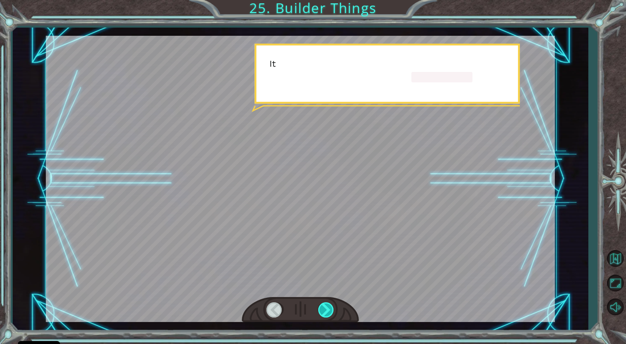
click at [321, 312] on div at bounding box center [326, 309] width 17 height 15
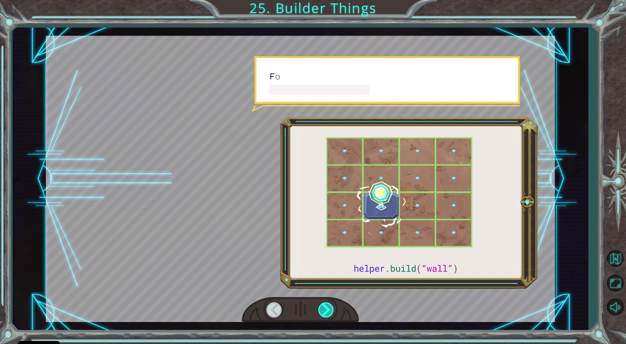
click at [321, 312] on div at bounding box center [326, 309] width 17 height 15
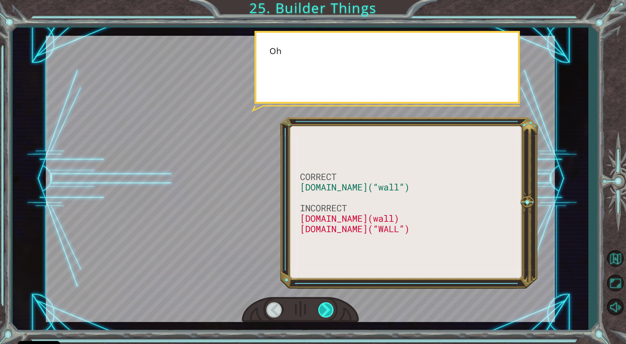
click at [321, 312] on div at bounding box center [326, 309] width 17 height 15
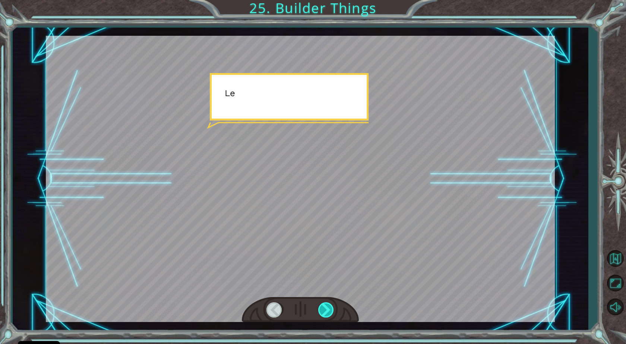
click at [321, 312] on div at bounding box center [326, 309] width 17 height 15
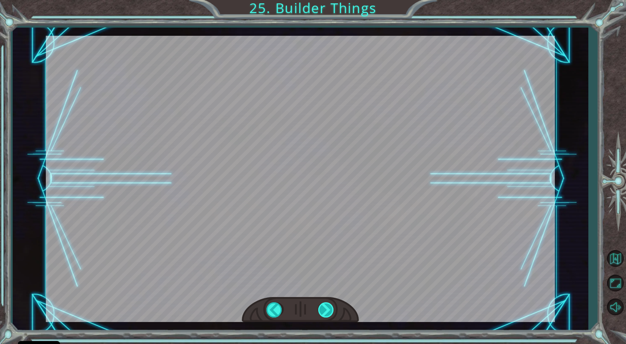
click at [321, 312] on div at bounding box center [326, 309] width 17 height 15
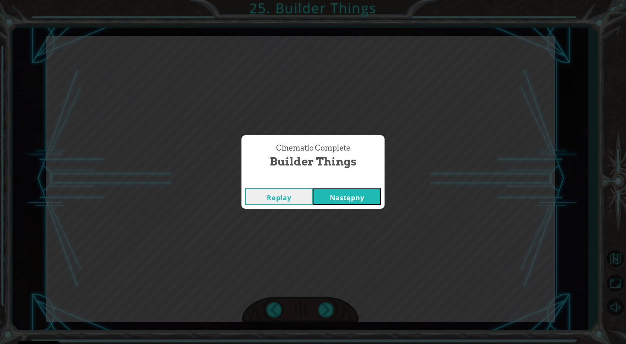
click at [342, 202] on button "Następny" at bounding box center [347, 196] width 68 height 17
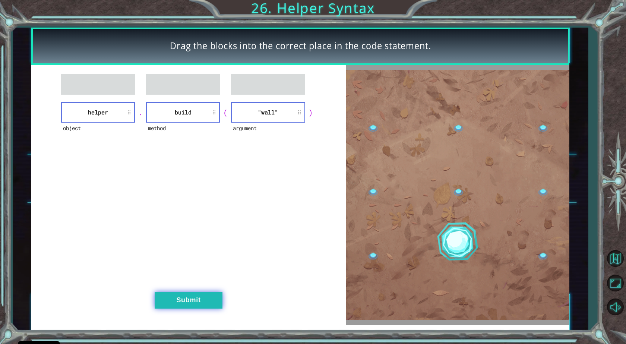
click at [210, 302] on button "Submit" at bounding box center [189, 300] width 68 height 17
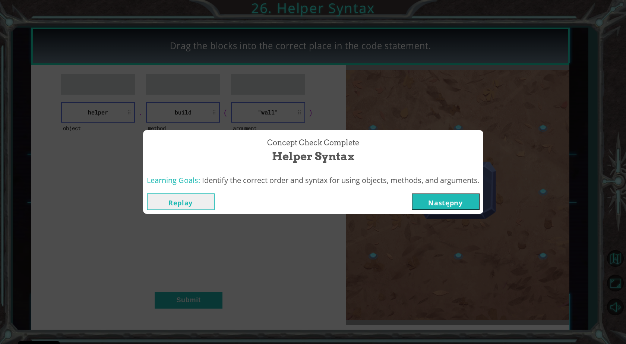
click at [458, 189] on div "Learning Goals: Identify the correct order and syntax for using objects, method…" at bounding box center [313, 181] width 340 height 18
click at [454, 202] on button "Następny" at bounding box center [446, 202] width 68 height 17
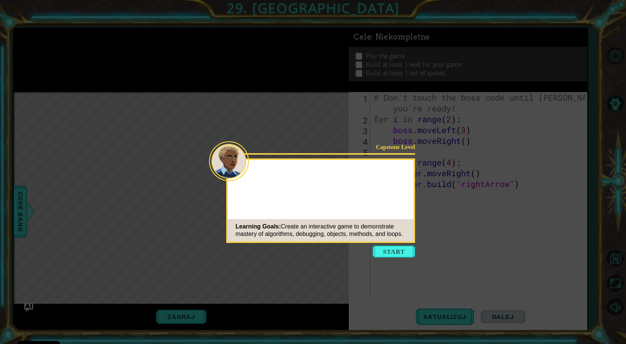
click at [411, 253] on button "Start" at bounding box center [394, 252] width 43 height 12
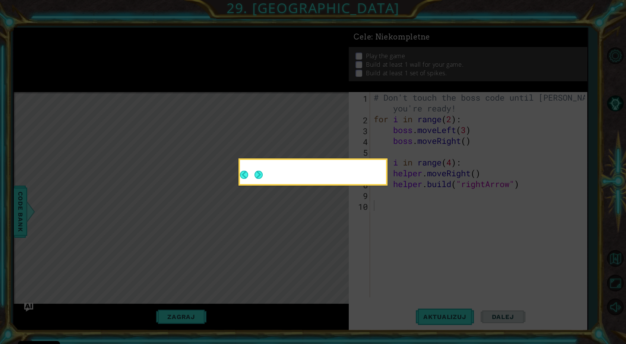
click at [263, 176] on button "Next" at bounding box center [258, 174] width 9 height 9
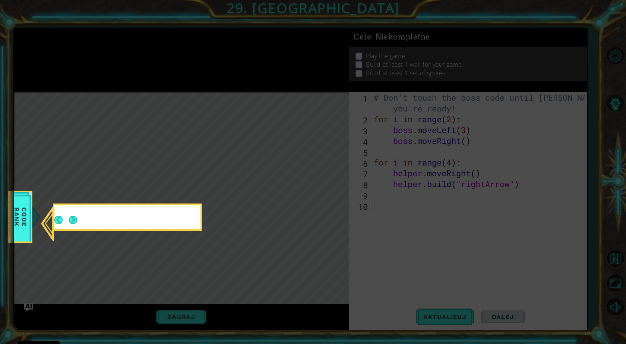
click at [75, 220] on button "Next" at bounding box center [73, 220] width 9 height 9
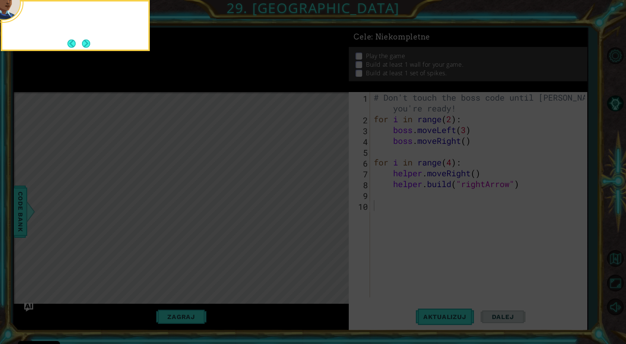
click at [75, 220] on icon at bounding box center [313, 51] width 626 height 585
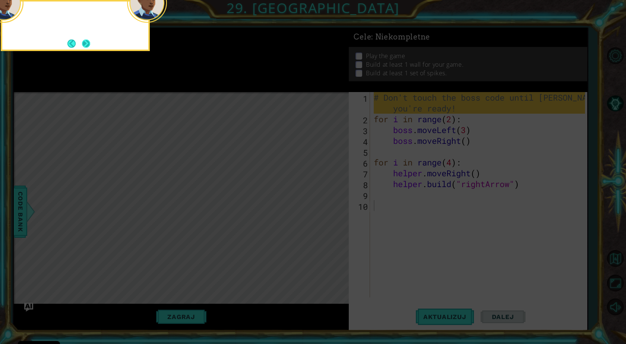
click at [85, 42] on button "Next" at bounding box center [85, 43] width 9 height 9
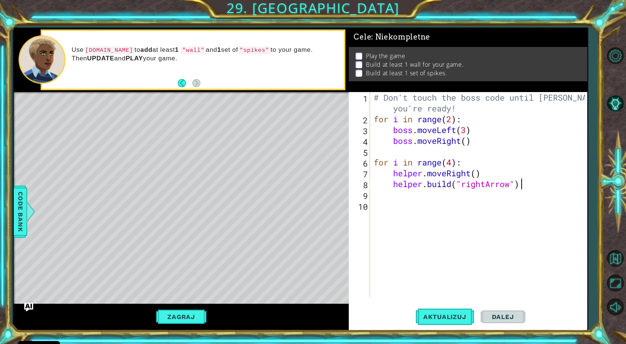
click at [541, 186] on div "# Don't touch the boss code until [PERSON_NAME] says you're ready! for i in ran…" at bounding box center [481, 211] width 216 height 238
click at [484, 138] on div "# Don't touch the boss code until [PERSON_NAME] says you're ready! for i in ran…" at bounding box center [481, 211] width 216 height 238
type textarea "boss.moveRight()"
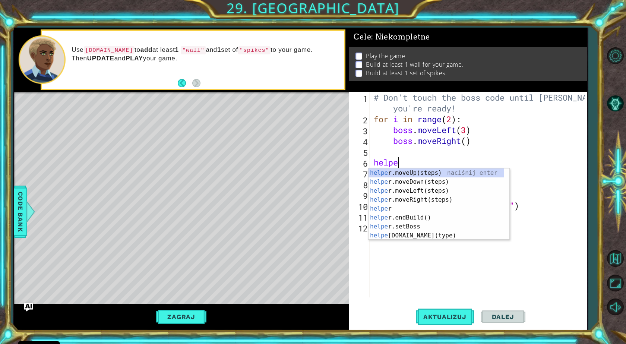
scroll to position [0, 1]
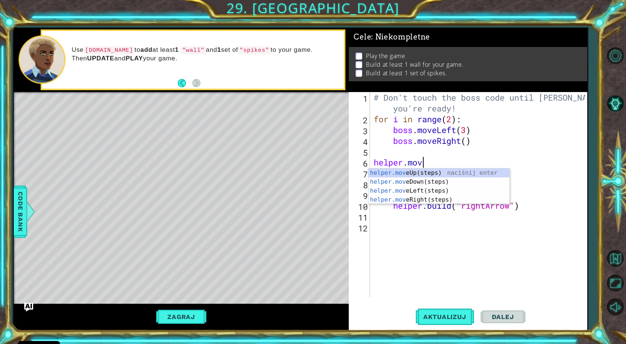
type textarea "helper.move"
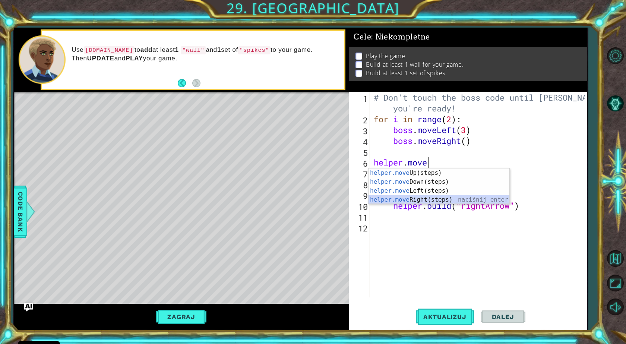
click at [424, 200] on div "helper.move Up(steps) naciśnij enter helper.move Down(steps) naciśnij enter hel…" at bounding box center [439, 196] width 141 height 54
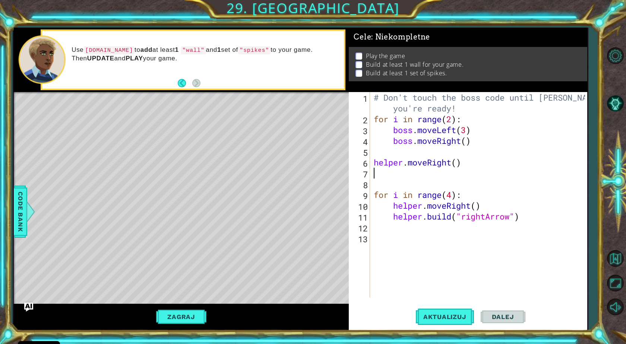
click at [477, 164] on div "# Don't touch the boss code until [PERSON_NAME] says you're ready! for i in ran…" at bounding box center [481, 211] width 216 height 238
type textarea "helper.moveRight()"
click at [427, 169] on div "# Don't touch the boss code until [PERSON_NAME] says you're ready! for i in ran…" at bounding box center [481, 211] width 216 height 238
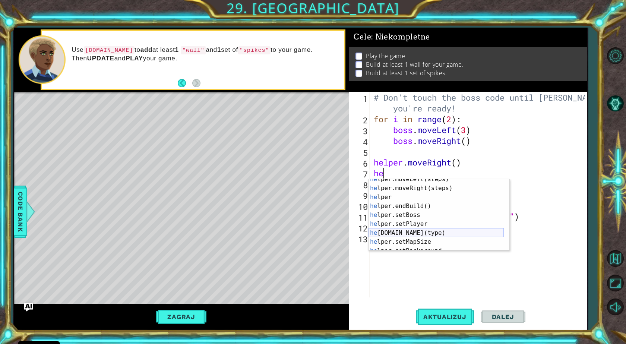
scroll to position [45, 0]
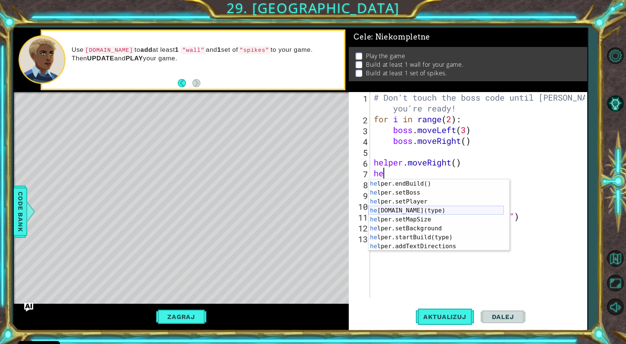
click at [431, 214] on div "he lper.endBuild() naciśnij enter he lper.setBoss naciśnij enter he lper.setPla…" at bounding box center [436, 223] width 135 height 89
type textarea "[DOMAIN_NAME]("wall")"
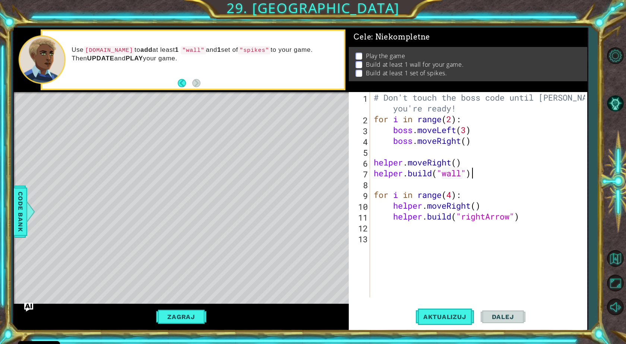
click at [476, 176] on div "# Don't touch the boss code until [PERSON_NAME] says you're ready! for i in ran…" at bounding box center [481, 211] width 216 height 238
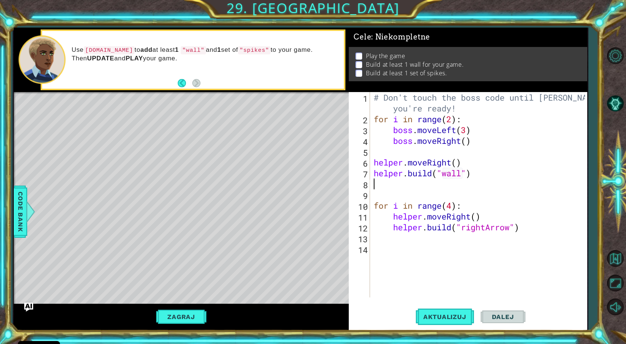
type textarea "h"
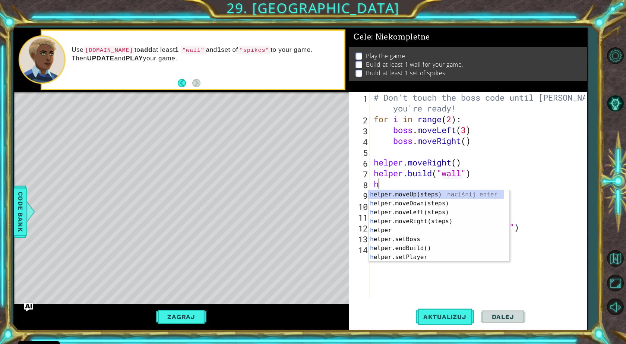
scroll to position [0, 0]
click at [447, 213] on div "h elper.moveUp(steps) naciśnij enter h elper.moveDown(steps) naciśnij enter h e…" at bounding box center [436, 234] width 135 height 89
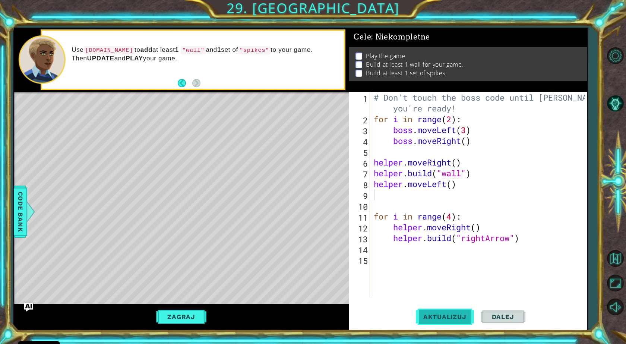
click at [462, 314] on span "Aktualizuj" at bounding box center [445, 316] width 58 height 7
click at [458, 185] on div "# Don't touch the boss code until [PERSON_NAME] says you're ready! for i in ran…" at bounding box center [481, 211] width 216 height 238
click at [472, 175] on div "# Don't touch the boss code until [PERSON_NAME] says you're ready! for i in ran…" at bounding box center [481, 211] width 216 height 238
type textarea "[DOMAIN_NAME]("wall")"
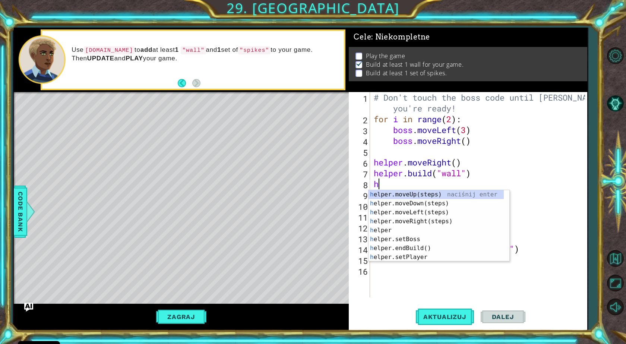
type textarea "hel"
click at [458, 215] on div "hel per.moveUp(steps) naciśnij enter hel per naciśnij enter hel per.moveDown(st…" at bounding box center [436, 234] width 135 height 89
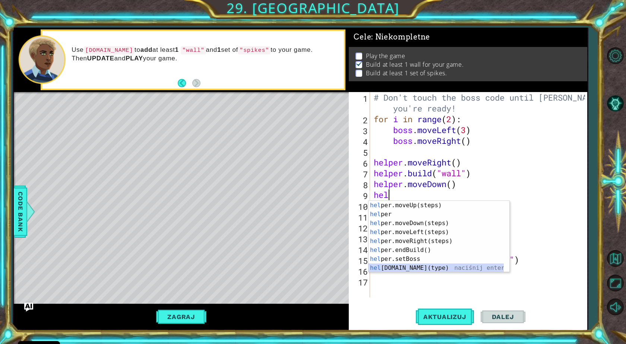
click at [424, 266] on div "hel per.moveUp(steps) naciśnij enter hel per naciśnij enter hel per.moveDown(st…" at bounding box center [436, 245] width 135 height 89
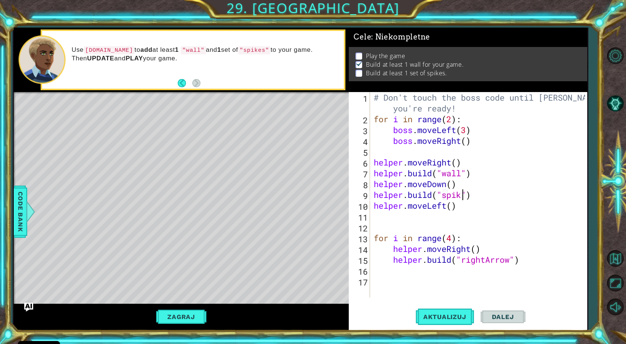
scroll to position [0, 4]
type textarea "[DOMAIN_NAME]("spikes")"
click at [485, 194] on div "# Don't touch the boss code until [PERSON_NAME] says you're ready! for i in ran…" at bounding box center [481, 211] width 216 height 238
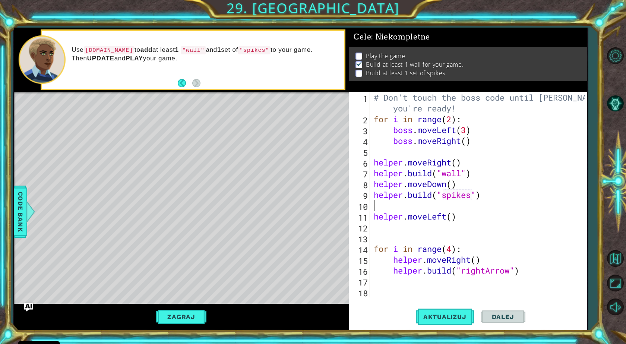
type textarea "h"
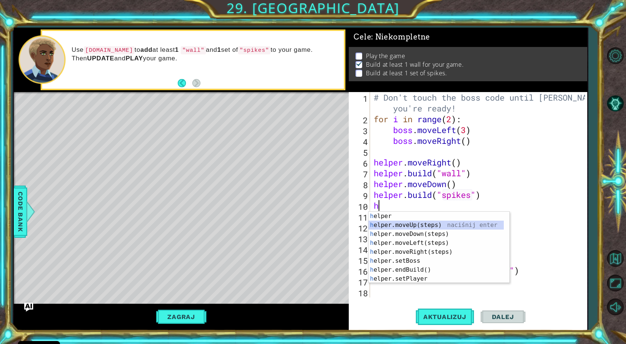
click at [428, 224] on div "h elper naciśnij enter h elper.moveUp(steps) naciśnij enter h elper.moveDown(st…" at bounding box center [436, 256] width 135 height 89
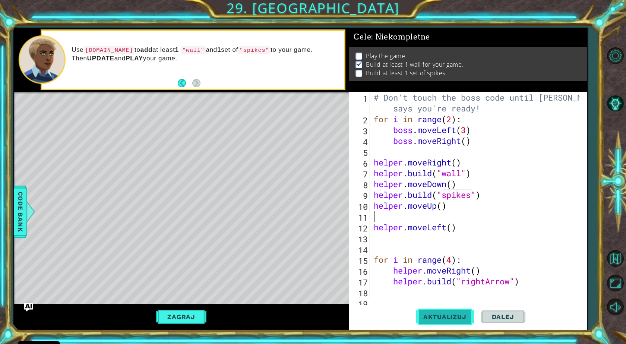
click at [448, 308] on button "Aktualizuj" at bounding box center [445, 317] width 58 height 24
click at [449, 312] on button "Aktualizuj" at bounding box center [445, 317] width 58 height 24
click at [190, 315] on button "Zagraj" at bounding box center [181, 317] width 55 height 14
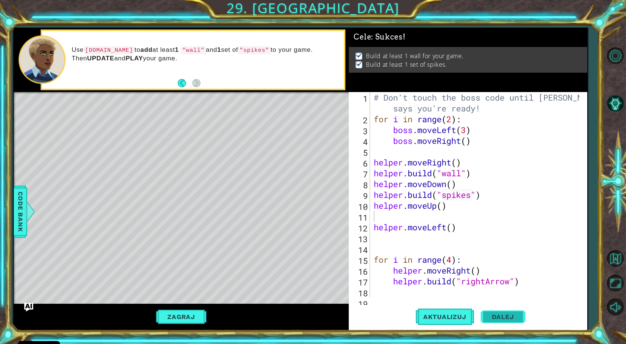
click at [508, 320] on span "Dalej" at bounding box center [503, 317] width 37 height 7
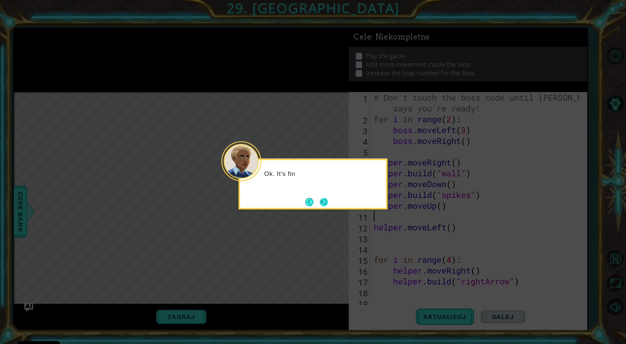
click at [322, 198] on button "Next" at bounding box center [324, 202] width 10 height 10
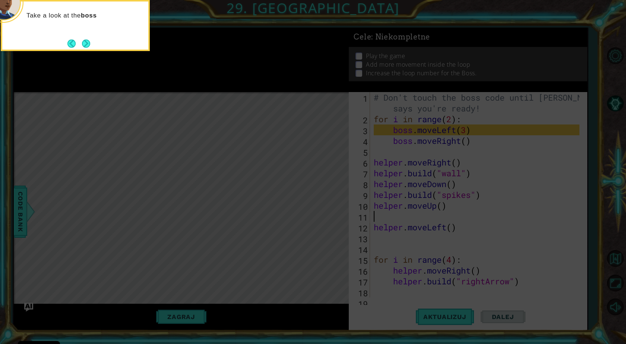
click at [78, 47] on button "Back" at bounding box center [74, 44] width 15 height 8
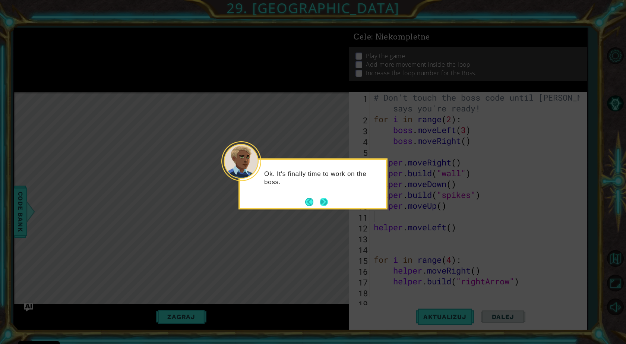
click at [327, 202] on button "Next" at bounding box center [324, 202] width 10 height 10
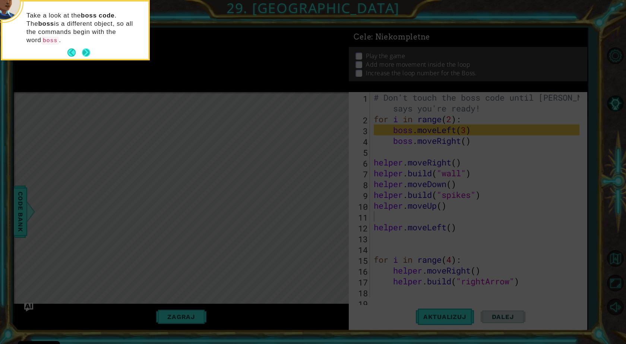
click at [86, 48] on button "Next" at bounding box center [86, 52] width 9 height 9
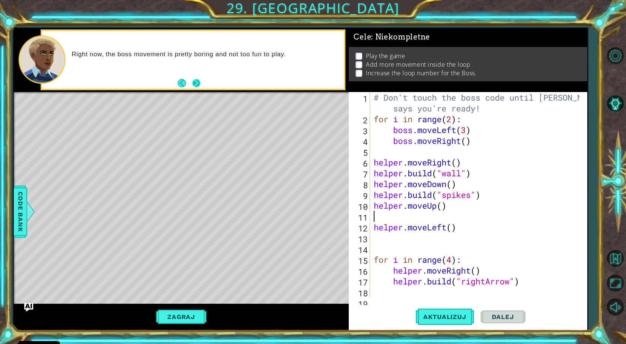
click at [196, 79] on button "Next" at bounding box center [196, 83] width 10 height 10
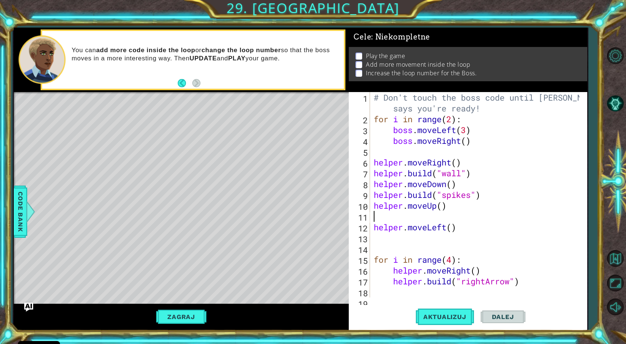
click at [468, 131] on div "# Don't touch the boss code until [PERSON_NAME] says you're ready! for i in ran…" at bounding box center [478, 211] width 211 height 238
click at [468, 138] on div "# Don't touch the boss code until [PERSON_NAME] says you're ready! for i in ran…" at bounding box center [478, 211] width 211 height 238
type textarea "boss.moveRight(2)"
click at [489, 147] on div "# Don't touch the boss code until [PERSON_NAME] says you're ready! for i in ran…" at bounding box center [478, 211] width 211 height 238
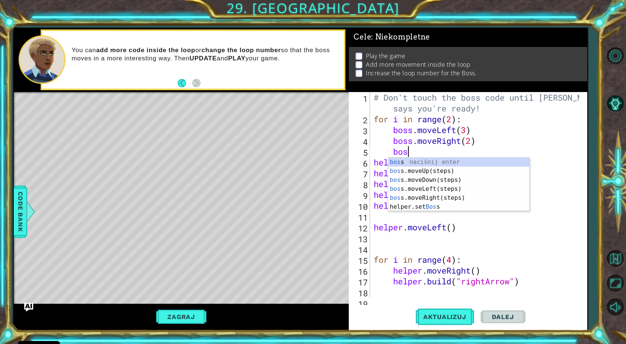
type textarea "boss"
click at [484, 169] on div "boss naciśnij enter boss .moveUp(steps) naciśnij enter boss .moveDown(steps) na…" at bounding box center [459, 194] width 141 height 72
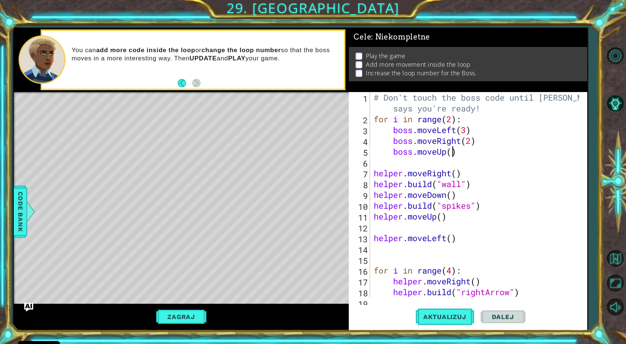
click at [453, 154] on div "# Don't touch the boss code until [PERSON_NAME] says you're ready! for i in ran…" at bounding box center [478, 211] width 211 height 238
type textarea "boss.moveUp(2)"
click at [464, 154] on div "# Don't touch the boss code until [PERSON_NAME] says you're ready! for i in ran…" at bounding box center [478, 211] width 211 height 238
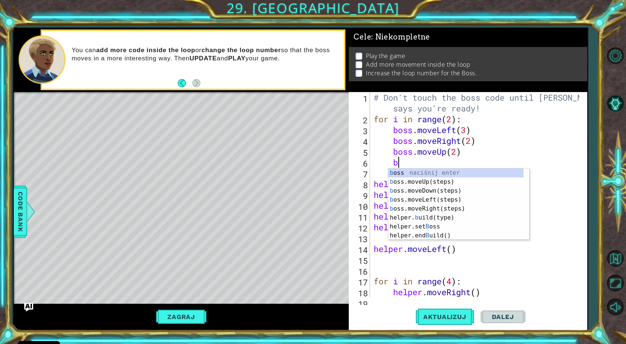
scroll to position [0, 1]
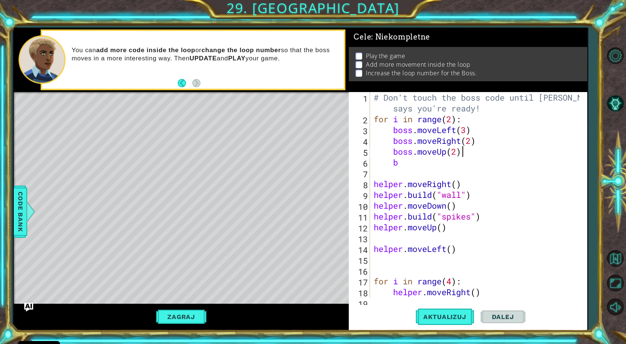
click at [464, 153] on div "# Don't touch the boss code until [PERSON_NAME] says you're ready! for i in ran…" at bounding box center [478, 211] width 211 height 238
click at [416, 158] on div "# Don't touch the boss code until [PERSON_NAME] says you're ready! for i in ran…" at bounding box center [478, 211] width 211 height 238
type textarea "b"
click at [476, 128] on div "# Don't touch the boss code until [PERSON_NAME] says you're ready! for i in ran…" at bounding box center [478, 211] width 211 height 238
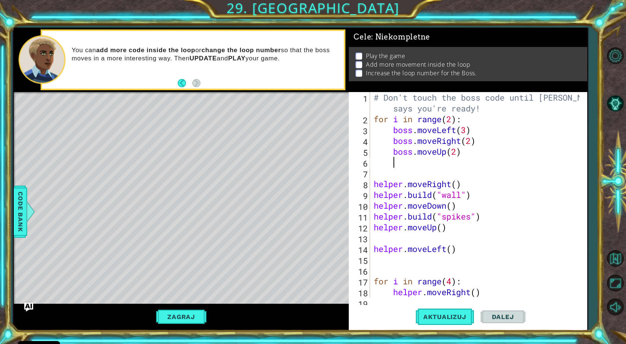
type textarea "boss.moveLeft(3)"
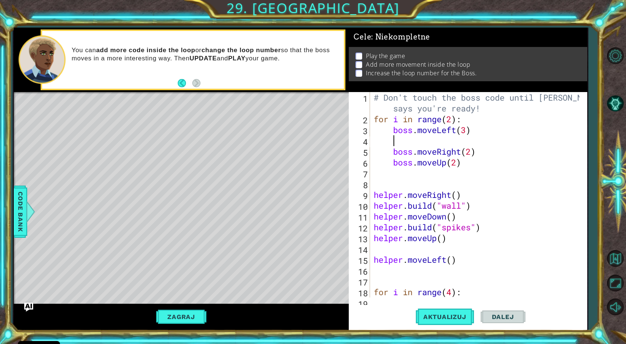
type textarea "b"
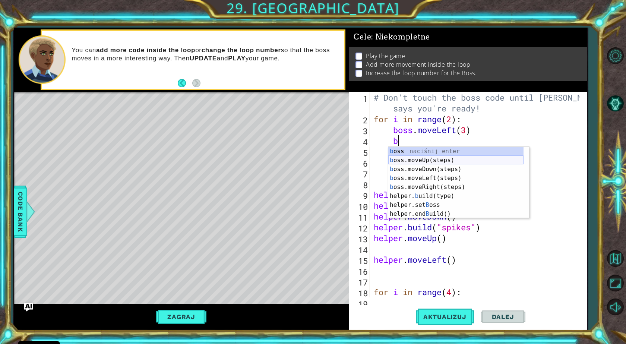
click at [443, 164] on div "b oss naciśnij enter b oss.moveUp(steps) naciśnij enter b oss.moveDown(steps) n…" at bounding box center [456, 191] width 135 height 89
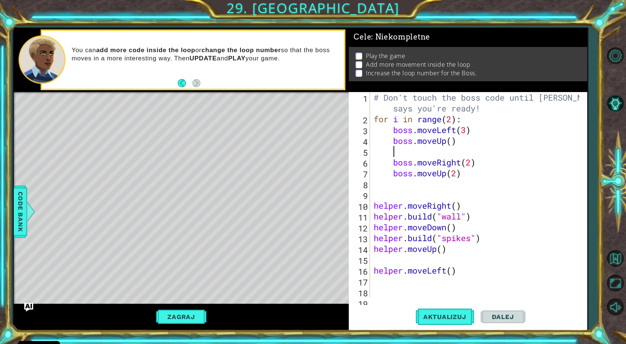
click at [450, 144] on div "# Don't touch the boss code until [PERSON_NAME] says you're ready! for i in ran…" at bounding box center [478, 211] width 211 height 238
click at [451, 144] on div "# Don't touch the boss code until [PERSON_NAME] says you're ready! for i in ran…" at bounding box center [478, 211] width 211 height 238
click at [451, 145] on div "# Don't touch the boss code until [PERSON_NAME] says you're ready! for i in ran…" at bounding box center [476, 194] width 207 height 205
type textarea "boss.moveUp(4)"
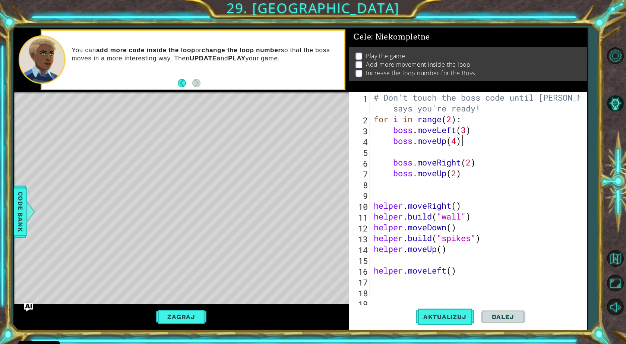
click at [463, 144] on div "# Don't touch the boss code until [PERSON_NAME] says you're ready! for i in ran…" at bounding box center [478, 211] width 211 height 238
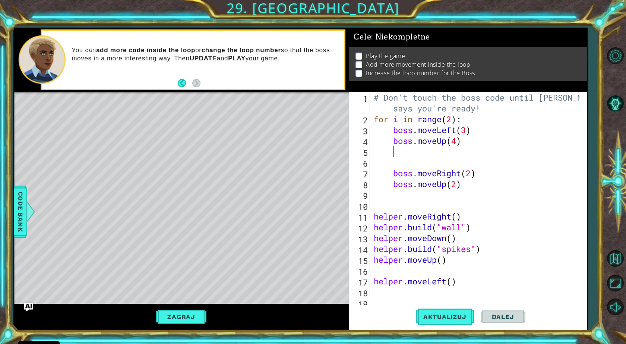
type textarea "b"
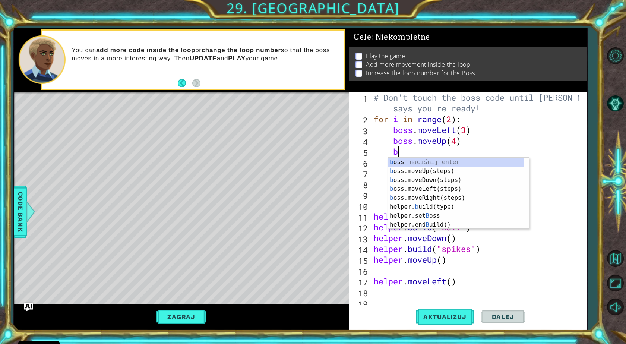
scroll to position [0, 1]
click at [442, 189] on div "b oss naciśnij enter b oss.moveUp(steps) naciśnij enter b oss.moveDown(steps) n…" at bounding box center [456, 202] width 135 height 89
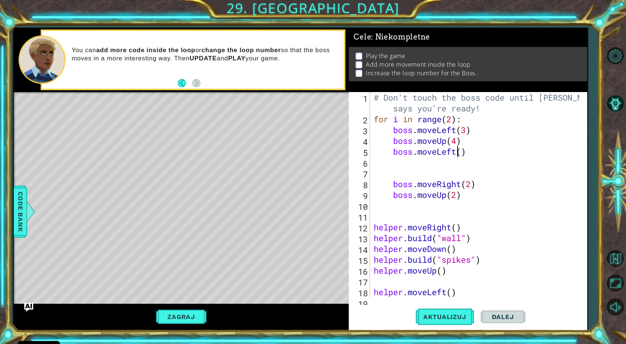
click at [459, 154] on div "# Don't touch the boss code until [PERSON_NAME] says you're ready! for i in ran…" at bounding box center [478, 211] width 211 height 238
click at [462, 154] on div "# Don't touch the boss code until [PERSON_NAME] says you're ready! for i in ran…" at bounding box center [478, 211] width 211 height 238
type textarea "boss.moveLeft(1)"
click at [485, 150] on div "# Don't touch the boss code until [PERSON_NAME] says you're ready! for i in ran…" at bounding box center [478, 211] width 211 height 238
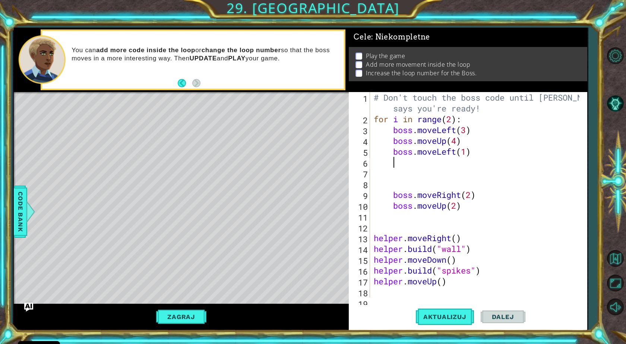
type textarea "b"
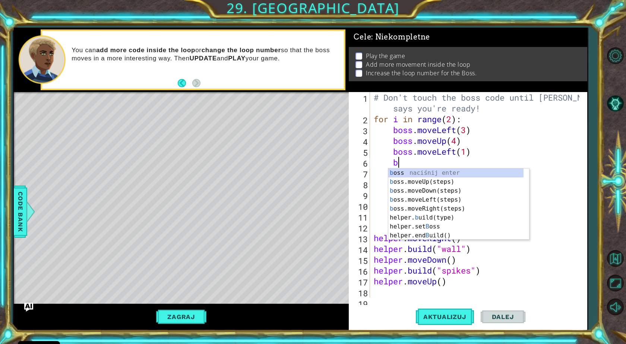
scroll to position [0, 1]
click at [438, 187] on div "b oss naciśnij enter b oss.moveUp(steps) naciśnij enter b oss.moveDown(steps) n…" at bounding box center [456, 213] width 135 height 89
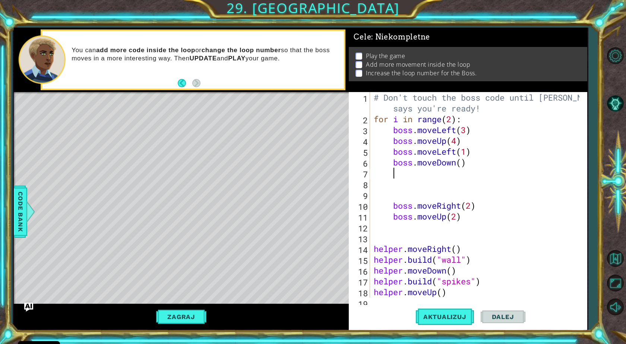
click at [462, 163] on div "# Don't touch the boss code until [PERSON_NAME] says you're ready! for i in ran…" at bounding box center [478, 211] width 211 height 238
click at [394, 205] on div "# Don't touch the boss code until [PERSON_NAME] says you're ready! for i in ran…" at bounding box center [478, 211] width 211 height 238
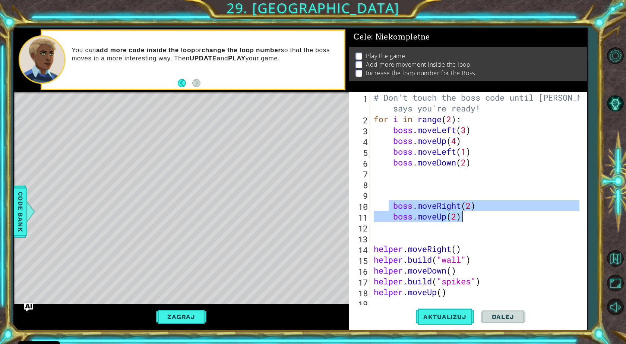
drag, startPoint x: 391, startPoint y: 207, endPoint x: 466, endPoint y: 216, distance: 75.4
click at [466, 216] on div "# Don't touch the boss code until [PERSON_NAME] says you're ready! for i in ran…" at bounding box center [478, 211] width 211 height 238
click at [468, 214] on div "# Don't touch the boss code until [PERSON_NAME] says you're ready! for i in ran…" at bounding box center [476, 194] width 207 height 205
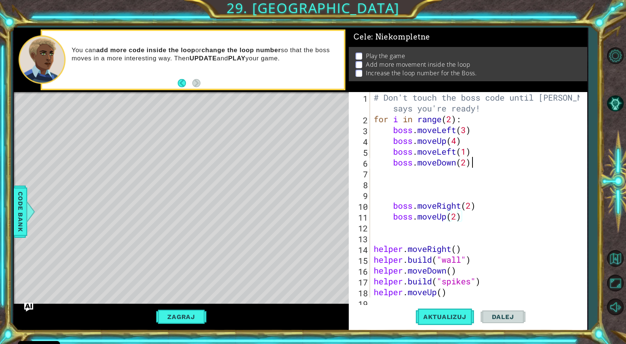
click at [474, 165] on div "# Don't touch the boss code until [PERSON_NAME] says you're ready! for i in ran…" at bounding box center [478, 211] width 211 height 238
type textarea "boss.moveDown(2)"
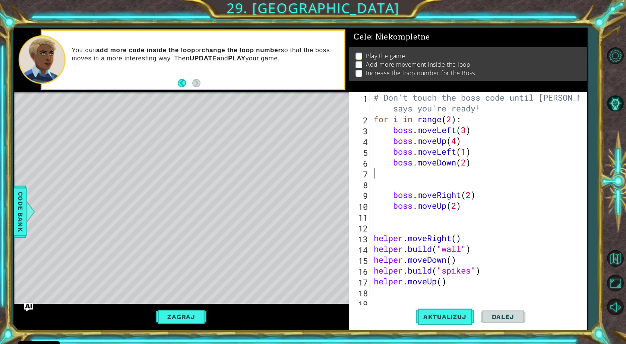
type textarea "boss.moveDown(2)"
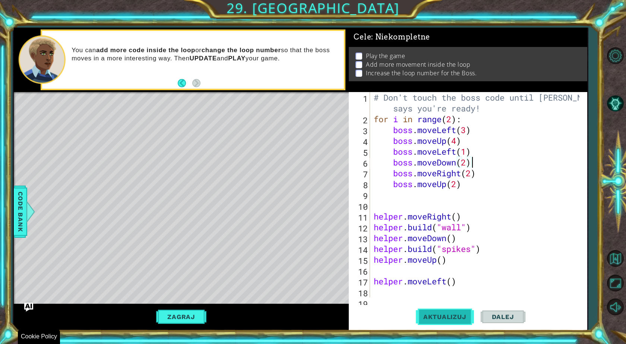
click at [447, 315] on span "Aktualizuj" at bounding box center [445, 316] width 58 height 7
click at [451, 122] on div "# Don't touch the boss code until [PERSON_NAME] says you're ready! for i in ran…" at bounding box center [478, 211] width 211 height 238
type textarea "for i in range(3):"
click at [446, 322] on button "Aktualizuj" at bounding box center [445, 317] width 58 height 24
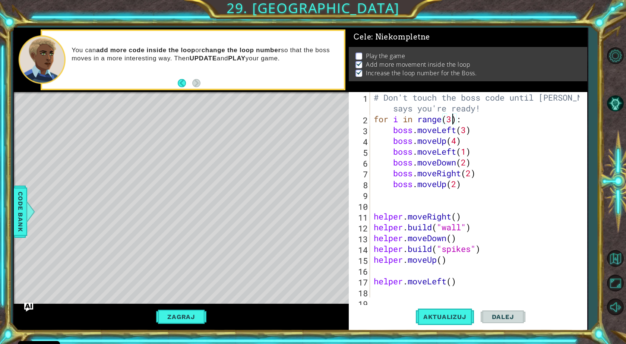
click at [199, 313] on button "Zagraj" at bounding box center [181, 317] width 55 height 14
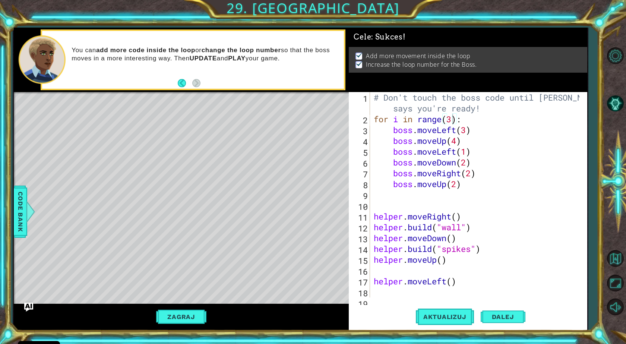
click at [504, 305] on div "for i in range(3): 1 2 3 4 5 6 7 8 9 10 11 12 13 14 15 16 17 18 19 # Don't touc…" at bounding box center [468, 211] width 239 height 238
click at [505, 311] on button "Dalej" at bounding box center [503, 318] width 45 height 24
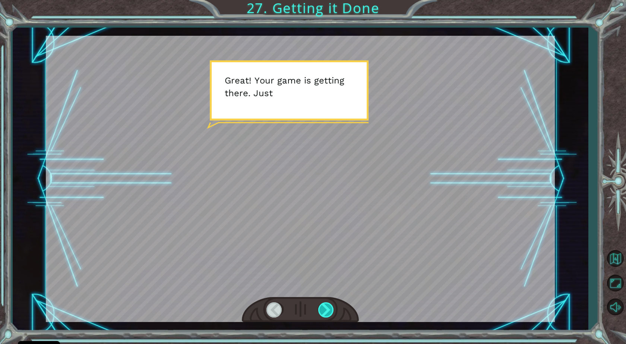
click at [333, 307] on div at bounding box center [326, 309] width 17 height 15
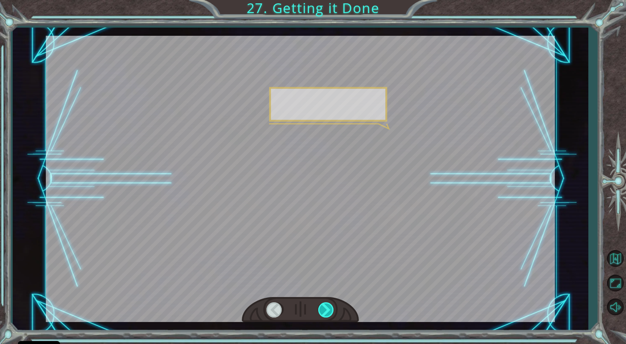
click at [333, 307] on div at bounding box center [326, 309] width 17 height 15
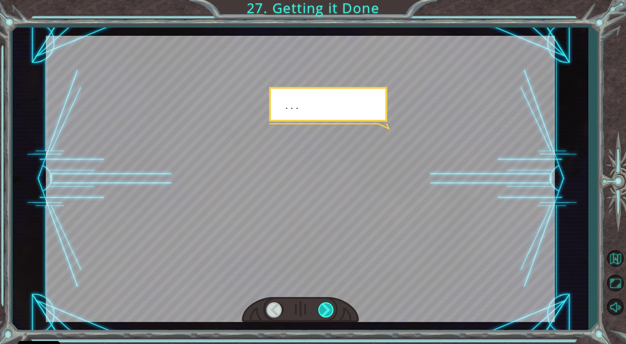
click at [333, 307] on div at bounding box center [326, 309] width 17 height 15
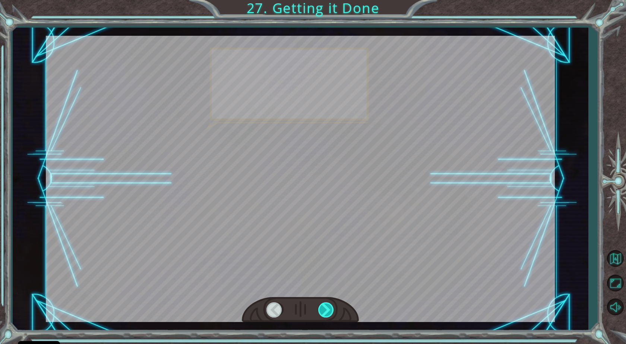
click at [333, 307] on div at bounding box center [326, 309] width 17 height 15
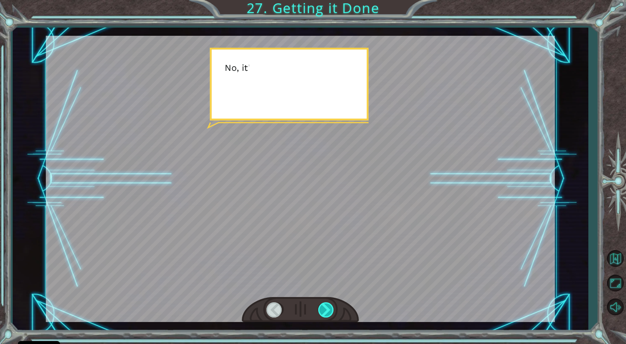
click at [333, 307] on div at bounding box center [326, 309] width 17 height 15
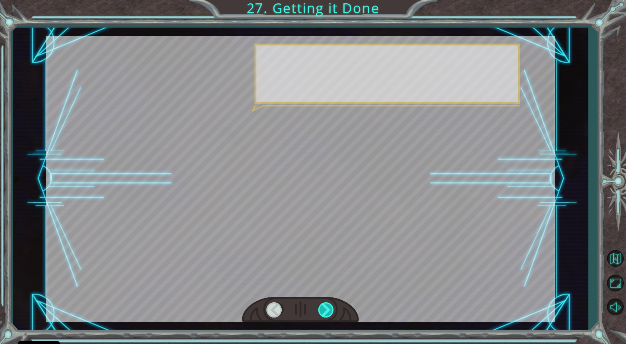
click at [333, 307] on div at bounding box center [326, 309] width 17 height 15
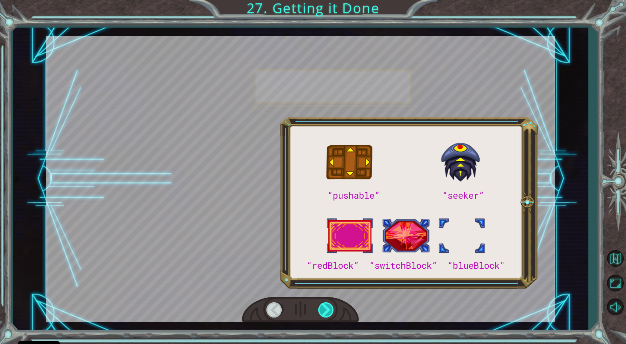
click at [333, 307] on div at bounding box center [326, 309] width 17 height 15
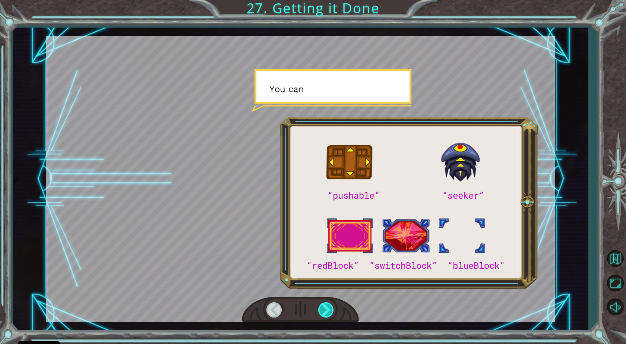
click at [333, 307] on div at bounding box center [326, 309] width 17 height 15
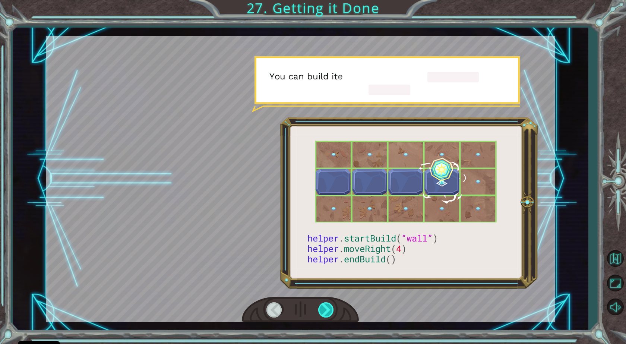
click at [333, 307] on div at bounding box center [326, 309] width 17 height 15
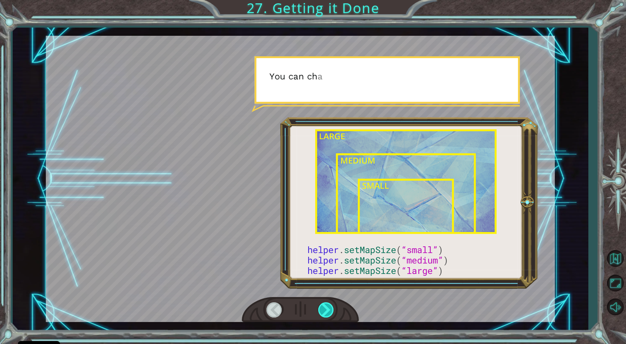
click at [333, 307] on div at bounding box center [326, 309] width 17 height 15
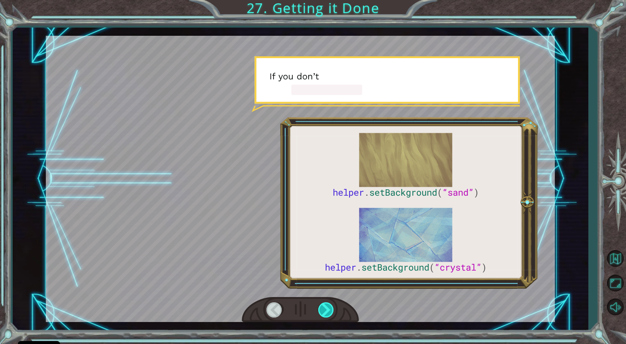
click at [333, 307] on div at bounding box center [326, 309] width 17 height 15
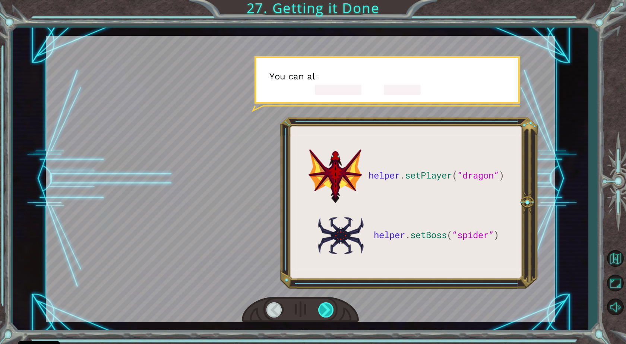
click at [333, 307] on div at bounding box center [326, 309] width 17 height 15
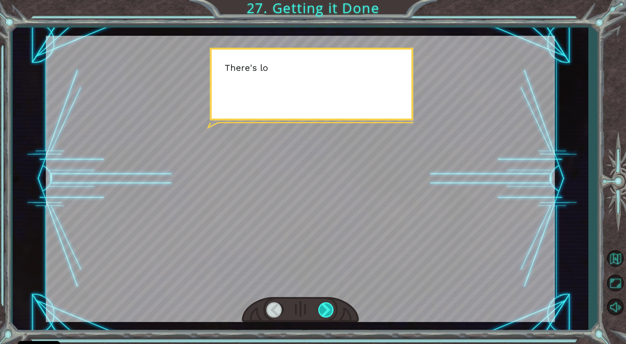
click at [333, 307] on div at bounding box center [326, 309] width 17 height 15
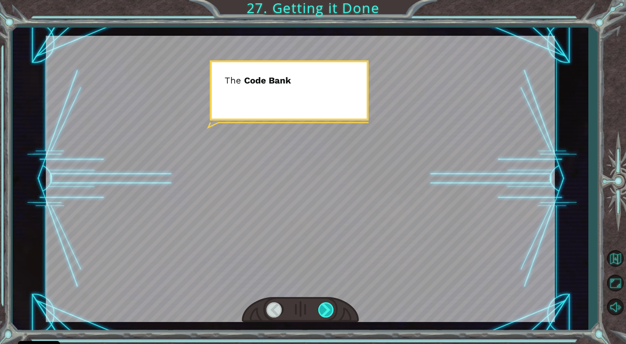
click at [333, 307] on div at bounding box center [326, 309] width 17 height 15
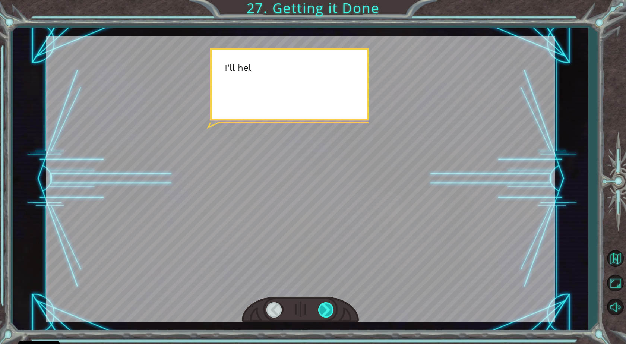
click at [333, 307] on div at bounding box center [326, 309] width 17 height 15
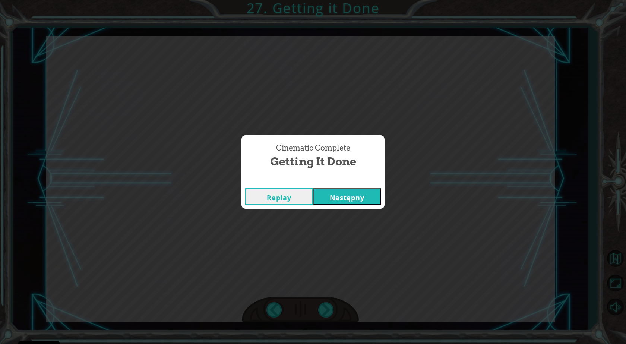
click at [346, 191] on button "Następny" at bounding box center [347, 196] width 68 height 17
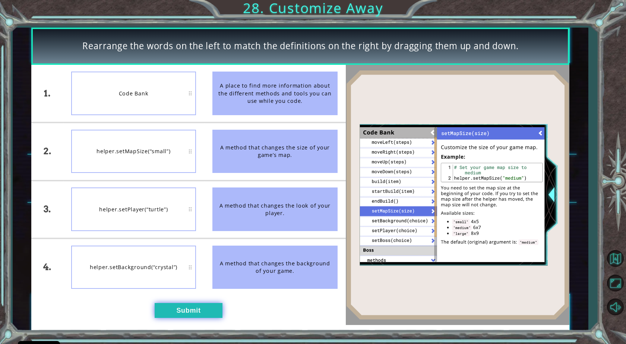
click at [200, 308] on button "Submit" at bounding box center [189, 310] width 68 height 15
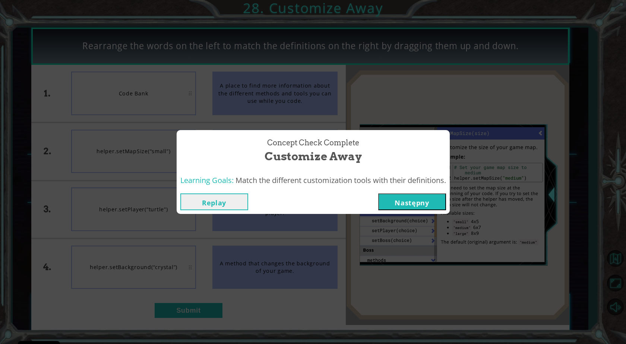
click at [436, 203] on button "Następny" at bounding box center [413, 202] width 68 height 17
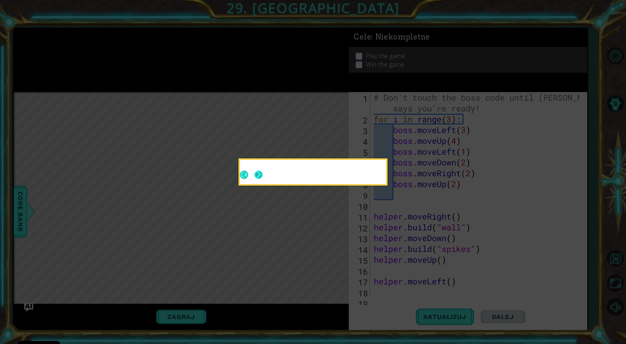
click at [257, 173] on button "Next" at bounding box center [259, 175] width 8 height 8
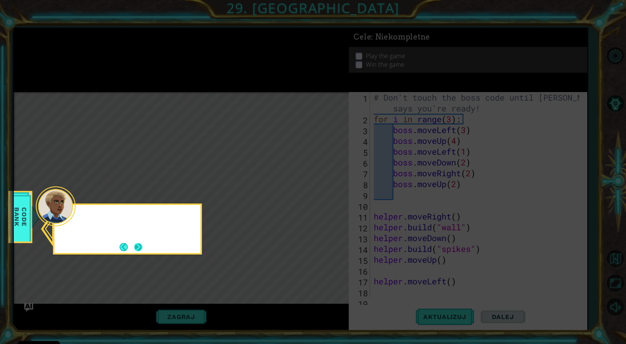
click at [73, 208] on header at bounding box center [127, 206] width 146 height 3
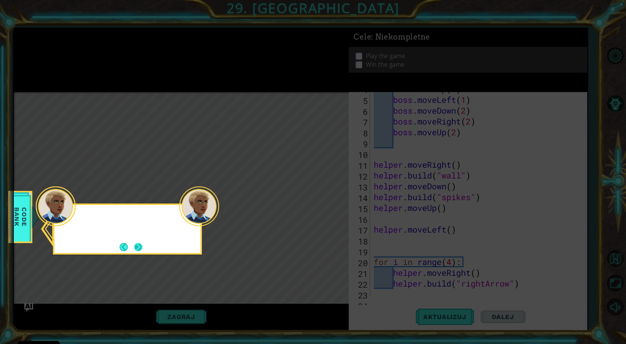
click at [142, 247] on button "Next" at bounding box center [138, 247] width 9 height 9
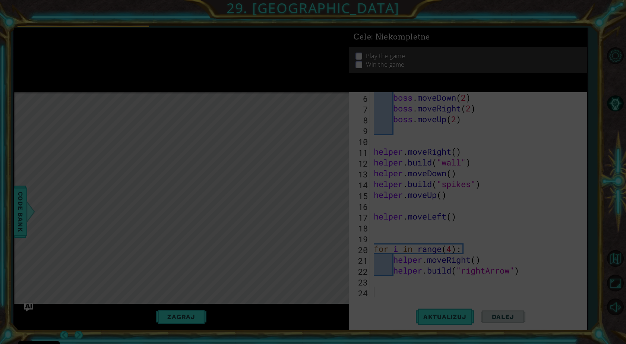
scroll to position [65, 0]
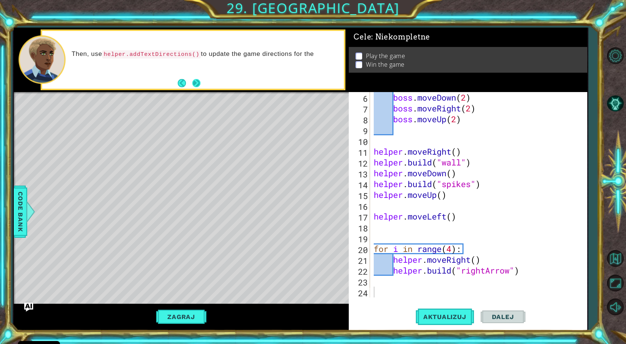
click at [194, 84] on button "Next" at bounding box center [196, 83] width 9 height 9
click at [204, 82] on div "Read carefully about ho" at bounding box center [193, 60] width 302 height 58
click at [198, 84] on button "Next" at bounding box center [196, 83] width 9 height 9
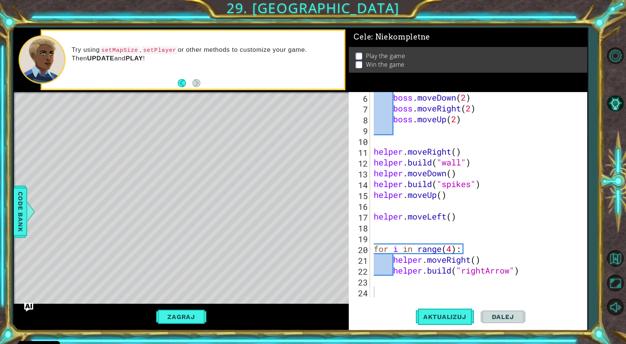
scroll to position [0, 0]
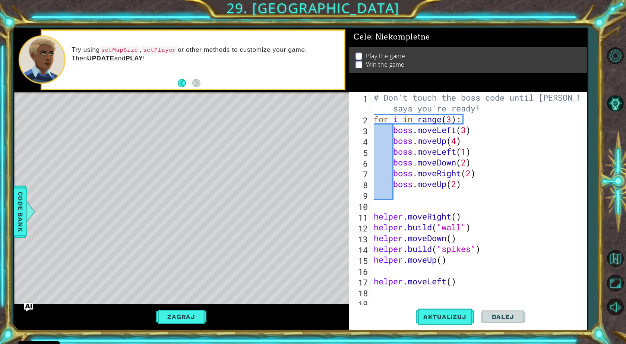
type textarea "# Don't touch the boss code until [PERSON_NAME] says you're ready!"
click at [491, 108] on div "# Don't touch the boss code until [PERSON_NAME] says you're ready! for i in ran…" at bounding box center [478, 211] width 211 height 238
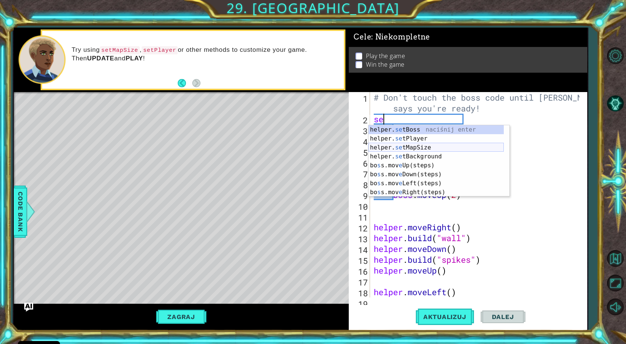
click at [447, 151] on div "helper. se tBoss naciśnij enter helper. se tPlayer naciśnij enter helper. se tM…" at bounding box center [436, 169] width 135 height 89
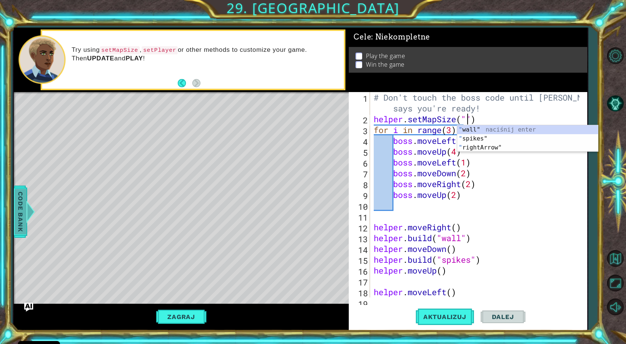
type textarea "helper.setMapSize("")"
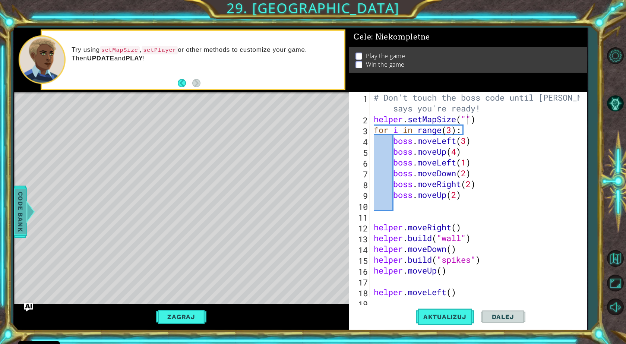
click at [18, 222] on span "Code Bank" at bounding box center [21, 211] width 12 height 45
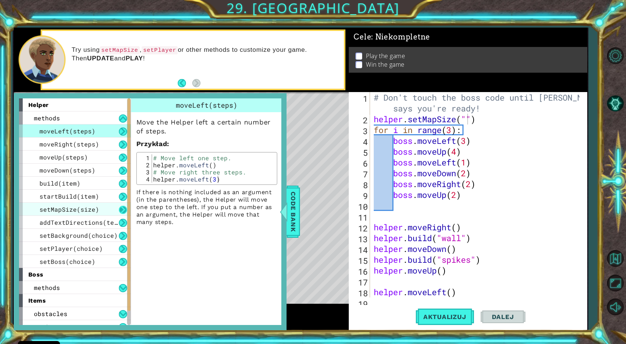
click at [121, 209] on button at bounding box center [123, 210] width 8 height 8
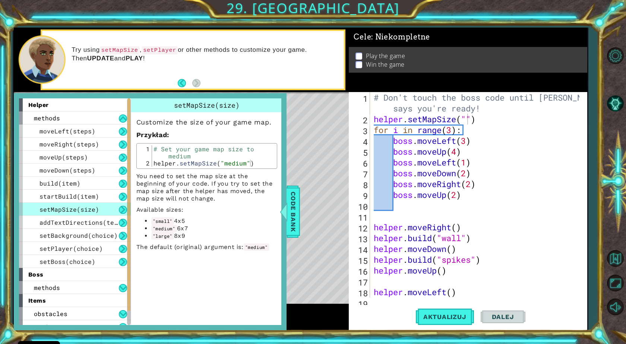
click at [513, 159] on div "# Don't touch the boss code until [PERSON_NAME] says you're ready! helper . set…" at bounding box center [478, 211] width 211 height 238
click at [290, 211] on span "Code Bank" at bounding box center [294, 211] width 12 height 45
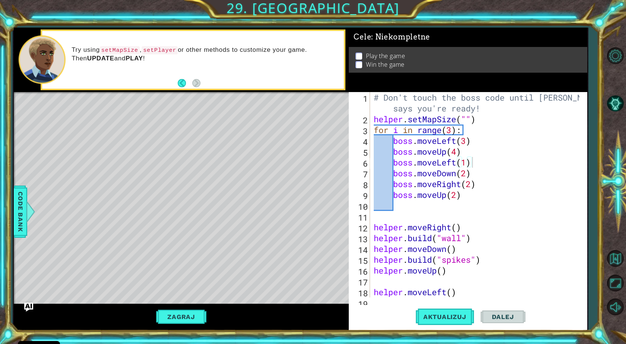
click at [468, 121] on div "# Don't touch the boss code until [PERSON_NAME] says you're ready! helper . set…" at bounding box center [478, 211] width 211 height 238
click at [516, 178] on div "# Don't touch the boss code until [PERSON_NAME] says you're ready! helper . set…" at bounding box center [478, 211] width 211 height 238
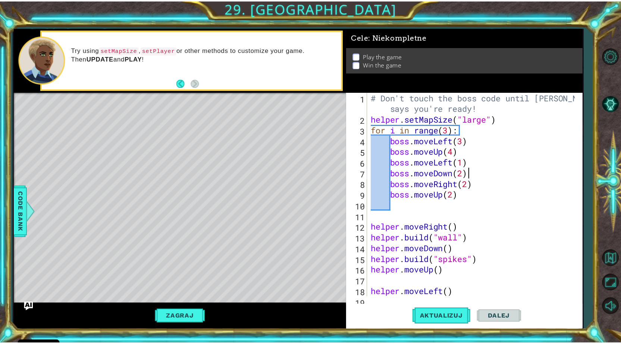
scroll to position [0, 4]
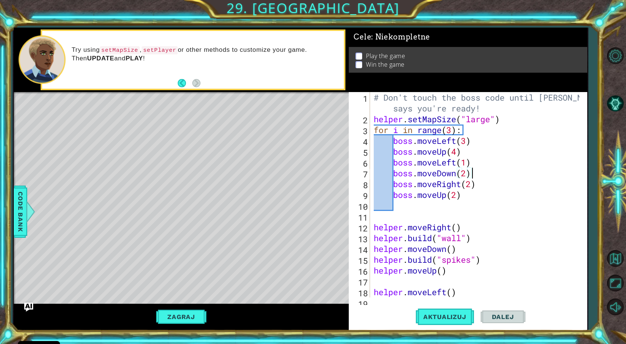
click at [518, 120] on div "# Don't touch the boss code until [PERSON_NAME] says you're ready! helper . set…" at bounding box center [478, 211] width 211 height 238
type textarea "helper.setMapSize("large")"
click at [466, 314] on span "Aktualizuj" at bounding box center [445, 316] width 58 height 7
click at [195, 321] on button "Zagraj" at bounding box center [181, 317] width 55 height 14
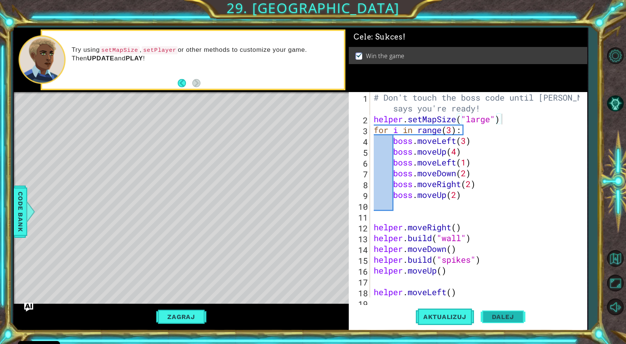
click at [515, 321] on button "Dalej" at bounding box center [503, 319] width 45 height 24
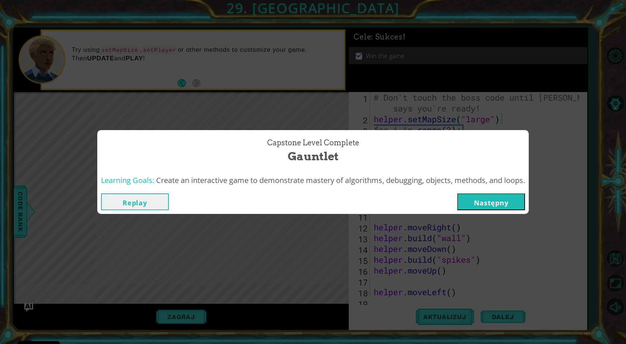
click at [481, 193] on div "Replay Następny" at bounding box center [313, 202] width 432 height 24
click at [481, 201] on button "Następny" at bounding box center [492, 202] width 68 height 17
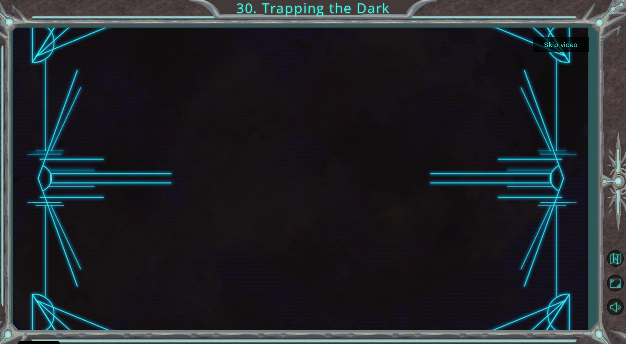
click at [569, 41] on button "Skip video" at bounding box center [561, 44] width 56 height 15
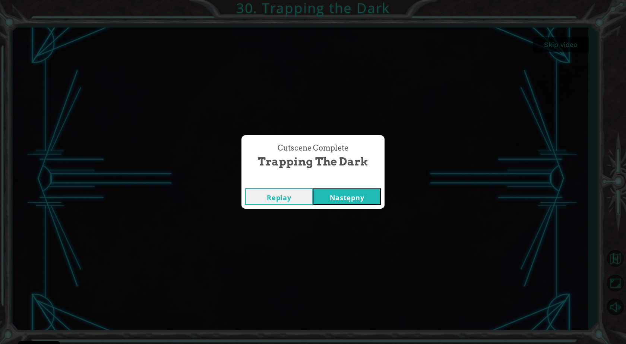
click at [364, 198] on button "Następny" at bounding box center [347, 196] width 68 height 17
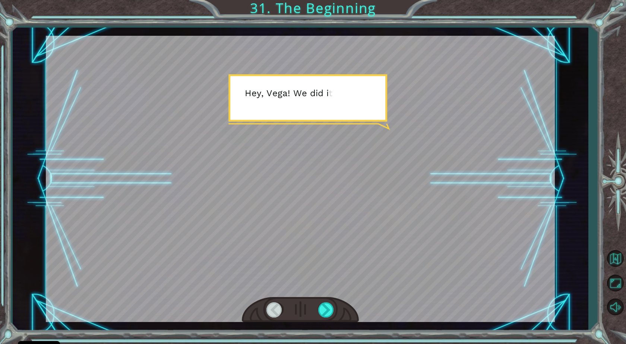
click at [339, 75] on div at bounding box center [300, 179] width 509 height 286
click at [356, 91] on div at bounding box center [300, 179] width 509 height 286
click at [326, 306] on div at bounding box center [326, 309] width 17 height 15
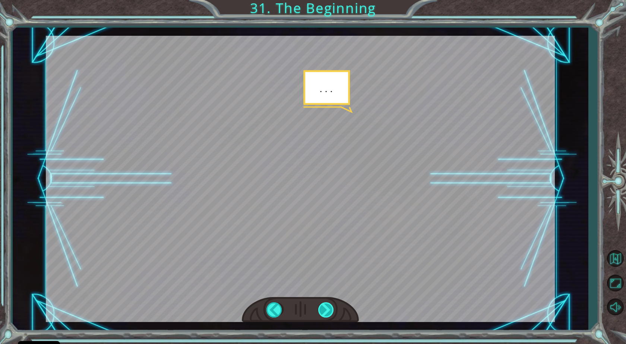
click at [326, 306] on div at bounding box center [326, 309] width 17 height 15
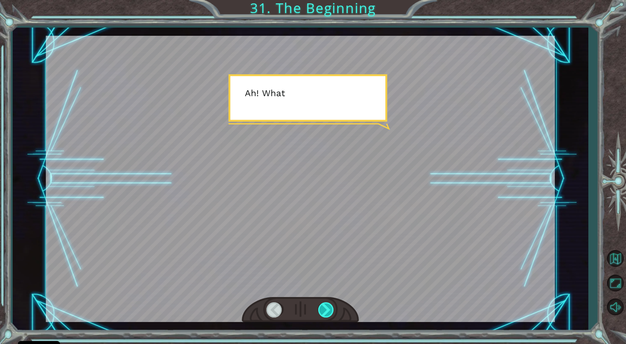
click at [326, 306] on div at bounding box center [326, 309] width 17 height 15
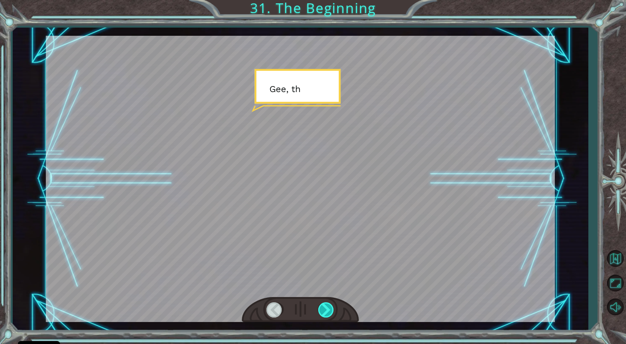
click at [326, 306] on div at bounding box center [326, 309] width 17 height 15
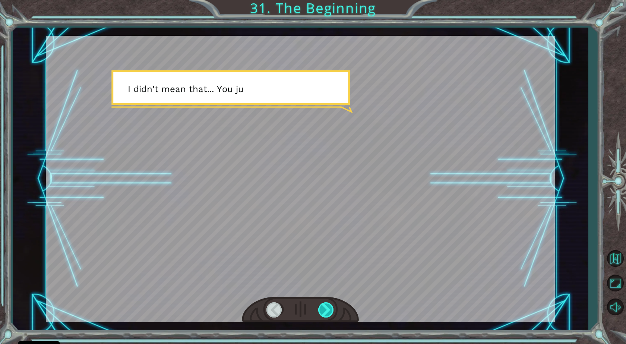
click at [326, 306] on div at bounding box center [326, 309] width 17 height 15
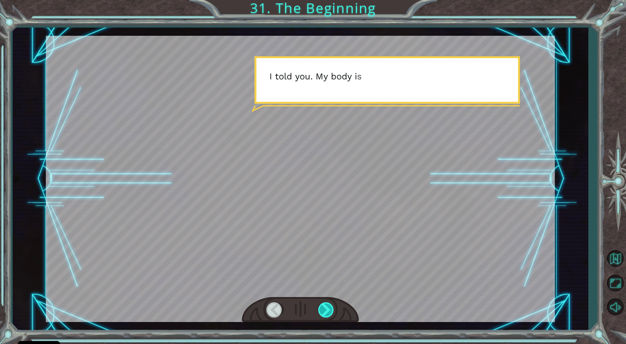
click at [326, 306] on div at bounding box center [326, 309] width 17 height 15
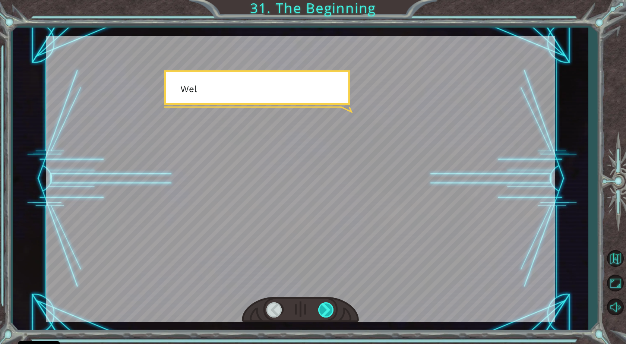
click at [326, 306] on div at bounding box center [326, 309] width 17 height 15
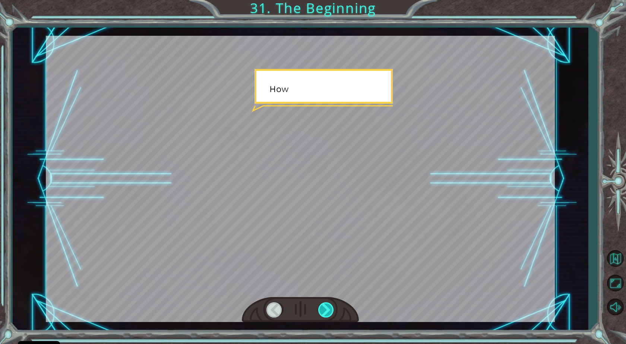
click at [326, 306] on div at bounding box center [326, 309] width 17 height 15
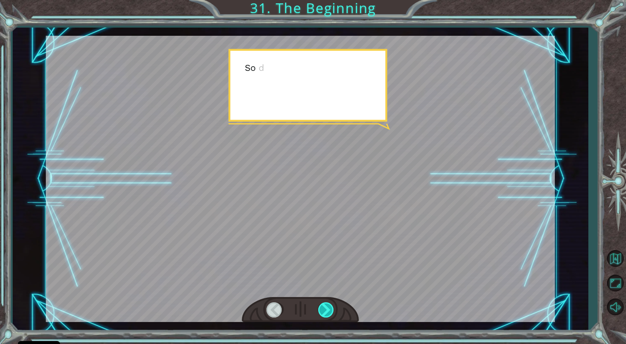
click at [326, 306] on div at bounding box center [326, 309] width 17 height 15
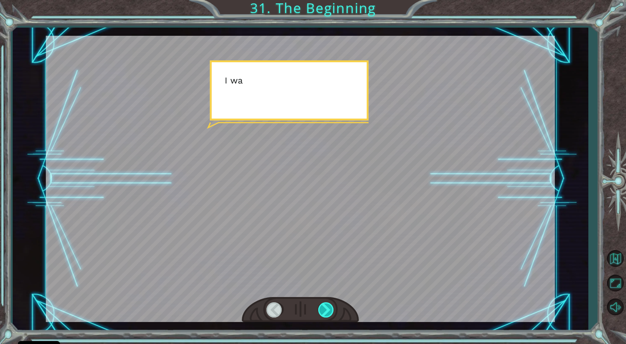
click at [326, 306] on div at bounding box center [326, 309] width 17 height 15
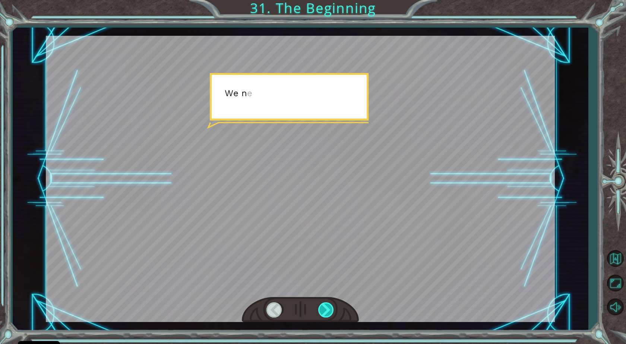
click at [326, 306] on div at bounding box center [326, 309] width 17 height 15
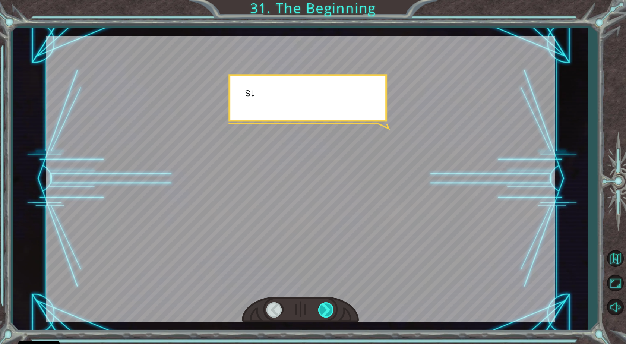
click at [326, 306] on div at bounding box center [326, 309] width 17 height 15
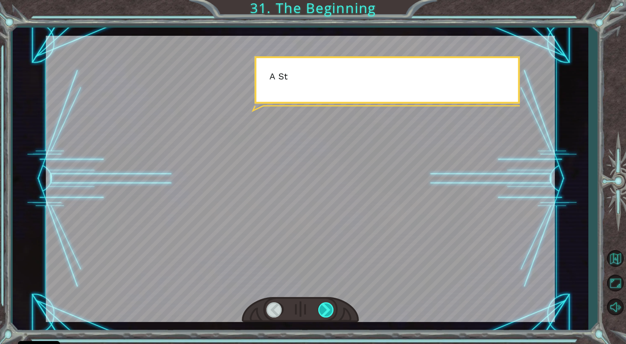
click at [326, 306] on div at bounding box center [326, 309] width 17 height 15
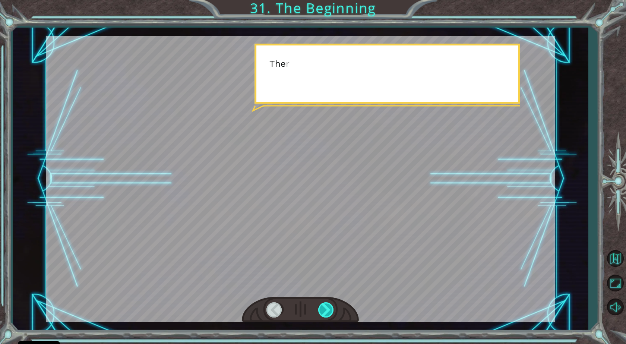
click at [326, 306] on div at bounding box center [326, 309] width 17 height 15
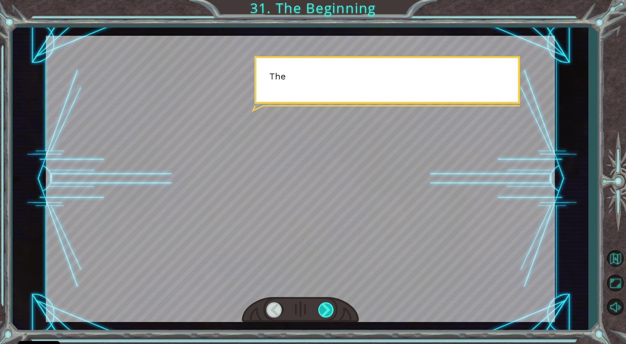
click at [326, 306] on div at bounding box center [326, 309] width 17 height 15
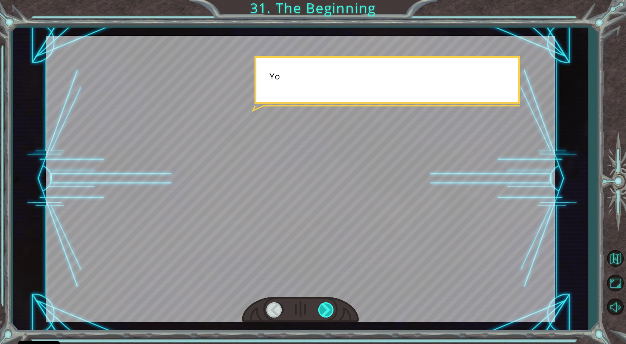
click at [326, 306] on div at bounding box center [326, 309] width 17 height 15
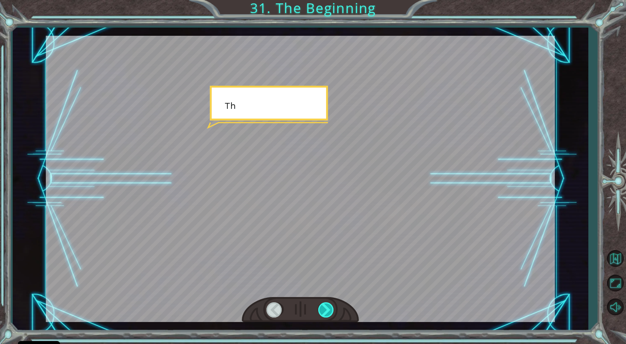
click at [326, 306] on div at bounding box center [326, 309] width 17 height 15
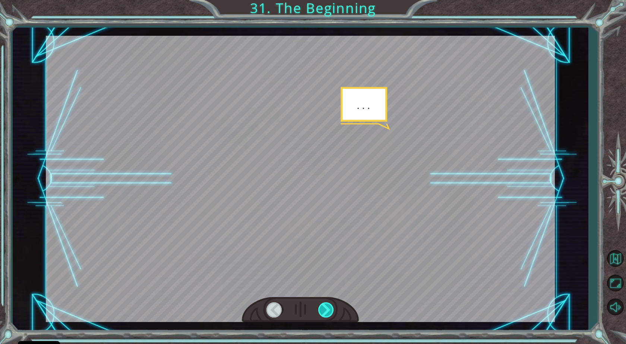
click at [326, 306] on div at bounding box center [326, 309] width 17 height 15
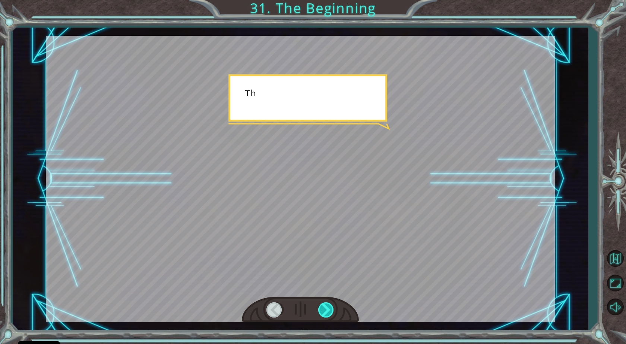
click at [326, 306] on div at bounding box center [326, 309] width 17 height 15
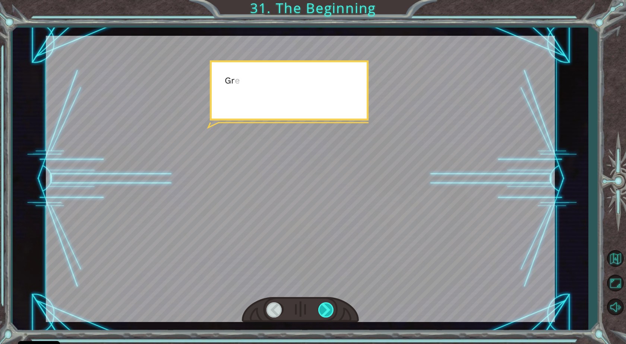
click at [326, 306] on div at bounding box center [326, 309] width 17 height 15
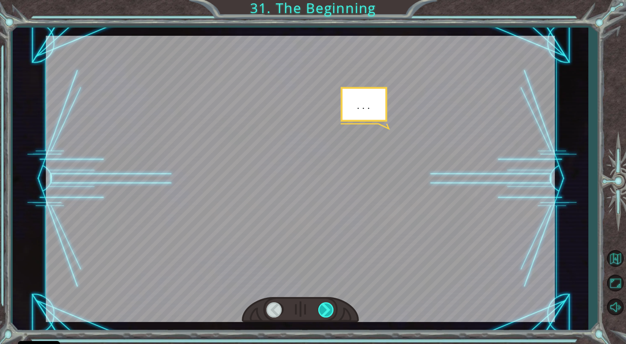
click at [326, 306] on div at bounding box center [326, 309] width 17 height 15
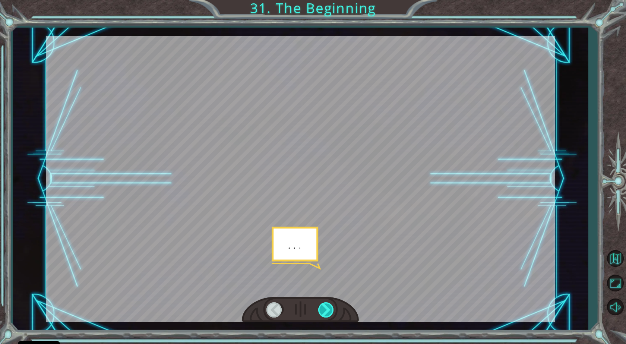
click at [326, 306] on div at bounding box center [326, 309] width 17 height 15
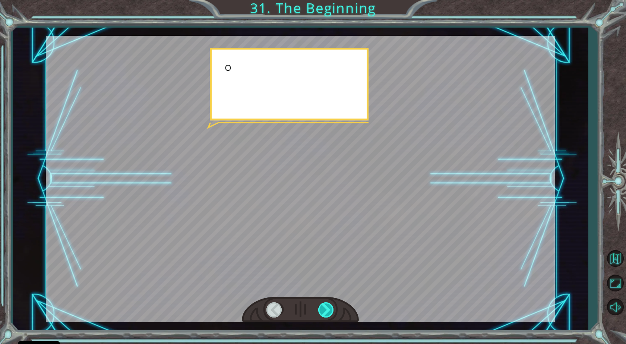
click at [326, 306] on div at bounding box center [326, 309] width 17 height 15
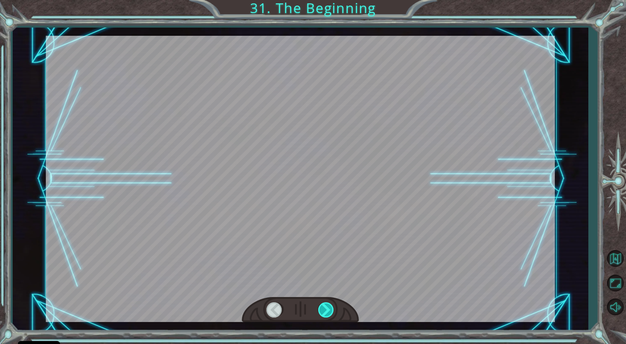
click at [326, 306] on div at bounding box center [326, 309] width 17 height 15
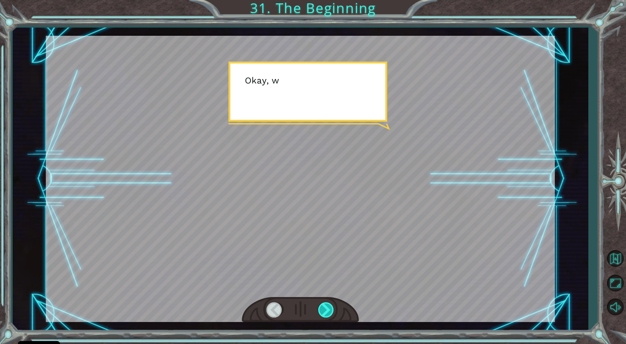
click at [326, 306] on div at bounding box center [326, 309] width 17 height 15
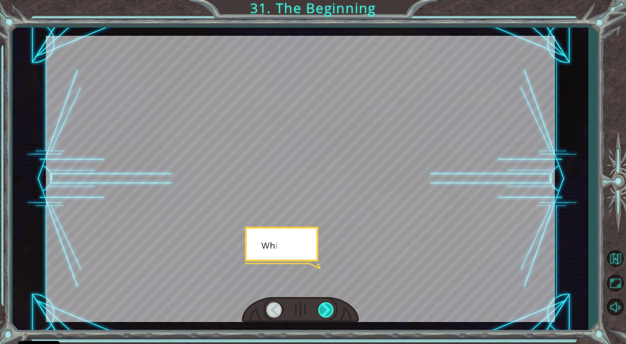
click at [326, 306] on div at bounding box center [326, 309] width 17 height 15
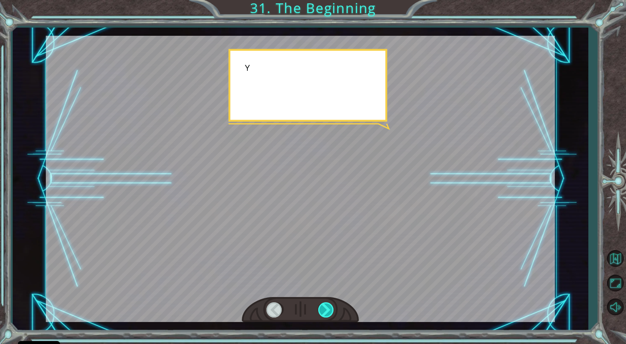
click at [326, 306] on div at bounding box center [326, 309] width 17 height 15
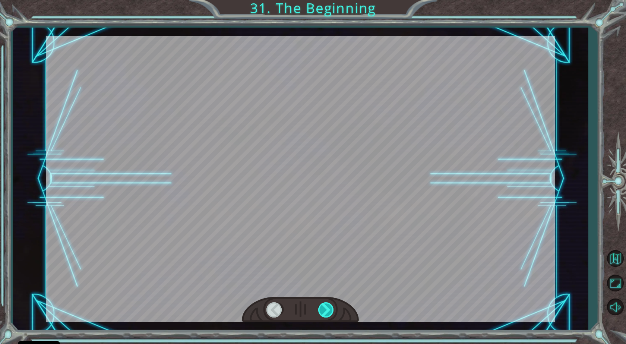
click at [326, 306] on div at bounding box center [326, 309] width 17 height 15
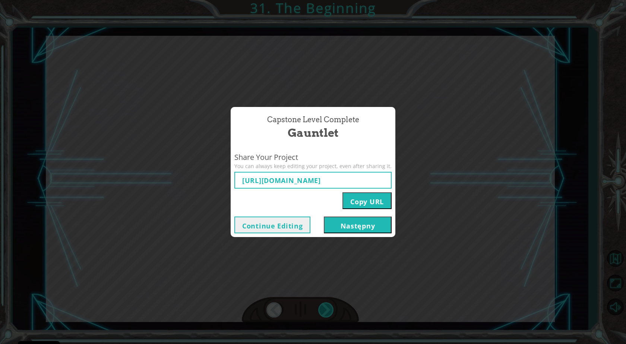
type input "[URL][DOMAIN_NAME]"
click at [342, 227] on button "Następny" at bounding box center [358, 225] width 68 height 17
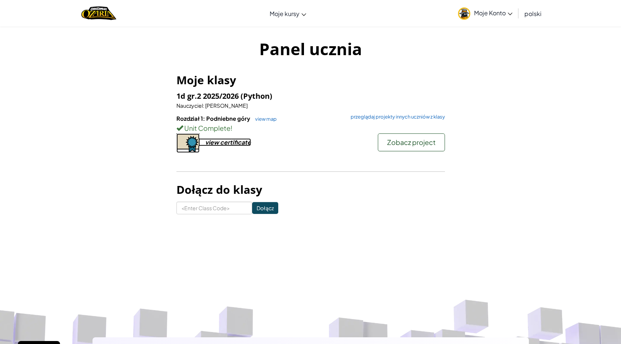
click at [232, 143] on div "view certificate" at bounding box center [228, 142] width 46 height 8
